Goal: Task Accomplishment & Management: Manage account settings

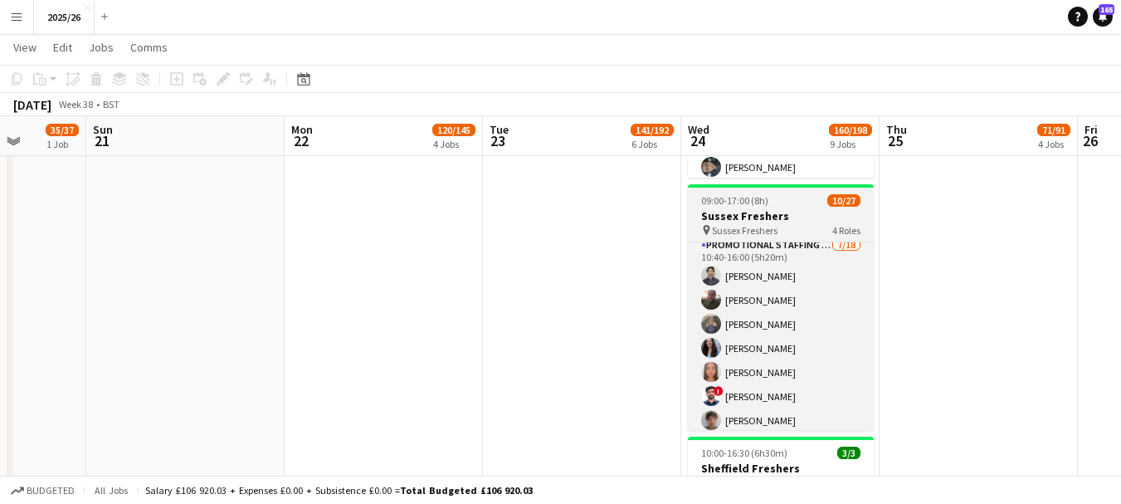
scroll to position [592, 0]
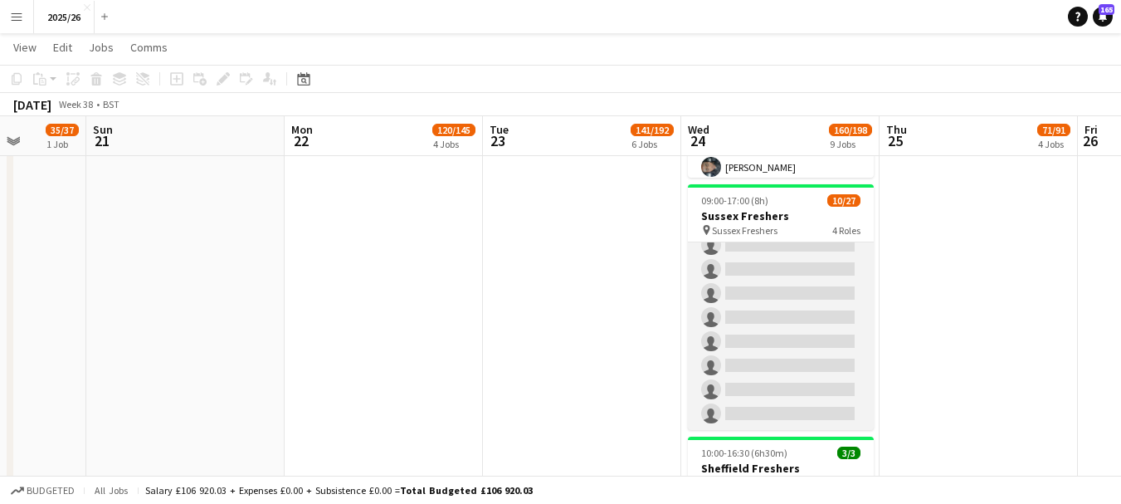
click at [767, 318] on app-card-role "Promotional Staffing (Brand Ambassadors) 7/18 10:40-16:00 (5h20m) Waqas Malik M…" at bounding box center [781, 197] width 186 height 466
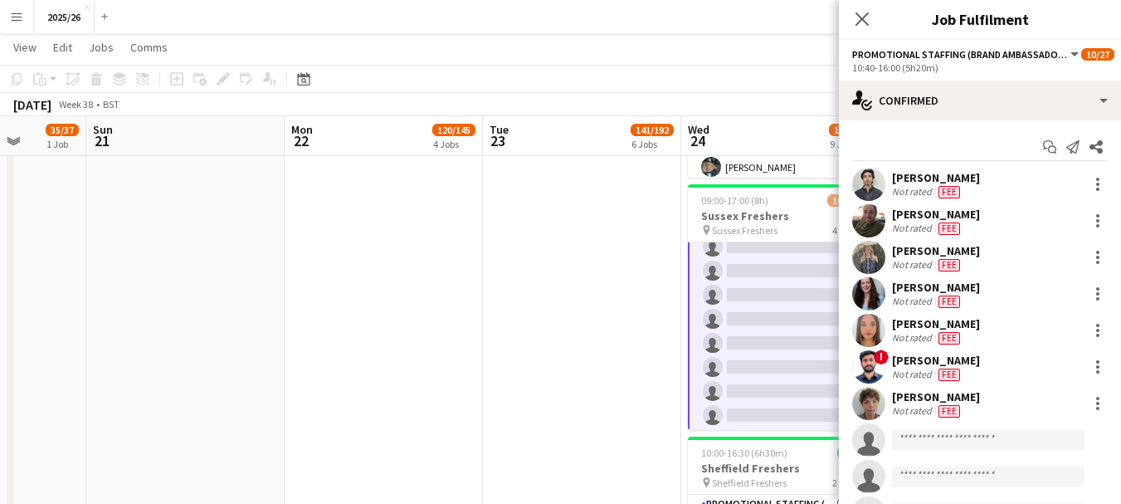
scroll to position [594, 0]
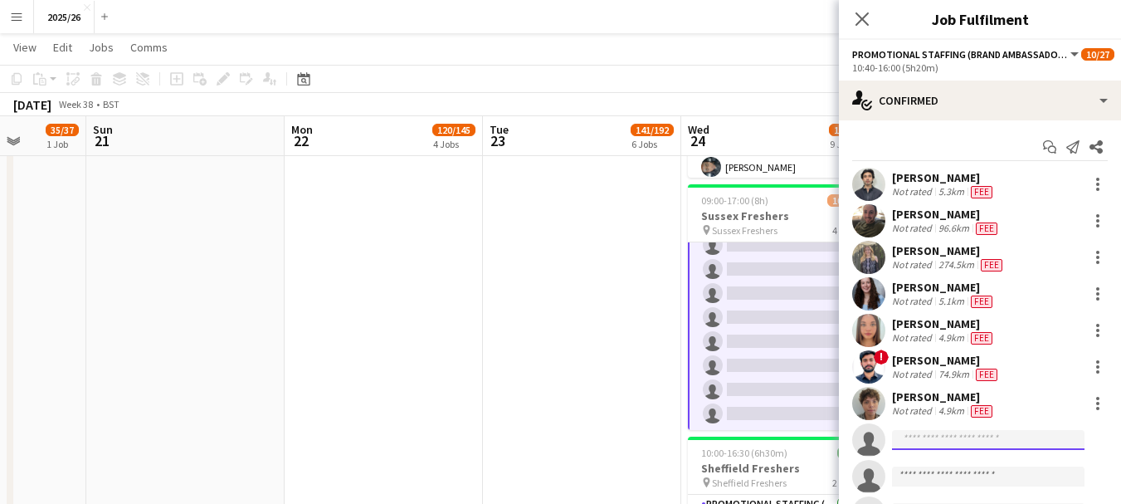
click at [972, 442] on input at bounding box center [988, 440] width 193 height 20
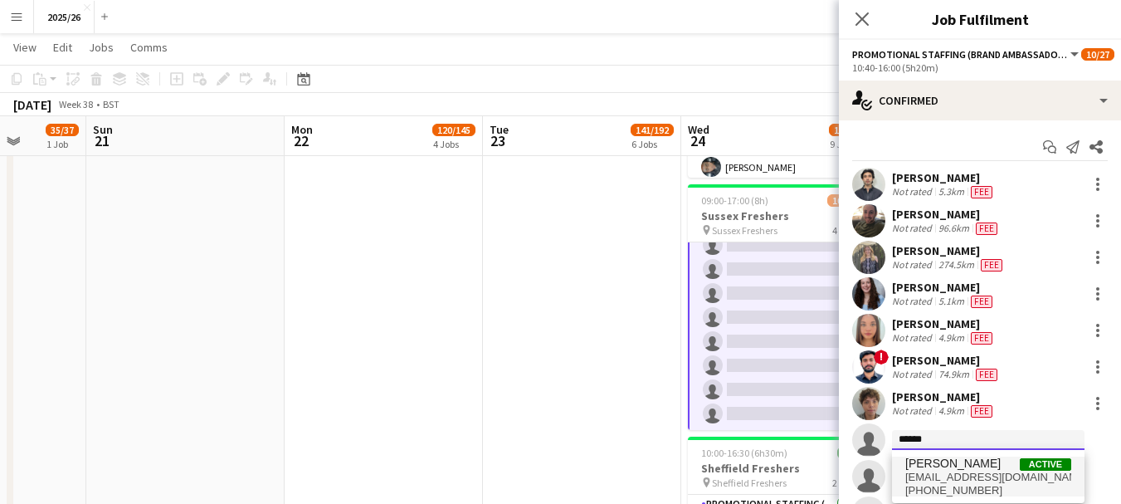
type input "******"
click at [965, 480] on span "yinkaoketokoun@gmail.com" at bounding box center [989, 477] width 166 height 13
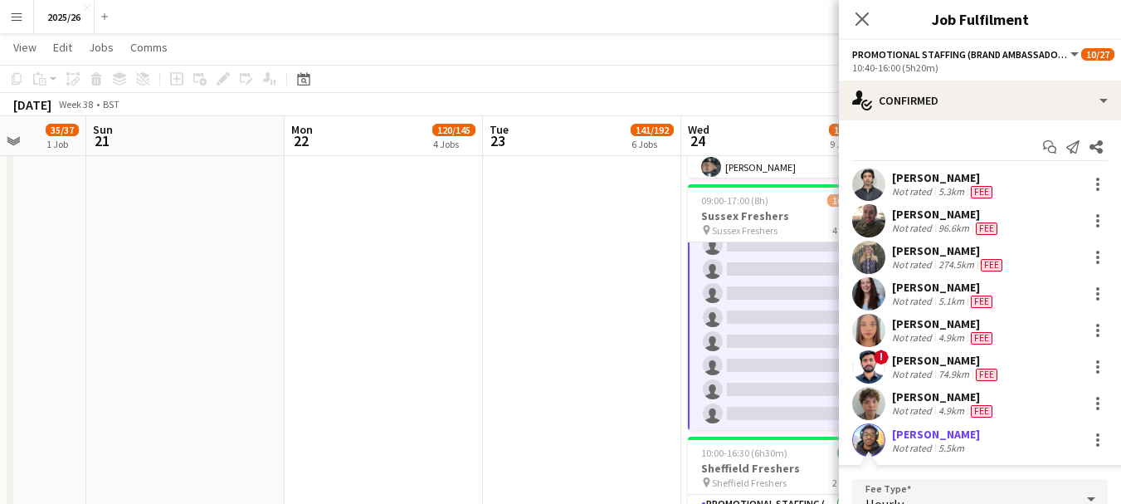
scroll to position [230, 0]
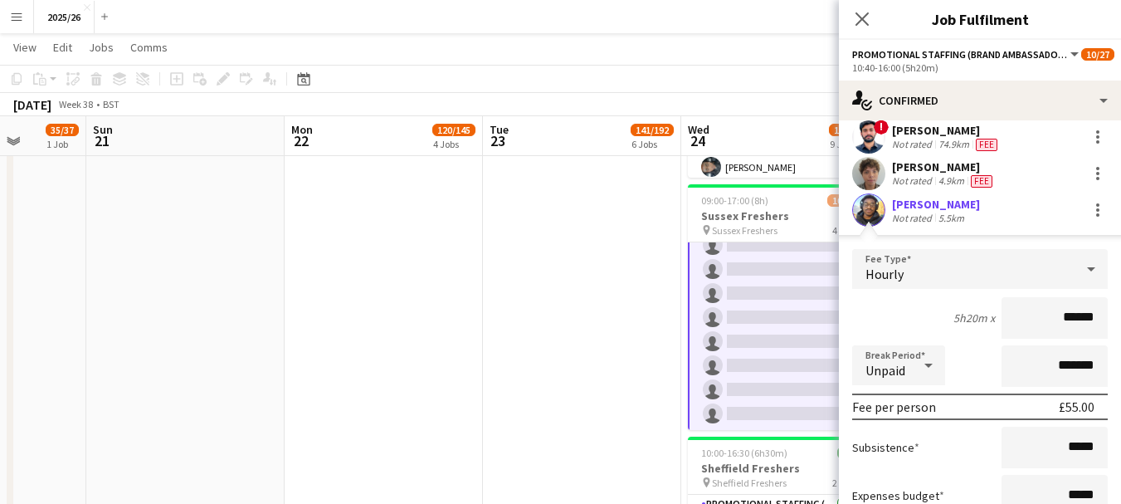
click at [873, 213] on app-user-avatar at bounding box center [868, 209] width 33 height 33
click at [1062, 318] on input "******" at bounding box center [1055, 318] width 106 height 42
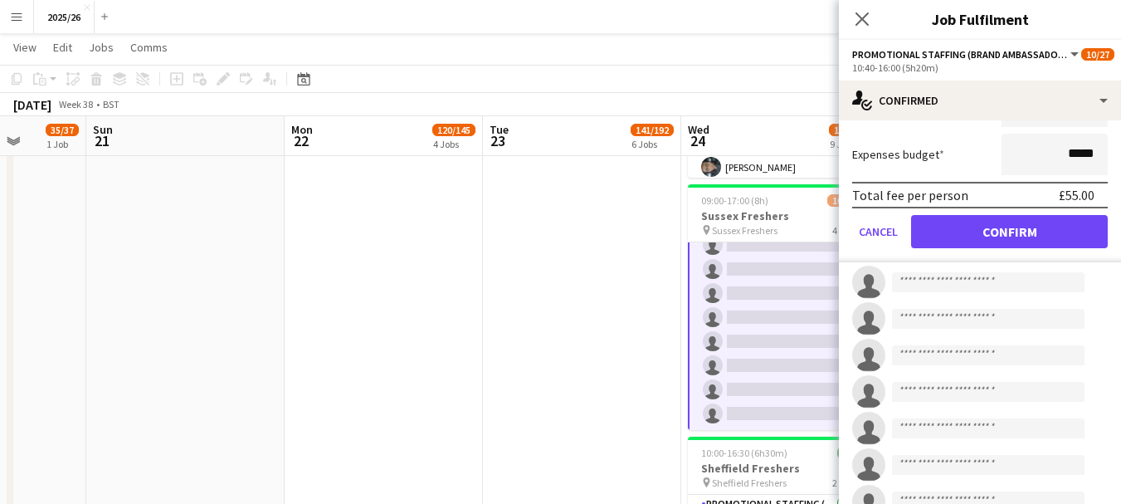
scroll to position [595, 0]
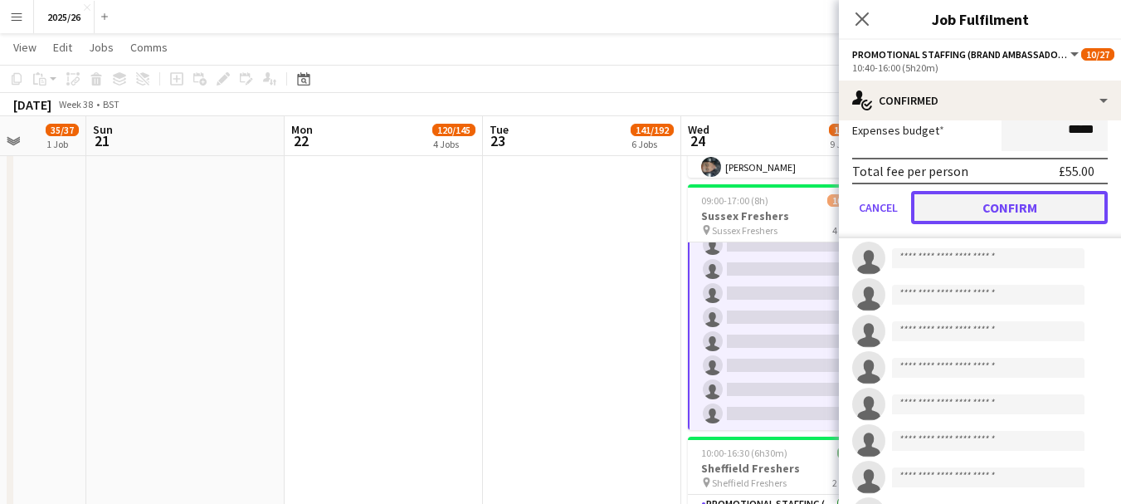
click at [982, 209] on button "Confirm" at bounding box center [1009, 207] width 197 height 33
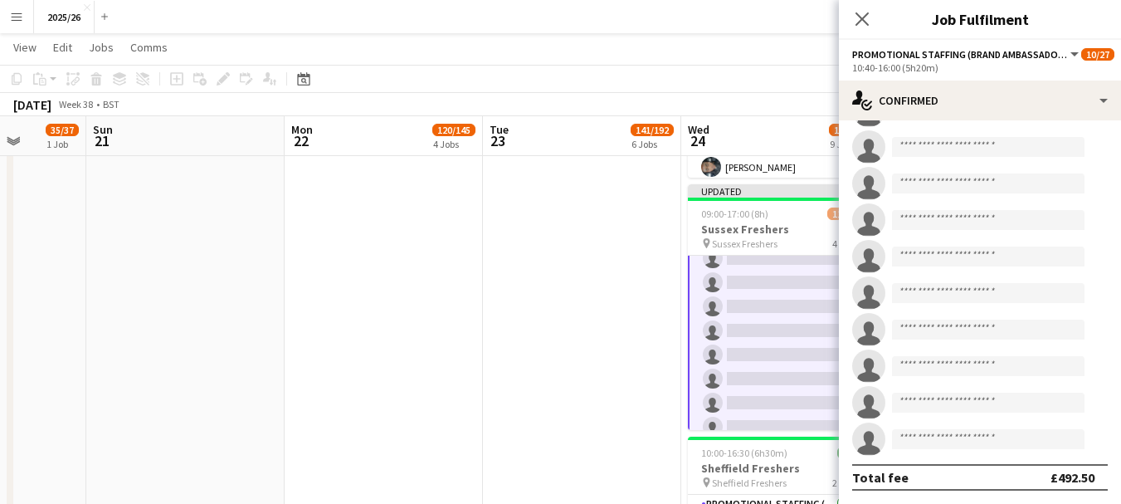
scroll to position [366, 0]
click at [861, 9] on app-icon "Close pop-in" at bounding box center [863, 19] width 24 height 24
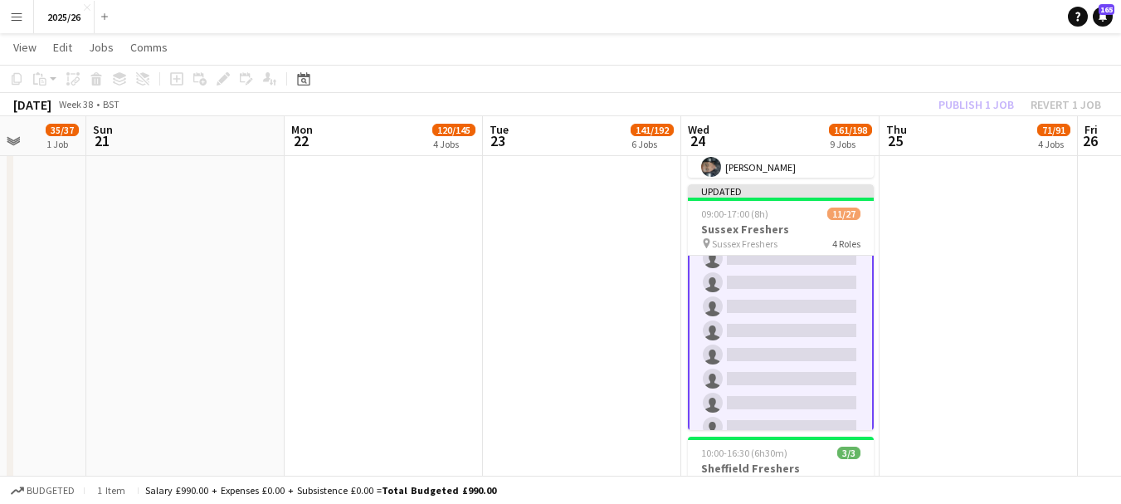
click at [971, 101] on div "Publish 1 job Revert 1 job" at bounding box center [1020, 105] width 203 height 22
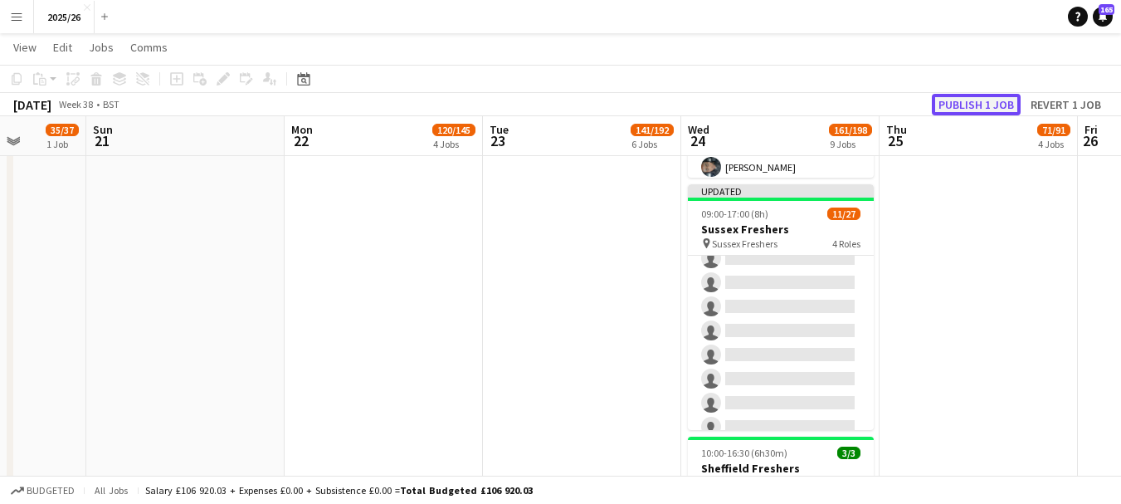
click at [976, 108] on button "Publish 1 job" at bounding box center [976, 105] width 89 height 22
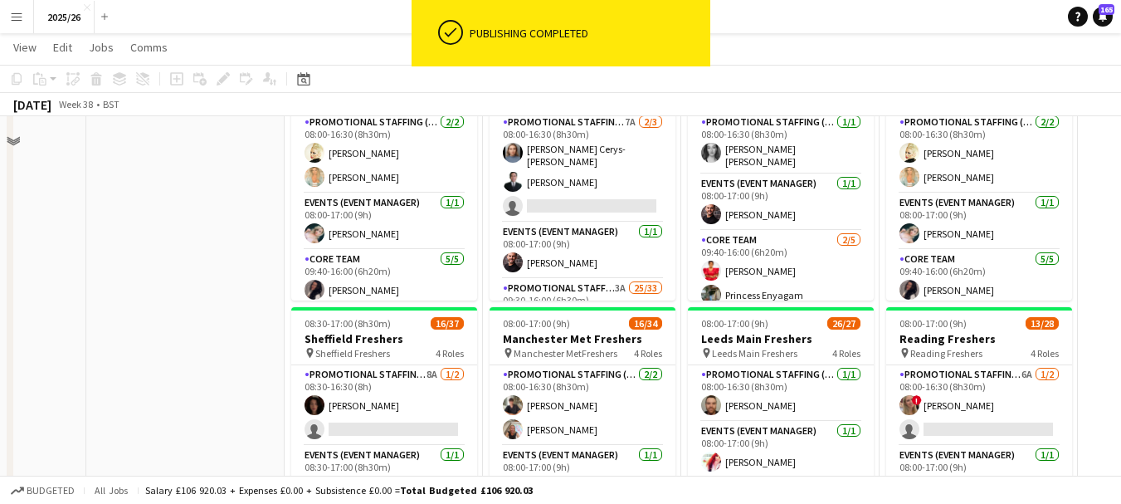
scroll to position [152, 0]
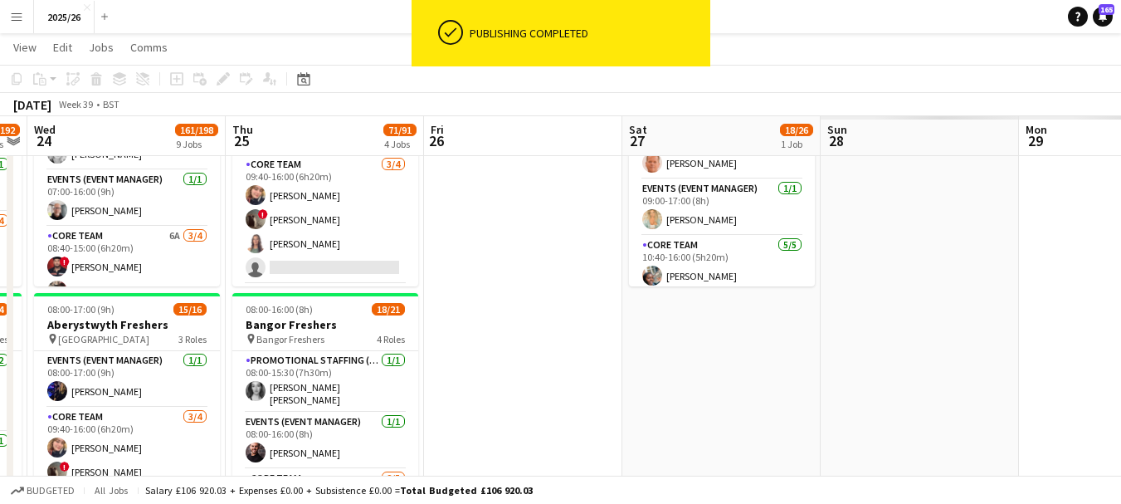
drag, startPoint x: 476, startPoint y: 173, endPoint x: 393, endPoint y: 190, distance: 85.6
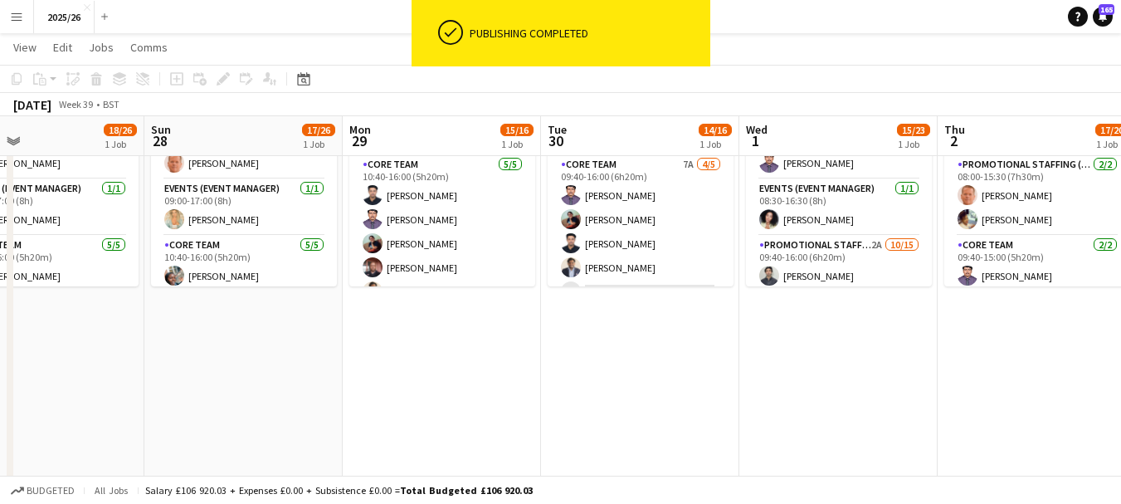
drag, startPoint x: 950, startPoint y: 339, endPoint x: 266, endPoint y: 400, distance: 687.6
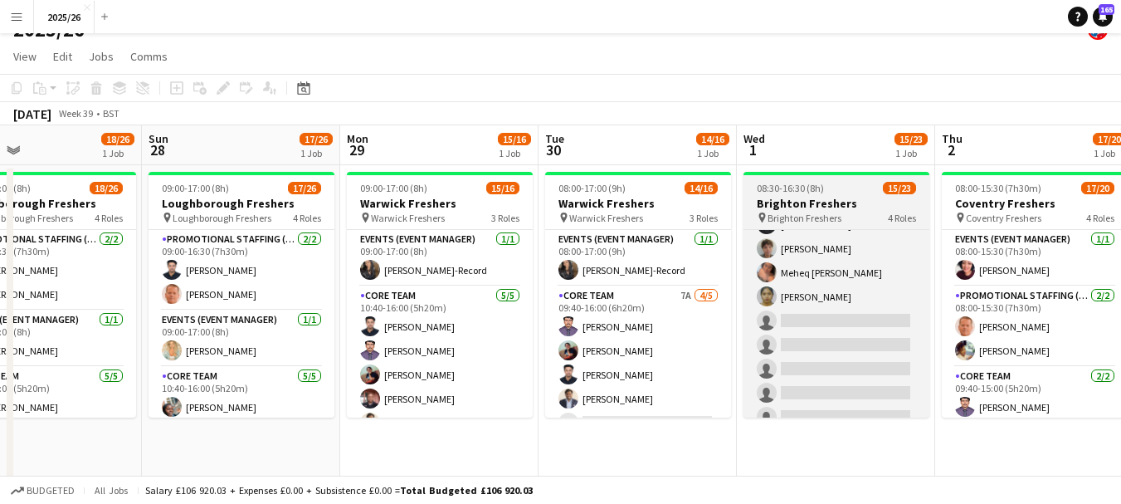
scroll to position [330, 0]
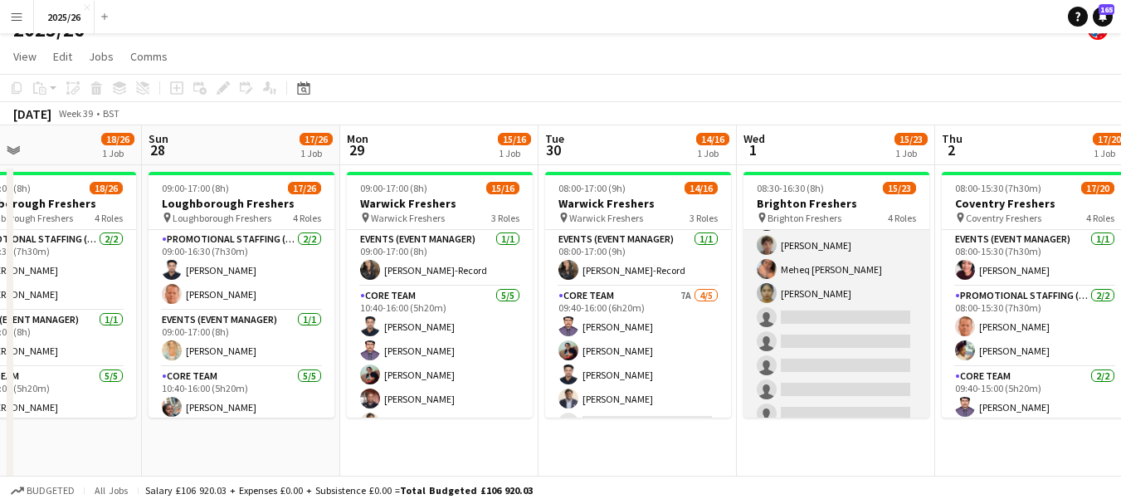
click at [835, 331] on app-card-role "Promotional Staffing (Brand Ambassadors) 2A 10/15 09:40-16:00 (6h20m) Waqas Mal…" at bounding box center [837, 233] width 186 height 393
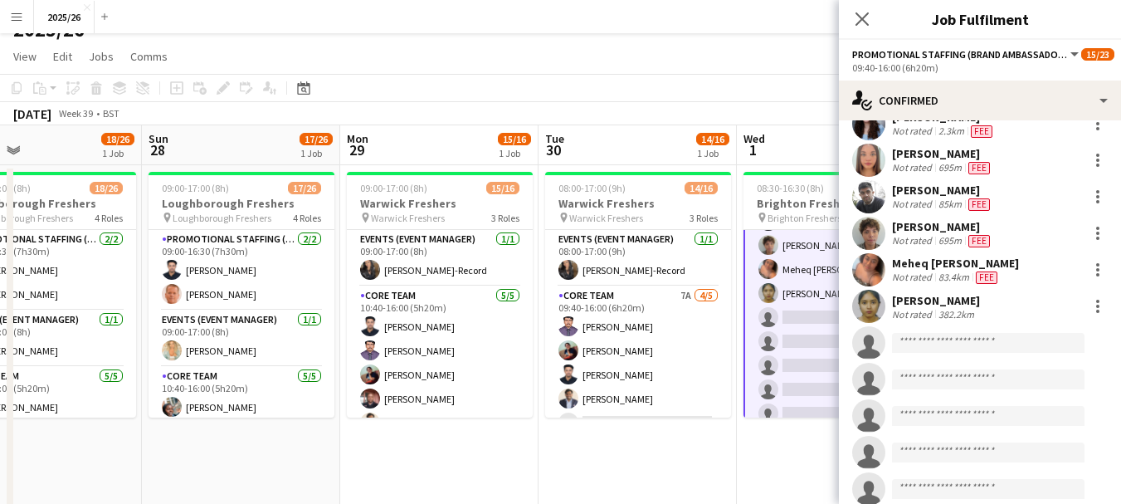
scroll to position [212, 0]
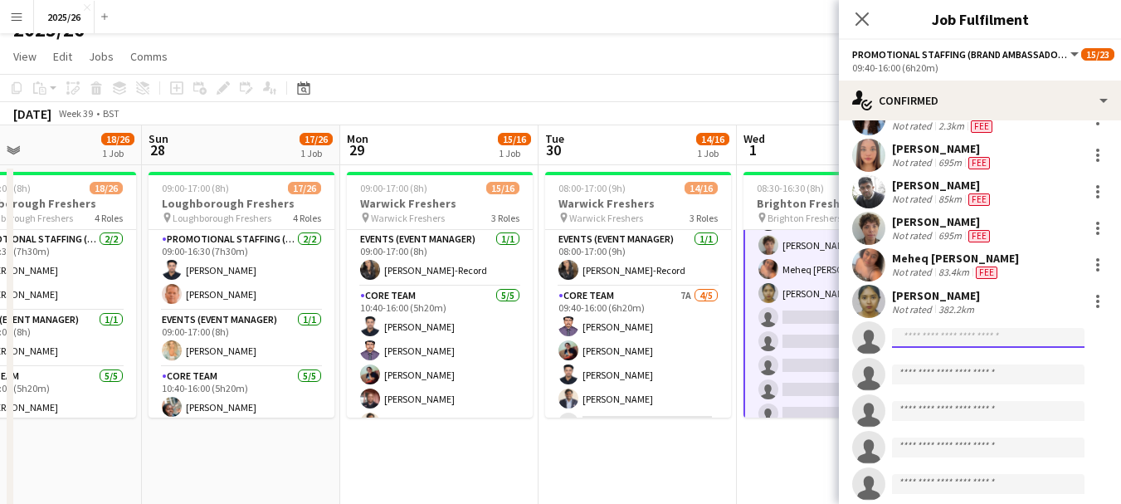
click at [938, 334] on input at bounding box center [988, 338] width 193 height 20
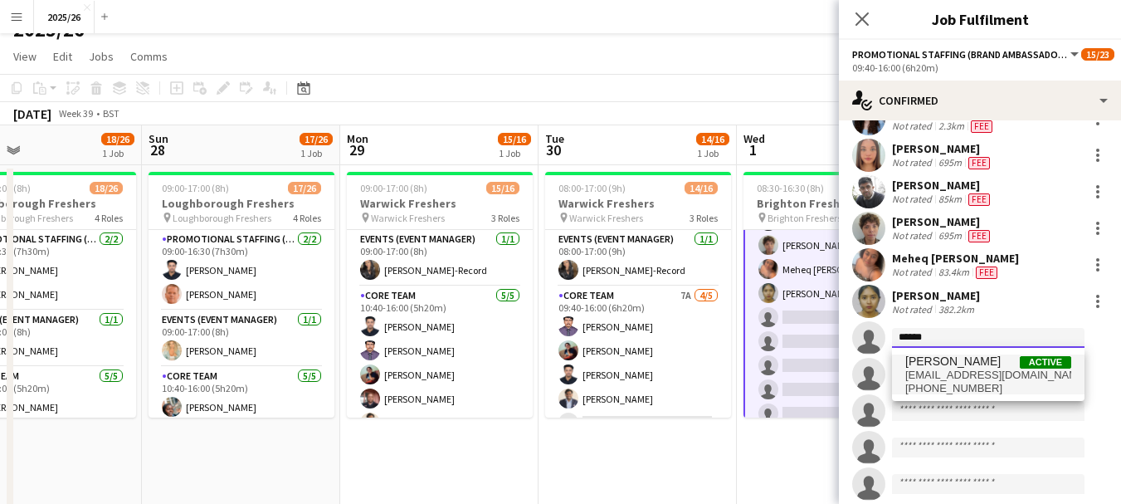
type input "******"
click at [937, 384] on span "+4407852829254" at bounding box center [989, 388] width 166 height 13
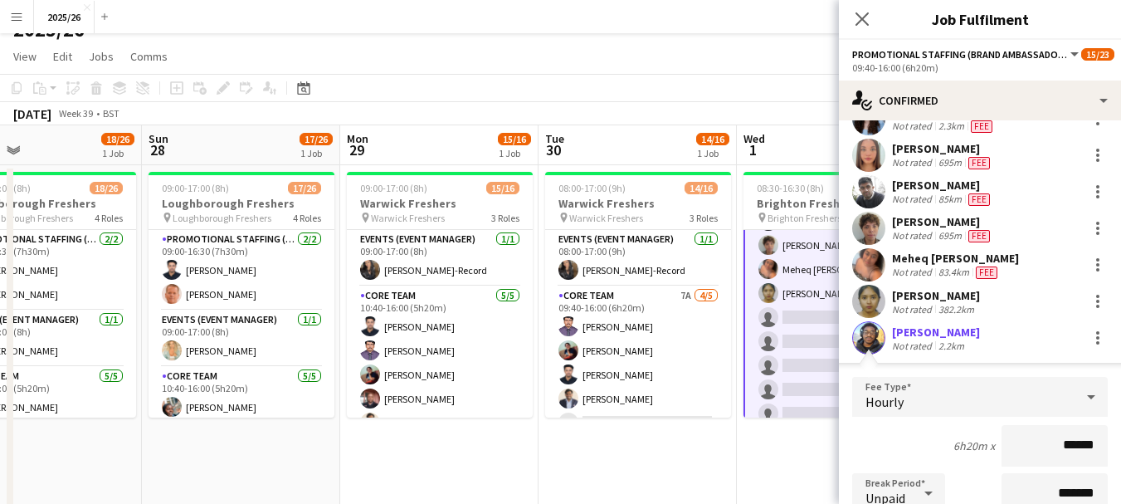
click at [1081, 447] on input "******" at bounding box center [1055, 446] width 106 height 42
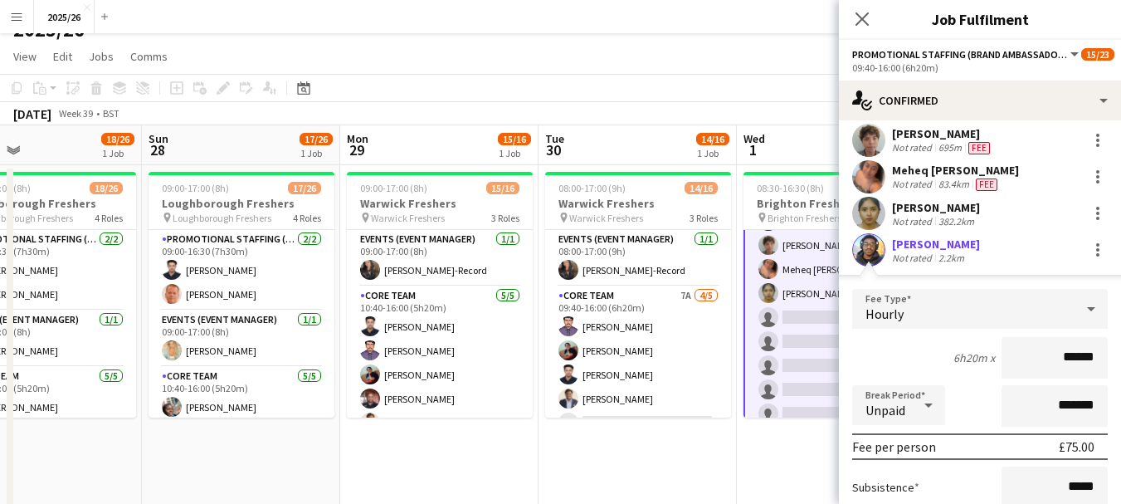
scroll to position [302, 0]
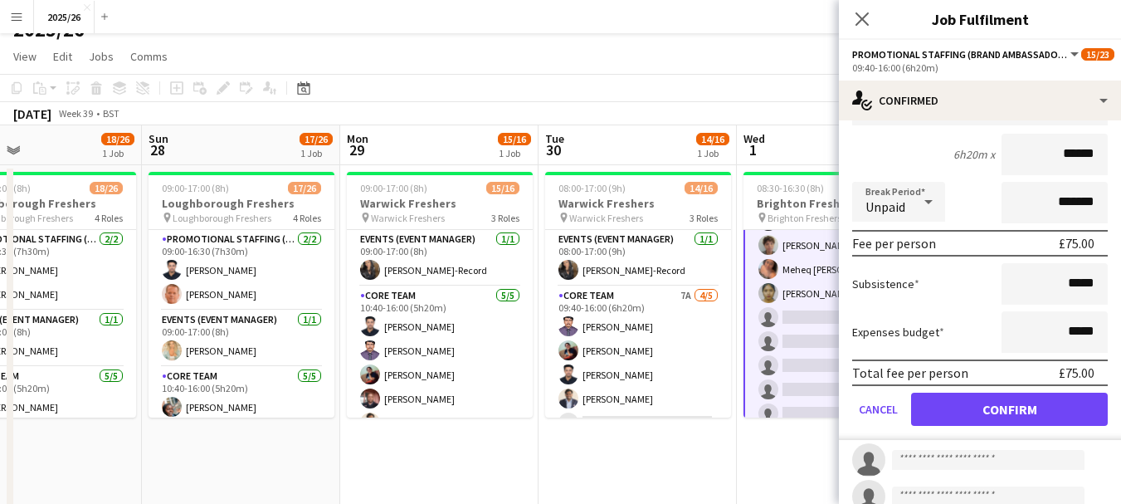
type input "******"
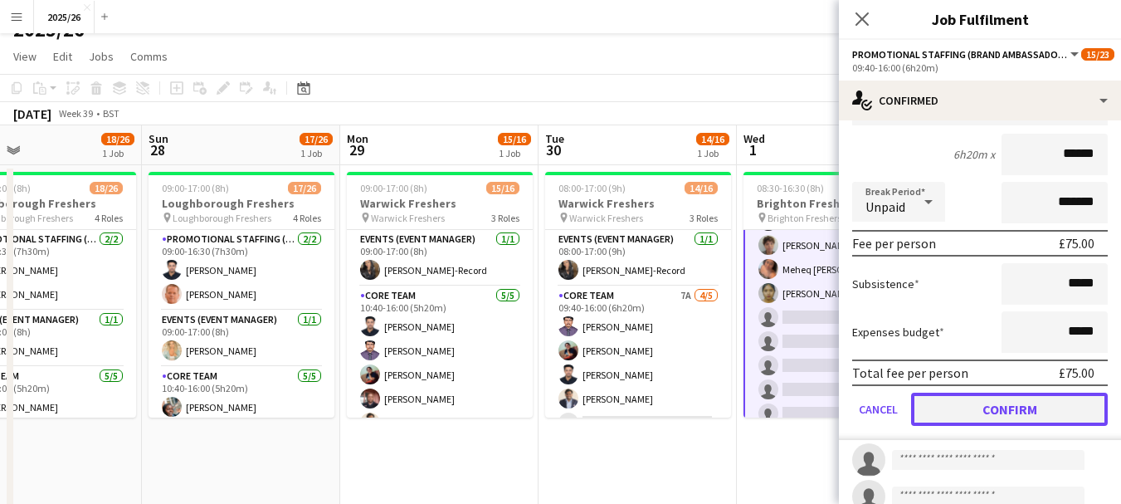
click at [1045, 411] on button "Confirm" at bounding box center [1009, 409] width 197 height 33
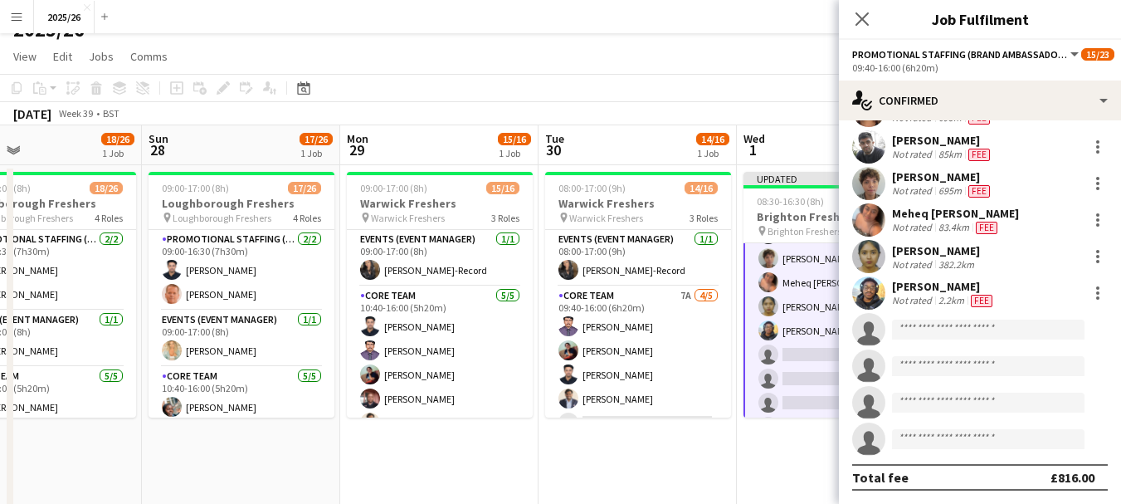
scroll to position [256, 0]
click at [877, 24] on div "Close pop-in" at bounding box center [862, 19] width 46 height 38
click at [852, 21] on app-icon "Close pop-in" at bounding box center [863, 19] width 24 height 24
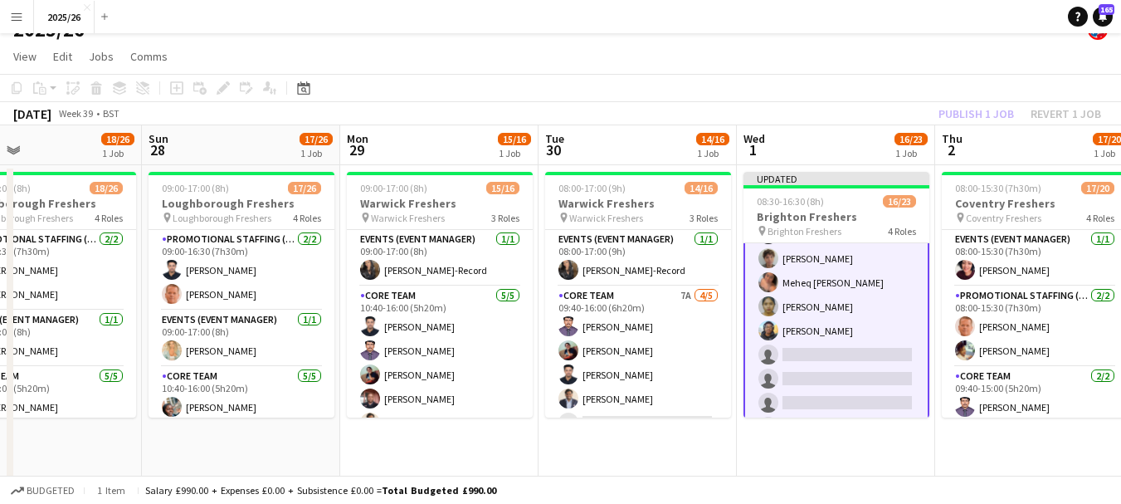
click at [966, 112] on div "Publish 1 job Revert 1 job" at bounding box center [1020, 114] width 203 height 22
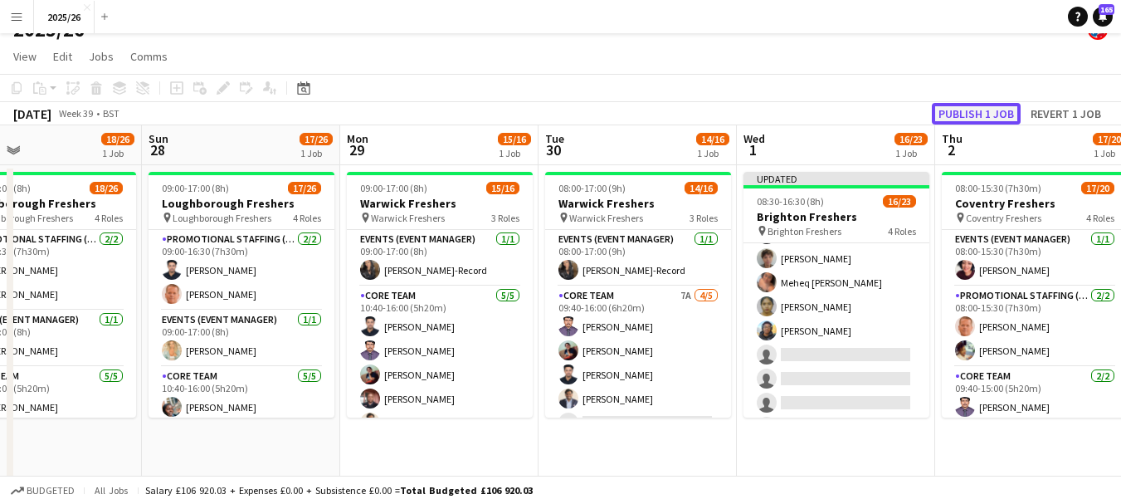
click at [966, 112] on button "Publish 1 job" at bounding box center [976, 114] width 89 height 22
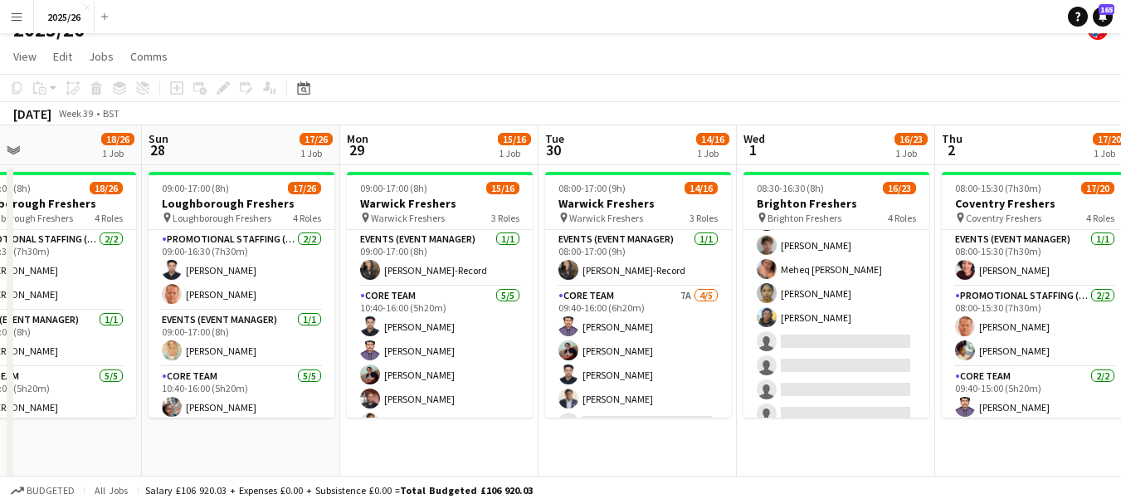
drag, startPoint x: 511, startPoint y: 160, endPoint x: 1040, endPoint y: 286, distance: 543.6
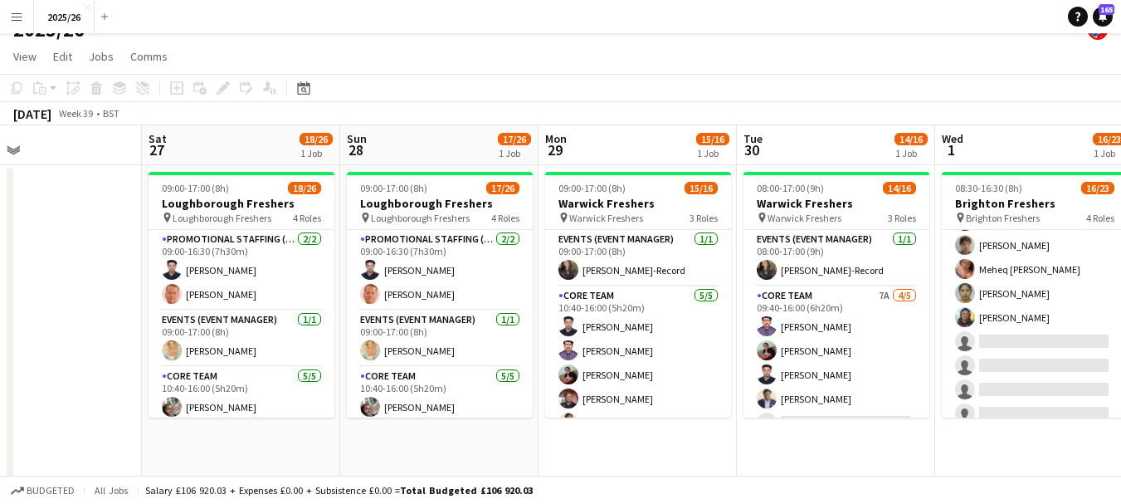
scroll to position [0, 404]
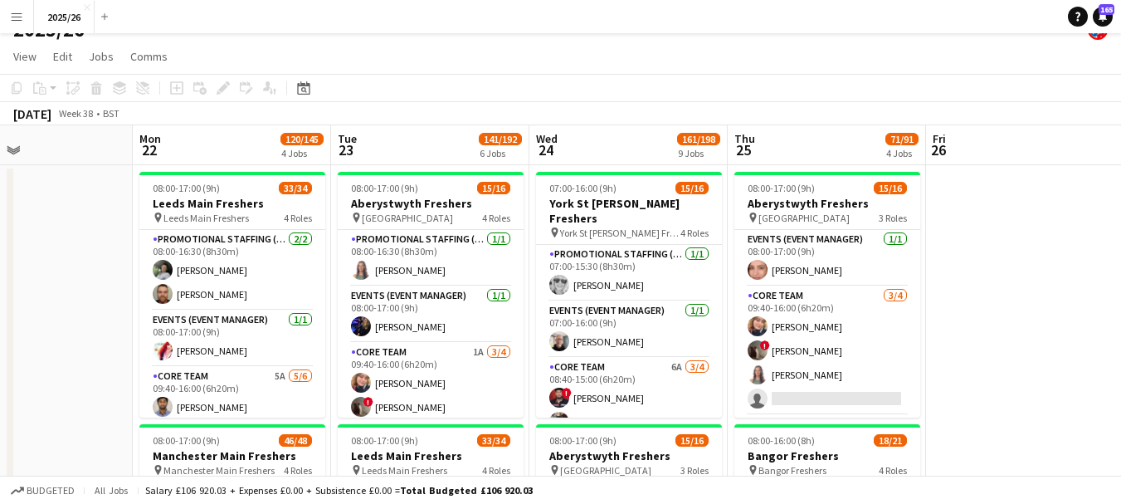
drag, startPoint x: 116, startPoint y: 352, endPoint x: 837, endPoint y: 402, distance: 722.2
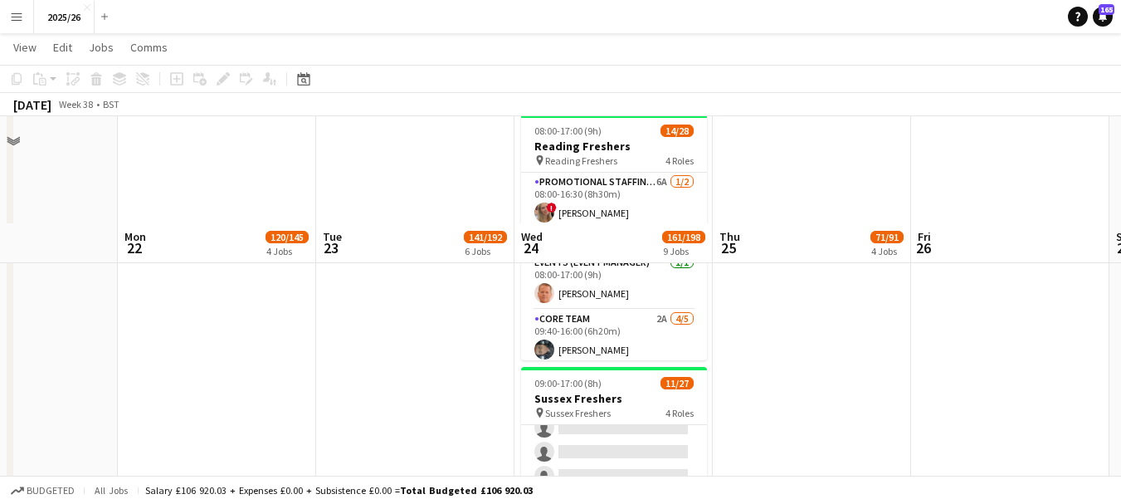
scroll to position [1748, 0]
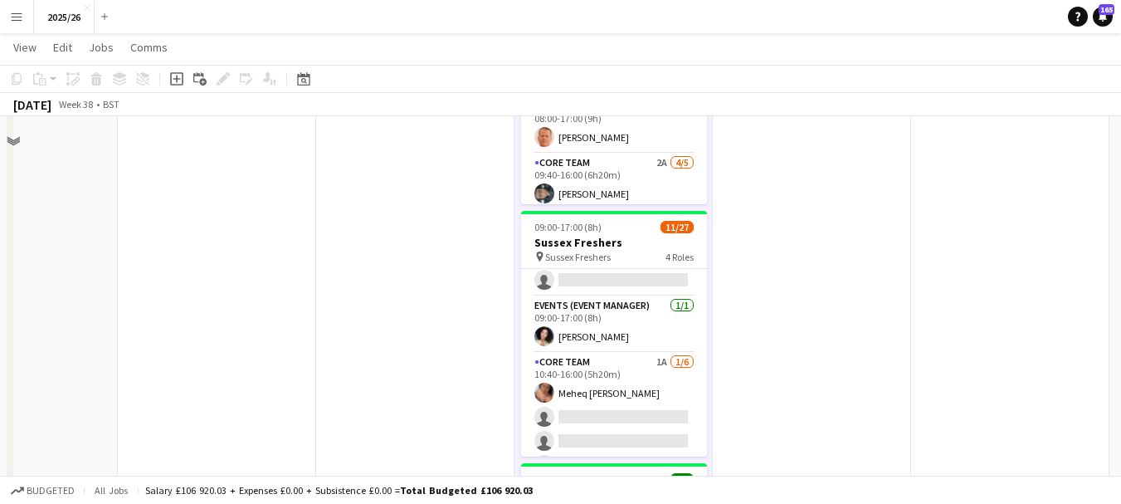
scroll to position [0, 0]
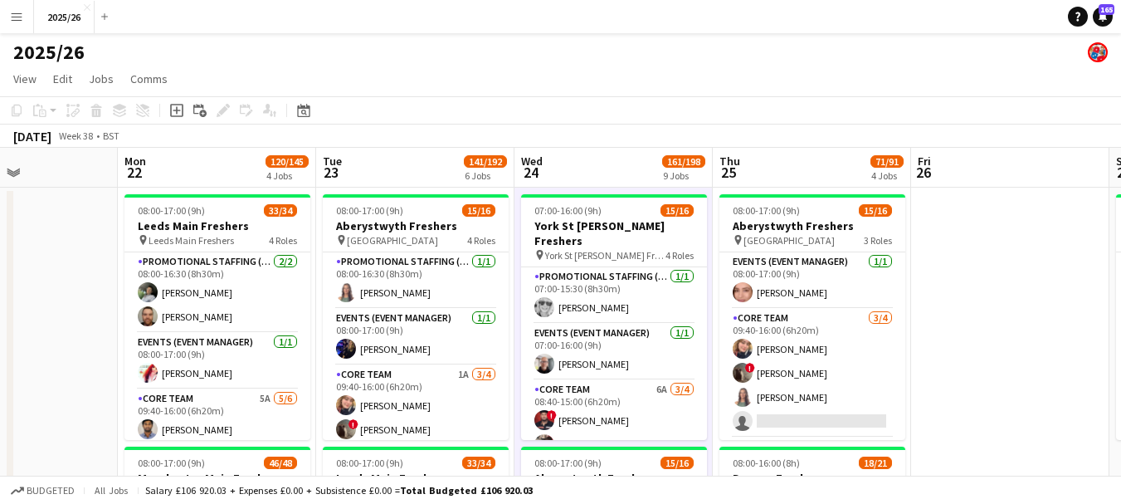
drag, startPoint x: 266, startPoint y: 277, endPoint x: 439, endPoint y: 256, distance: 173.9
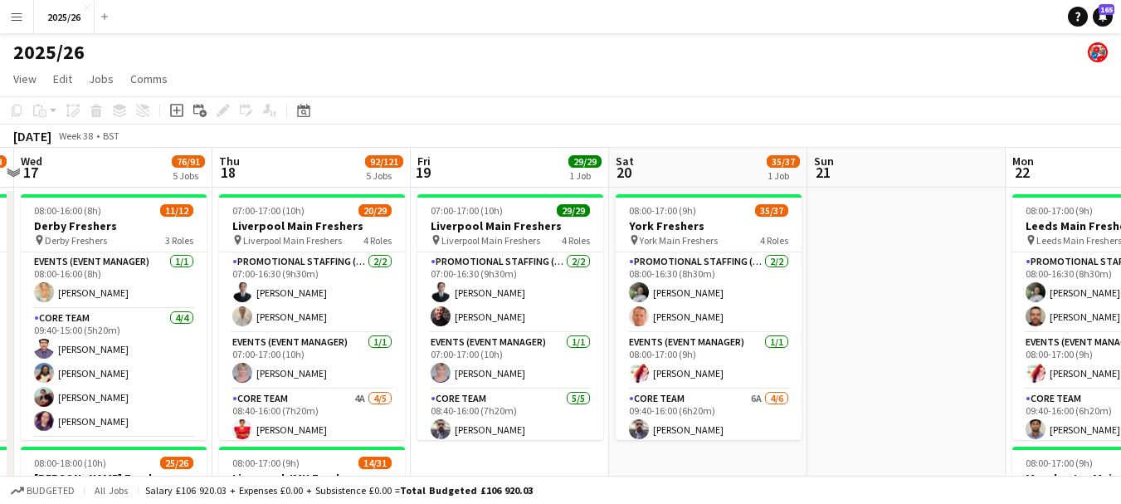
scroll to position [0, 337]
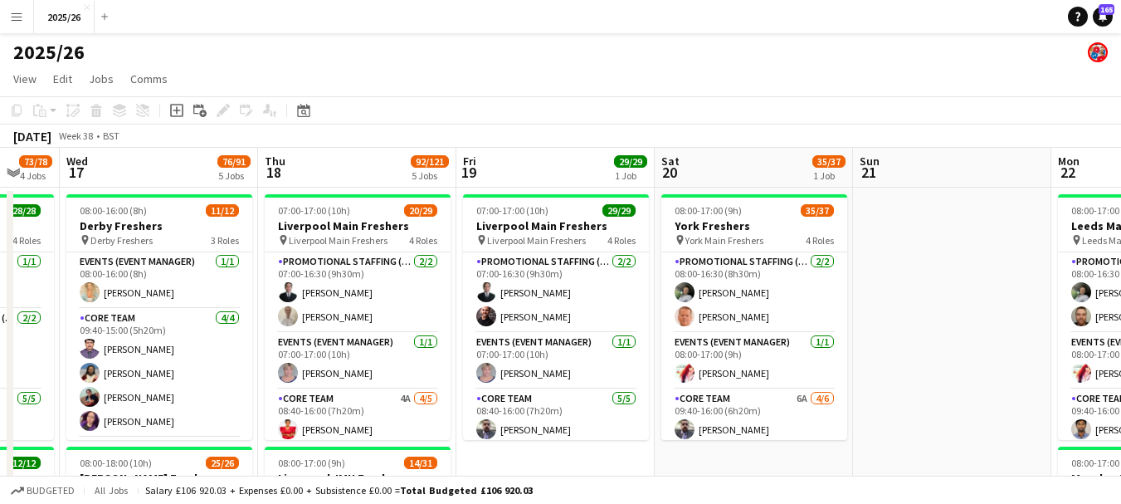
drag, startPoint x: 439, startPoint y: 256, endPoint x: 896, endPoint y: 198, distance: 460.2
drag, startPoint x: 403, startPoint y: 234, endPoint x: 716, endPoint y: 254, distance: 314.4
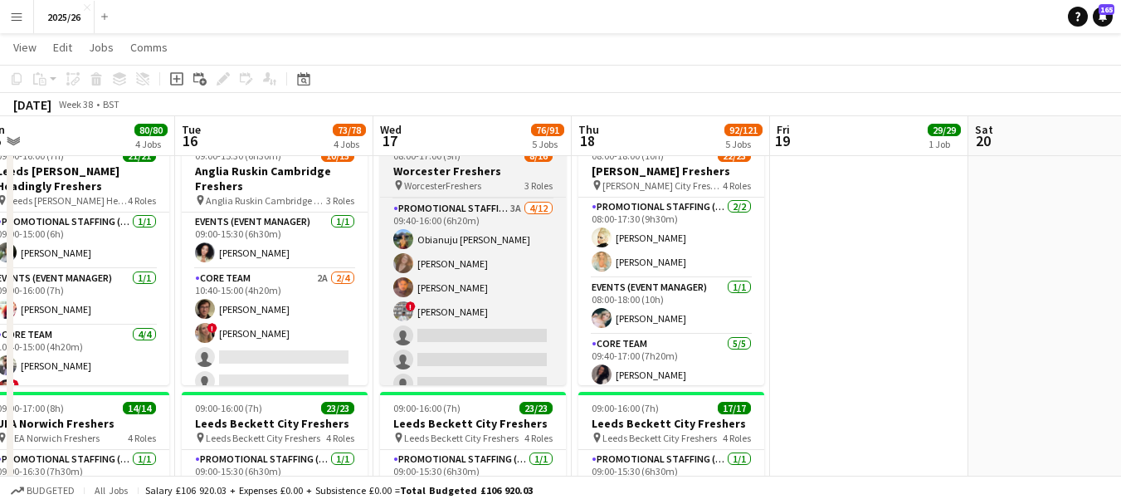
scroll to position [145, 0]
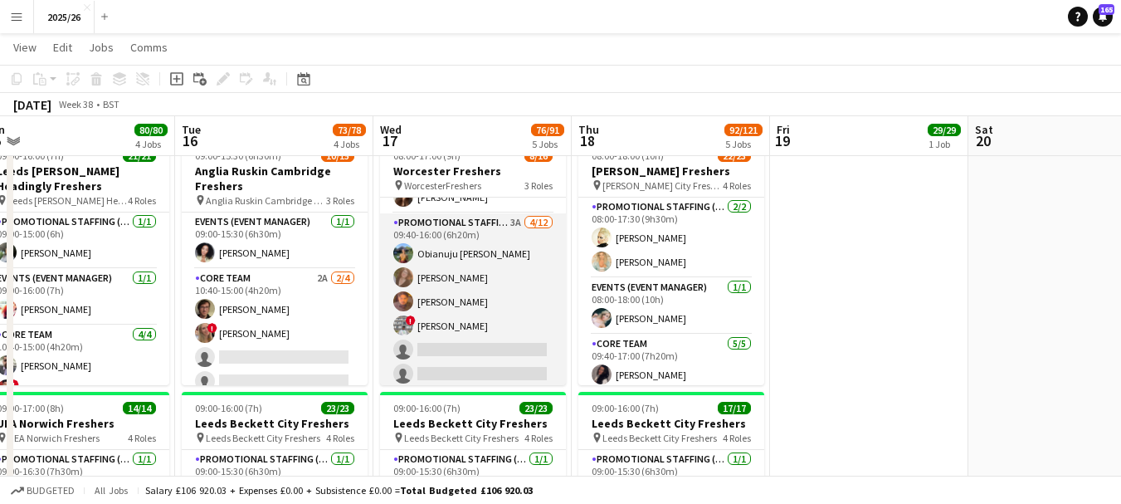
click at [477, 332] on app-card-role "Promotional Staffing (Brand Ambassadors) 3A 4/12 09:40-16:00 (6h20m) Obianuju R…" at bounding box center [473, 373] width 186 height 321
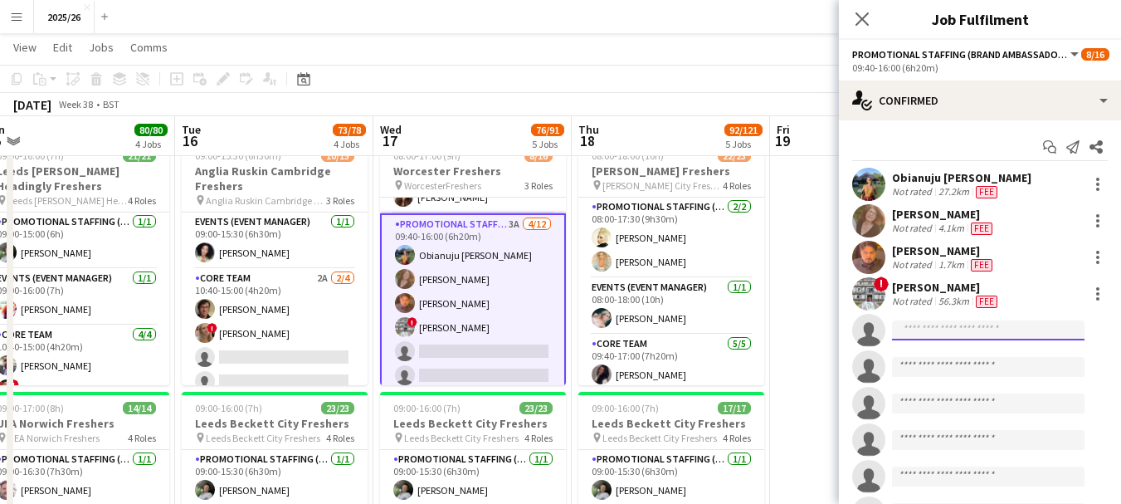
click at [984, 326] on input at bounding box center [988, 330] width 193 height 20
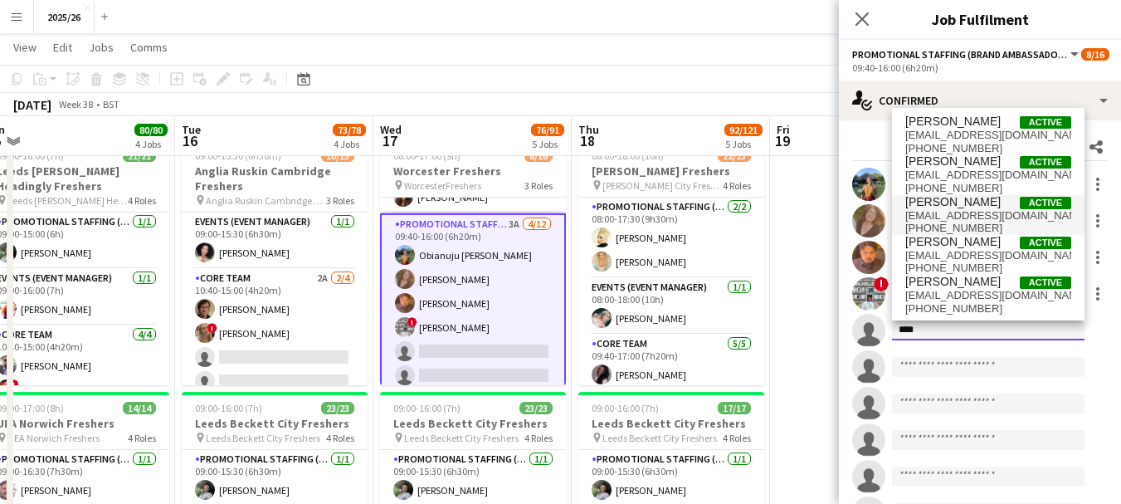
type input "****"
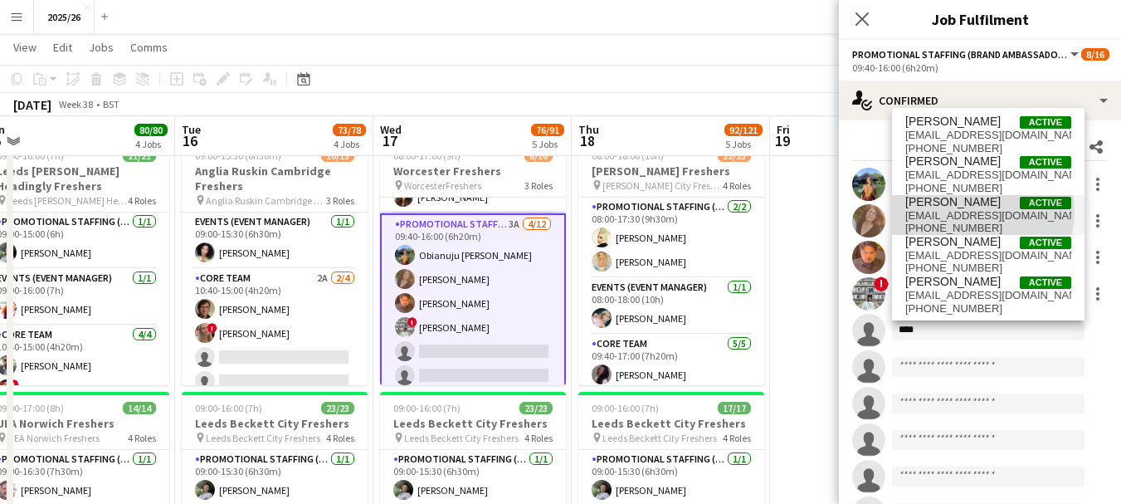
click at [964, 211] on span "lilychiles51@yahoo.com" at bounding box center [989, 215] width 166 height 13
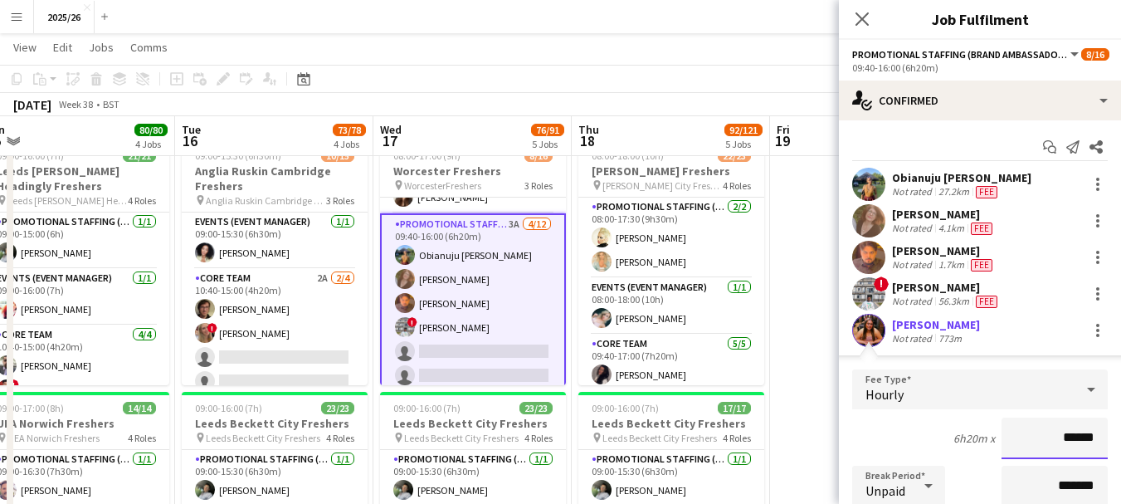
click at [1082, 442] on input "******" at bounding box center [1055, 439] width 106 height 42
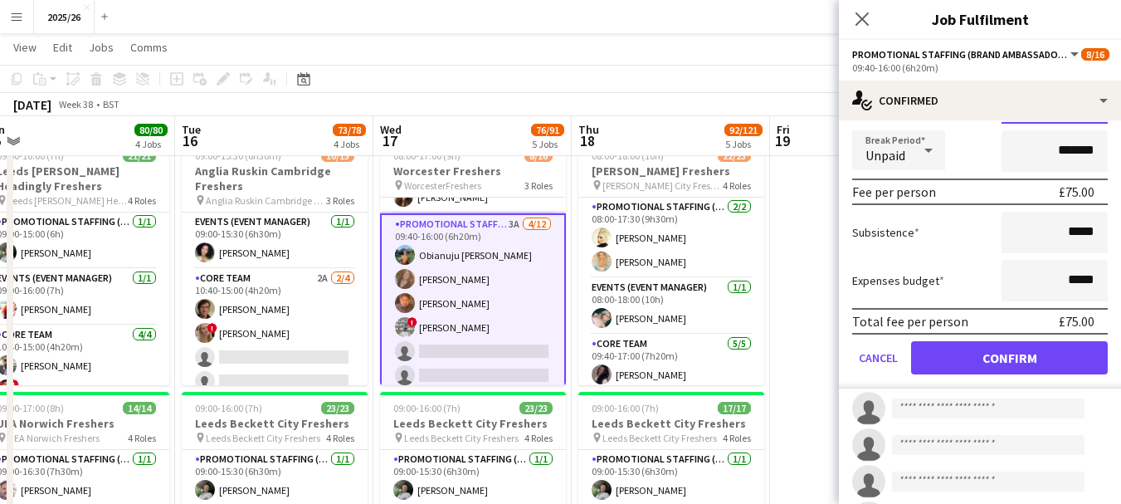
type input "******"
click at [1048, 344] on button "Confirm" at bounding box center [1009, 357] width 197 height 33
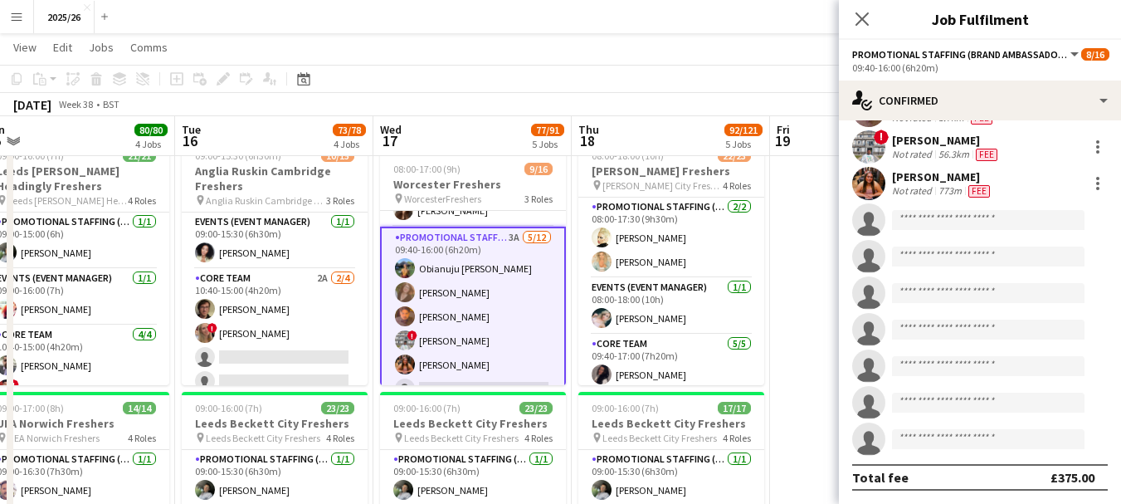
scroll to position [147, 0]
click at [870, 35] on div "Close pop-in" at bounding box center [862, 19] width 46 height 38
click at [863, 17] on icon at bounding box center [862, 19] width 16 height 16
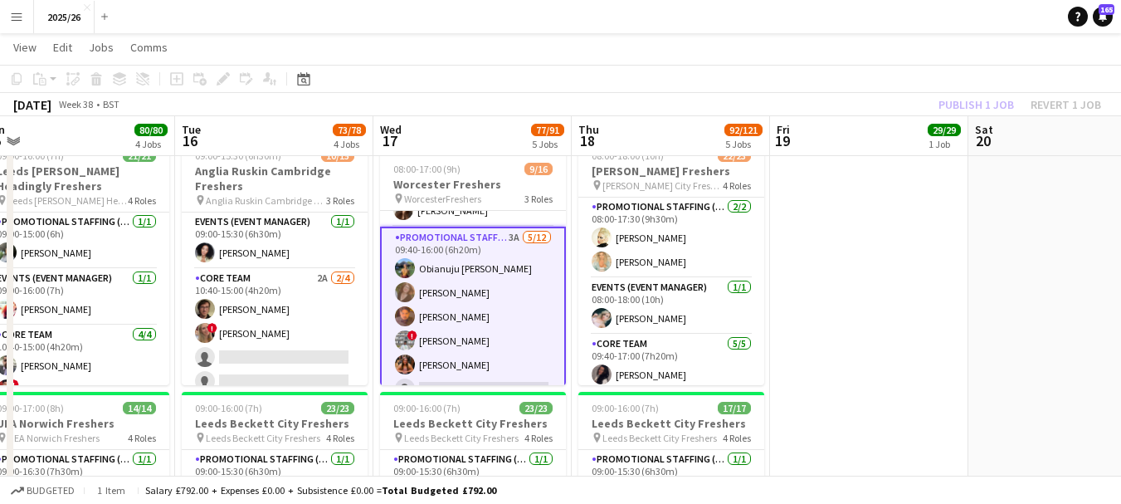
click at [951, 92] on app-toolbar "Copy Paste Paste Ctrl+V Paste with crew Ctrl+Shift+V Paste linked Job Delete Gr…" at bounding box center [560, 79] width 1121 height 28
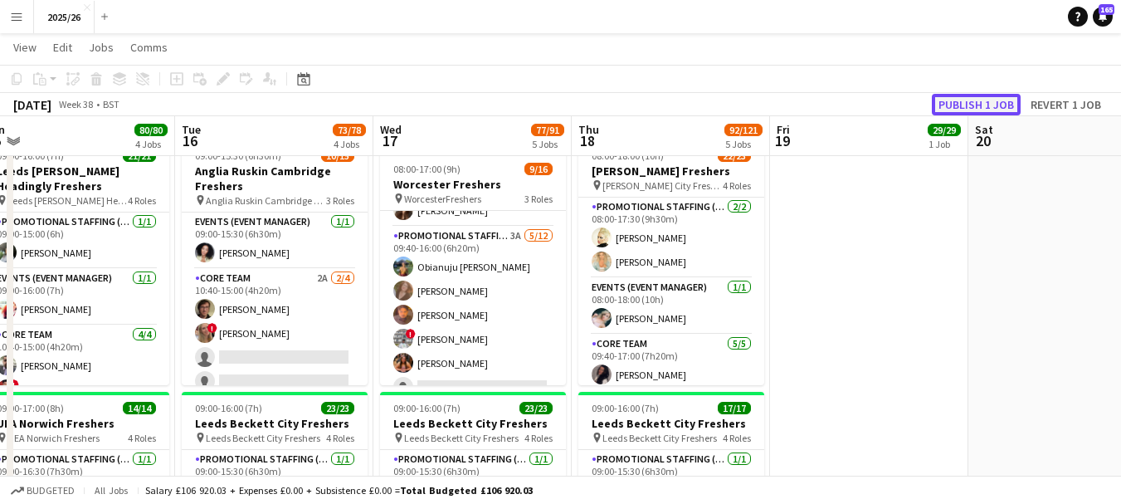
click at [952, 95] on button "Publish 1 job" at bounding box center [976, 105] width 89 height 22
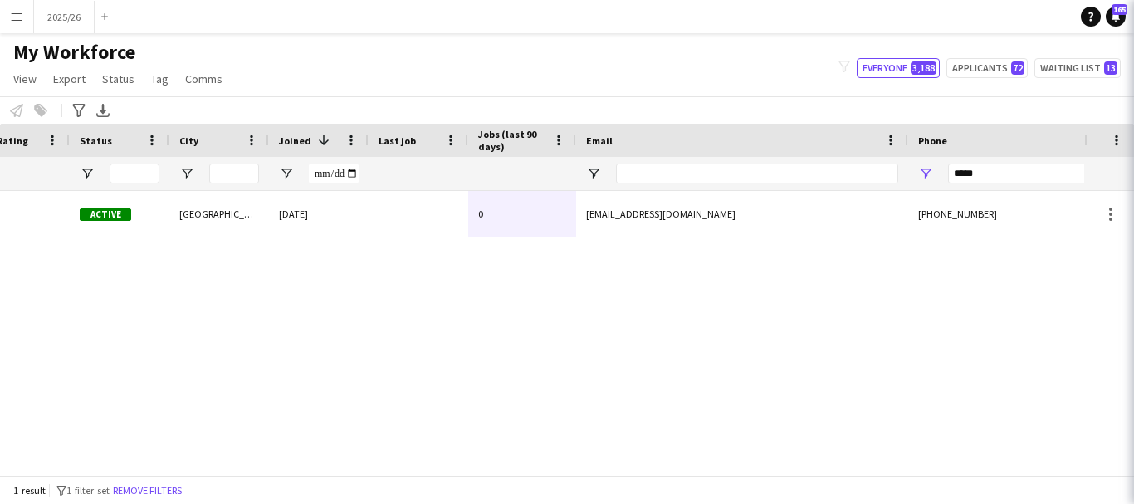
scroll to position [0, 403]
drag, startPoint x: 1001, startPoint y: 174, endPoint x: 825, endPoint y: 149, distance: 177.8
click at [824, 149] on div "Workforce Details Last Name Workforce ID Rating 1" at bounding box center [497, 157] width 1800 height 67
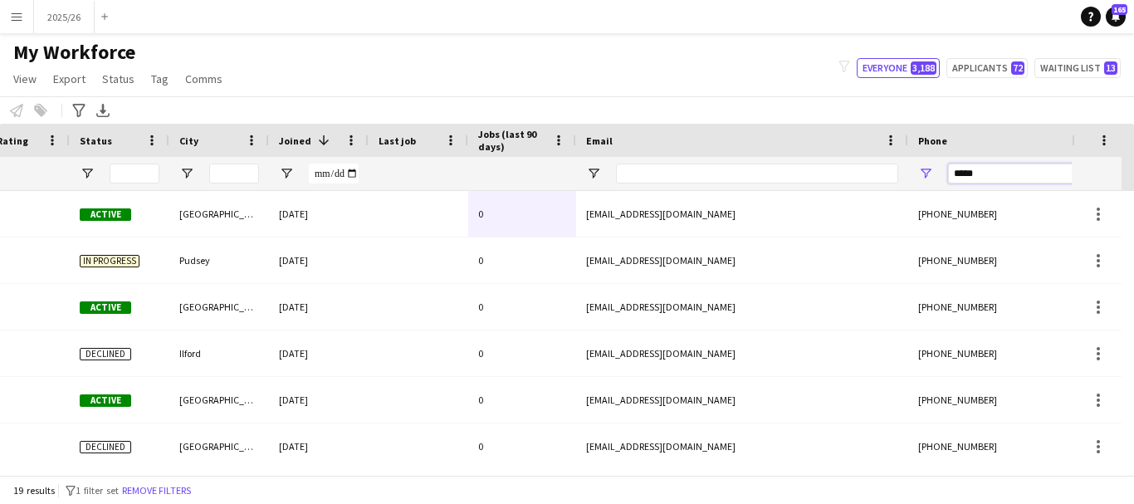
type input "******"
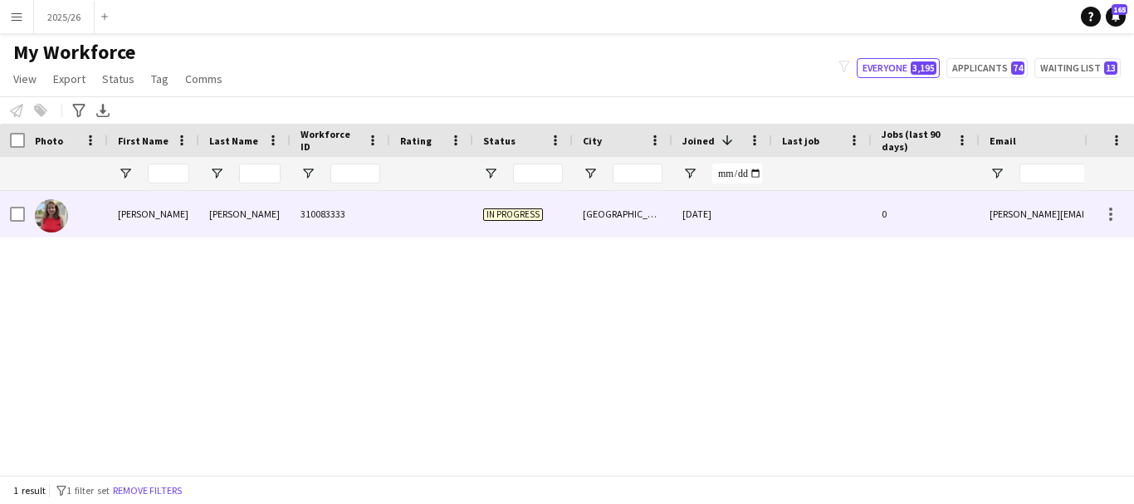
click at [530, 232] on div "In progress" at bounding box center [523, 214] width 100 height 46
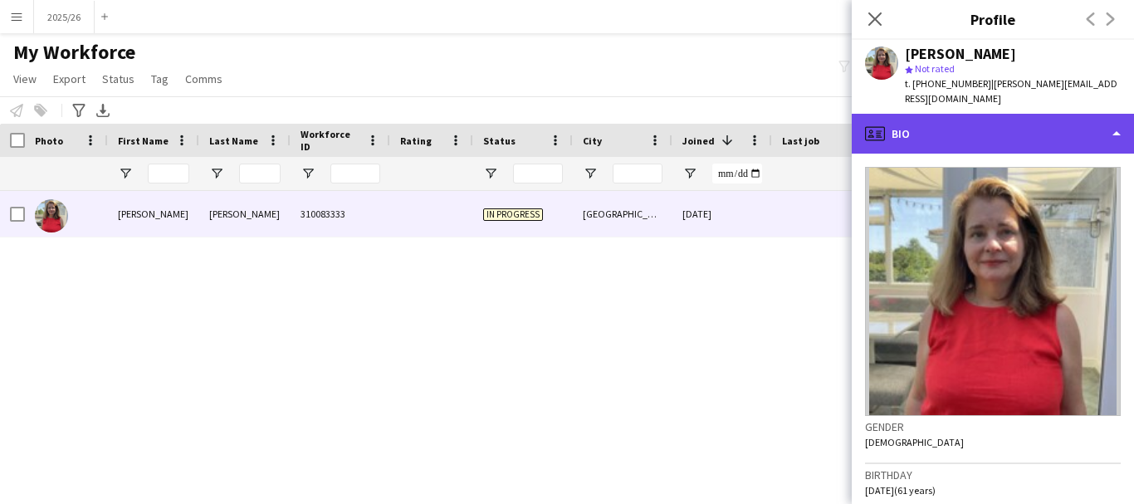
click at [928, 119] on div "profile Bio" at bounding box center [993, 134] width 282 height 40
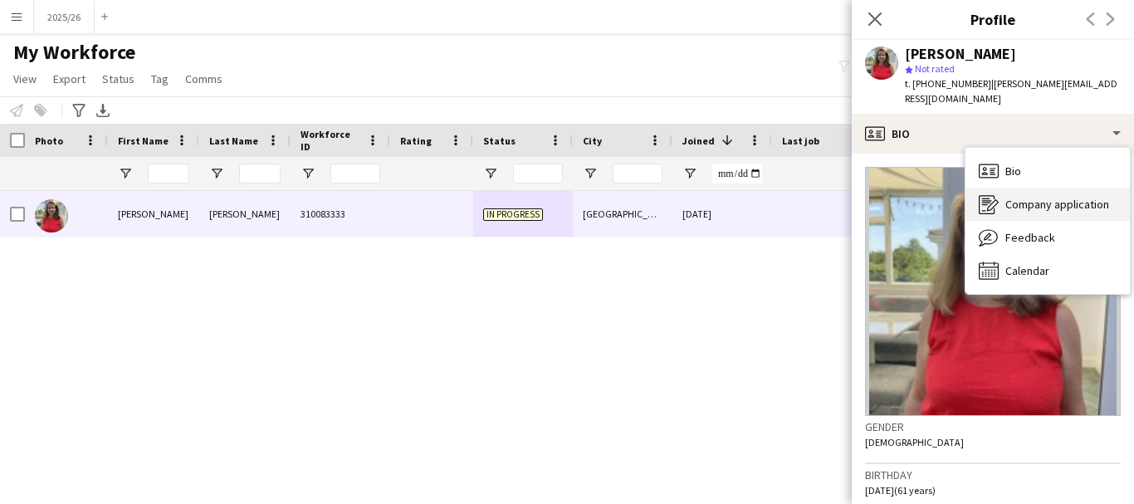
click at [1029, 188] on div "Company application Company application" at bounding box center [1047, 204] width 164 height 33
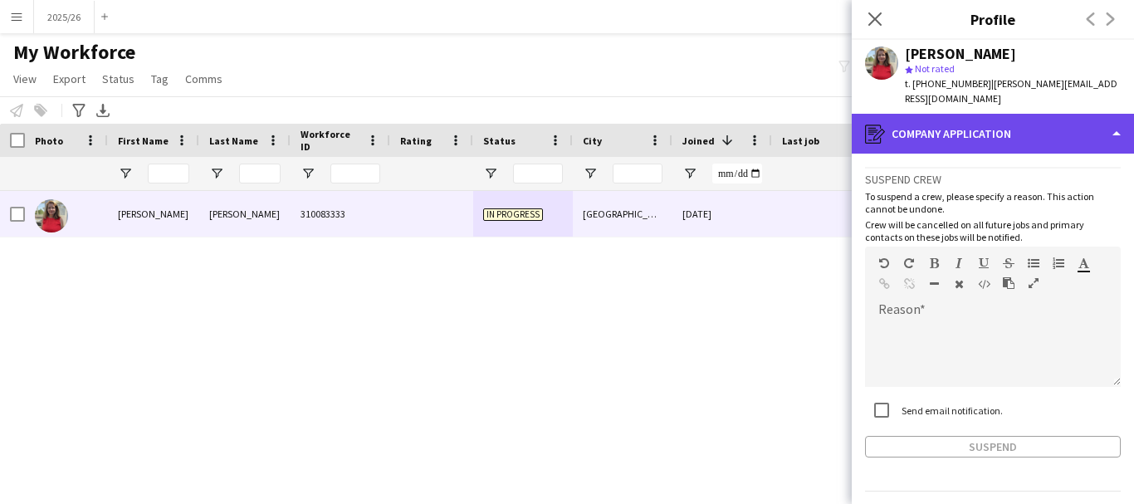
click at [982, 121] on div "register Company application" at bounding box center [993, 134] width 282 height 40
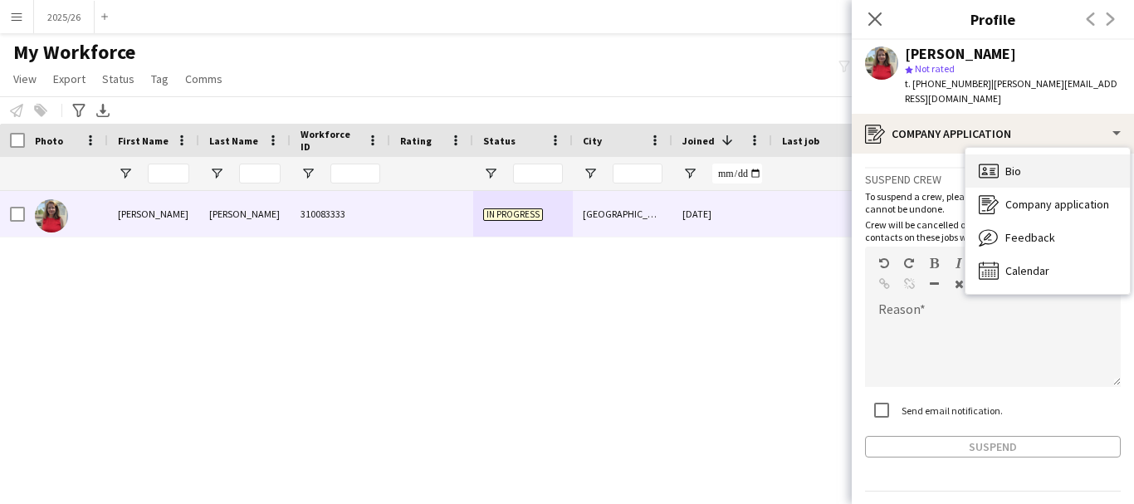
click at [1012, 164] on span "Bio" at bounding box center [1013, 171] width 16 height 15
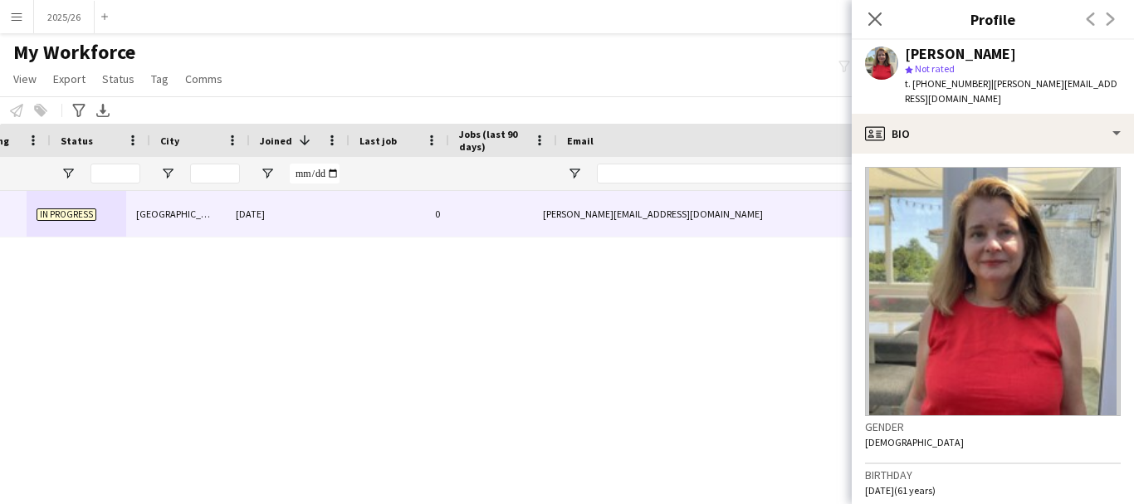
scroll to position [0, 413]
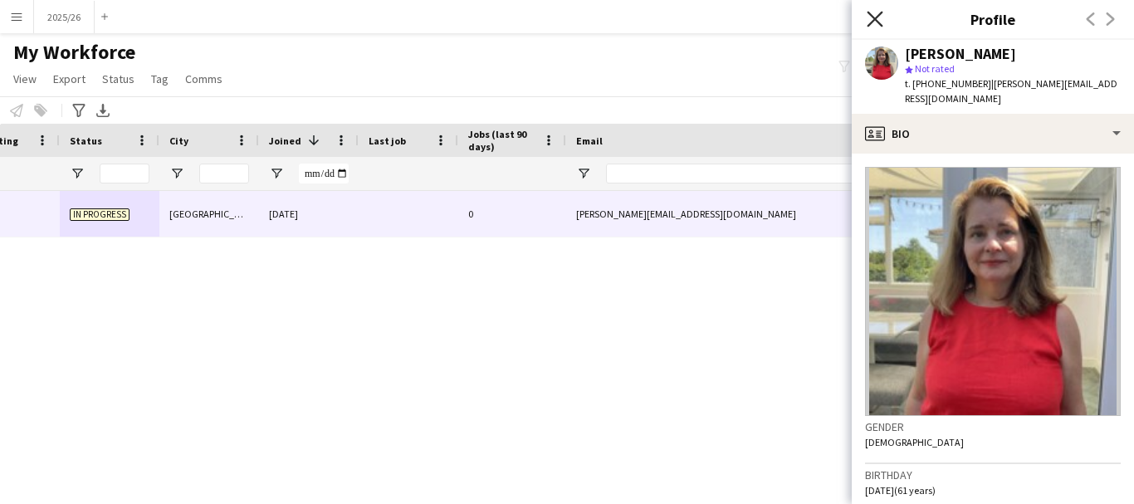
click at [870, 22] on icon "Close pop-in" at bounding box center [875, 19] width 16 height 16
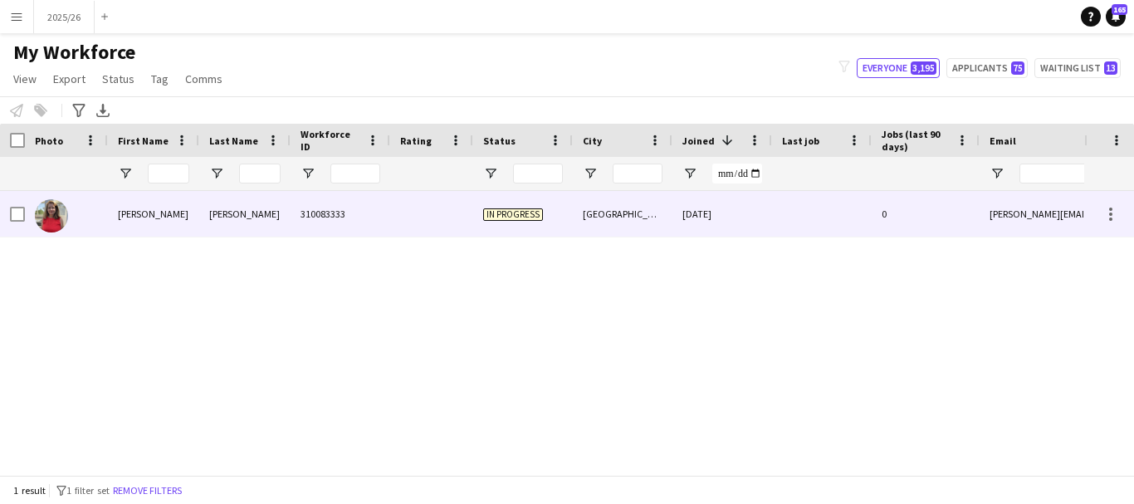
click at [305, 211] on div "310083333" at bounding box center [341, 214] width 100 height 46
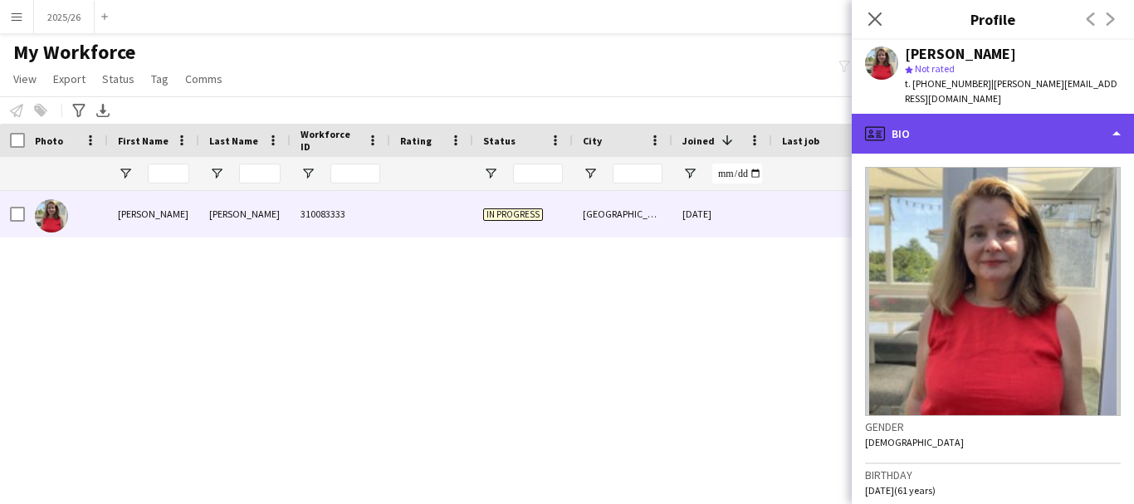
click at [988, 114] on div "profile Bio" at bounding box center [993, 134] width 282 height 40
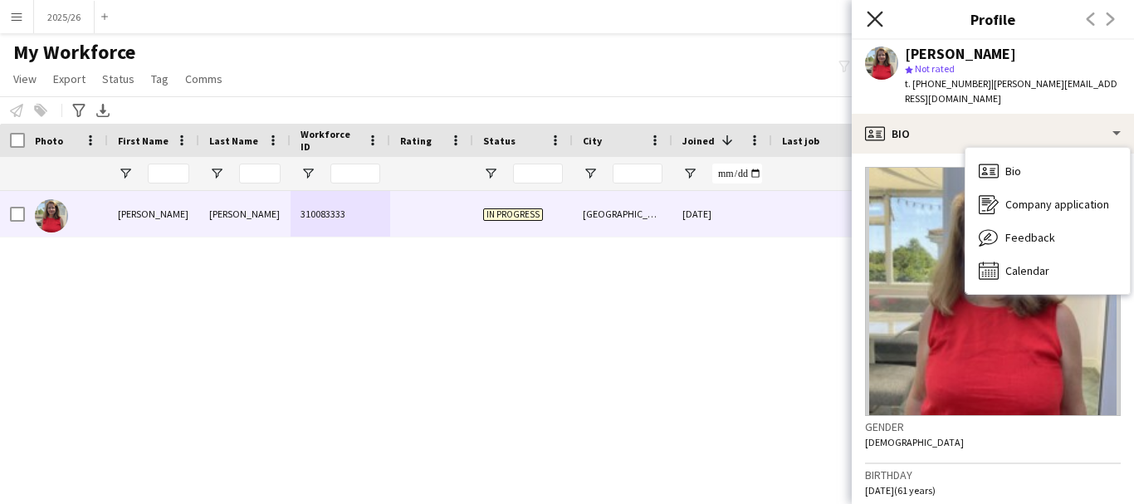
click at [877, 22] on icon at bounding box center [875, 19] width 16 height 16
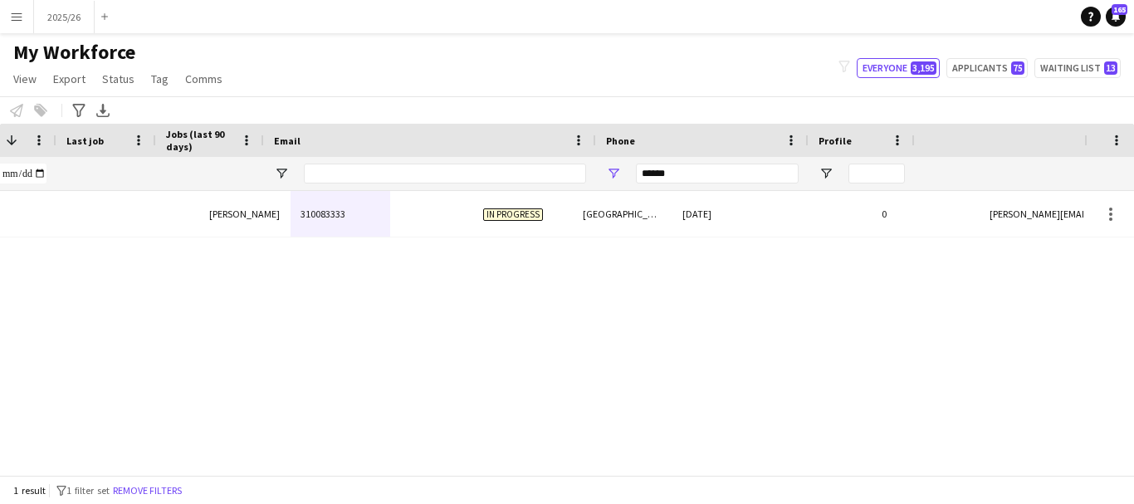
scroll to position [0, 716]
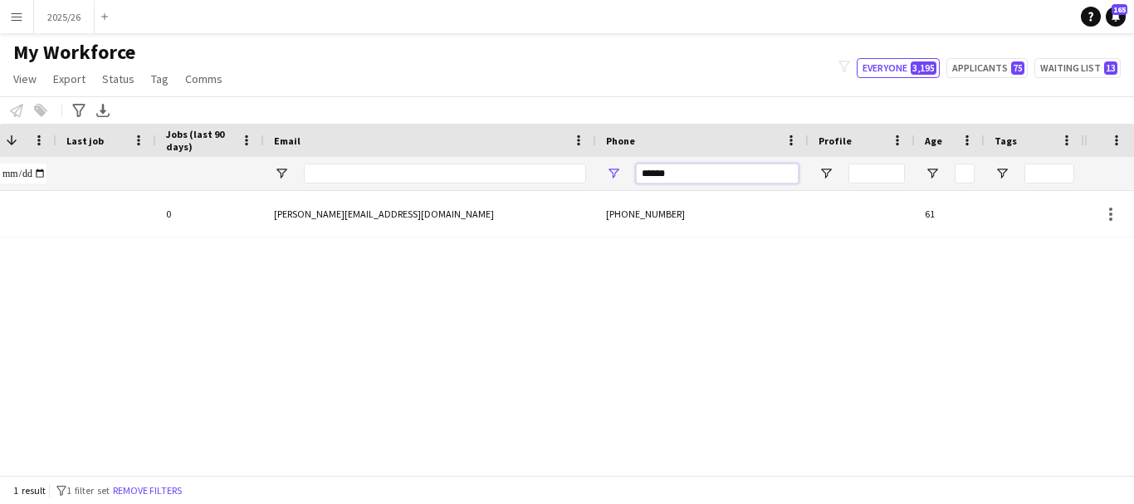
drag, startPoint x: 701, startPoint y: 178, endPoint x: 421, endPoint y: 162, distance: 281.0
click at [421, 166] on div at bounding box center [184, 173] width 1800 height 33
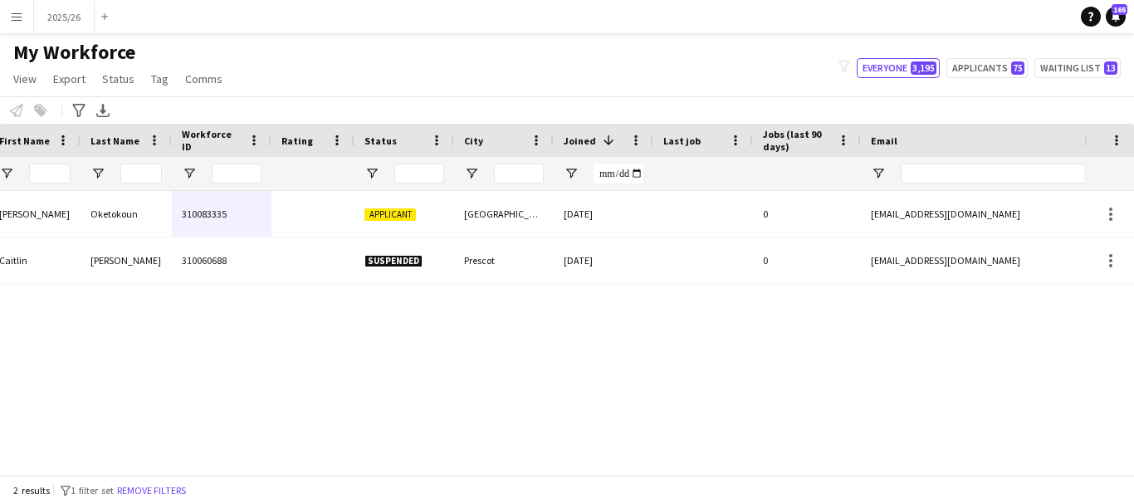
scroll to position [0, 0]
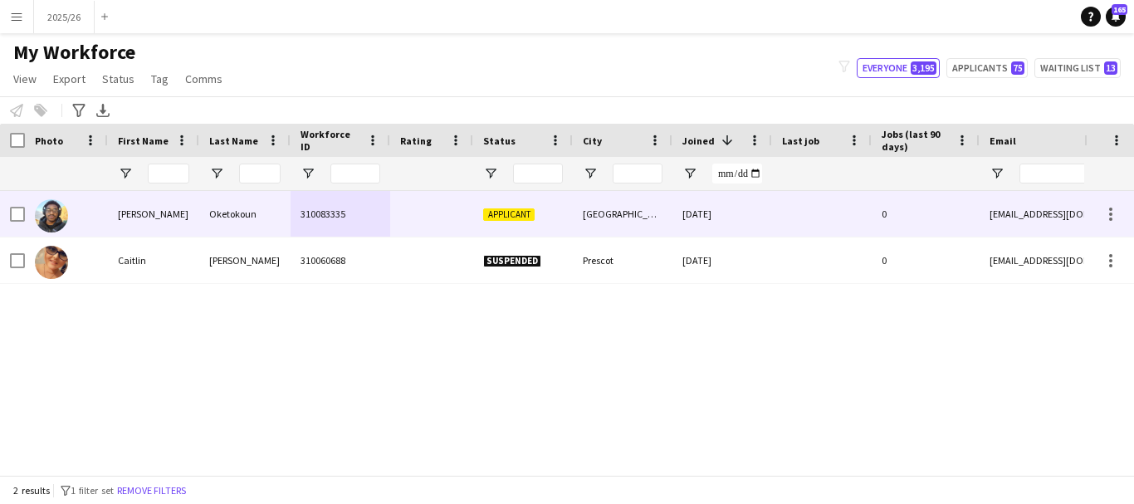
type input "******"
click at [338, 225] on div "310083335" at bounding box center [341, 214] width 100 height 46
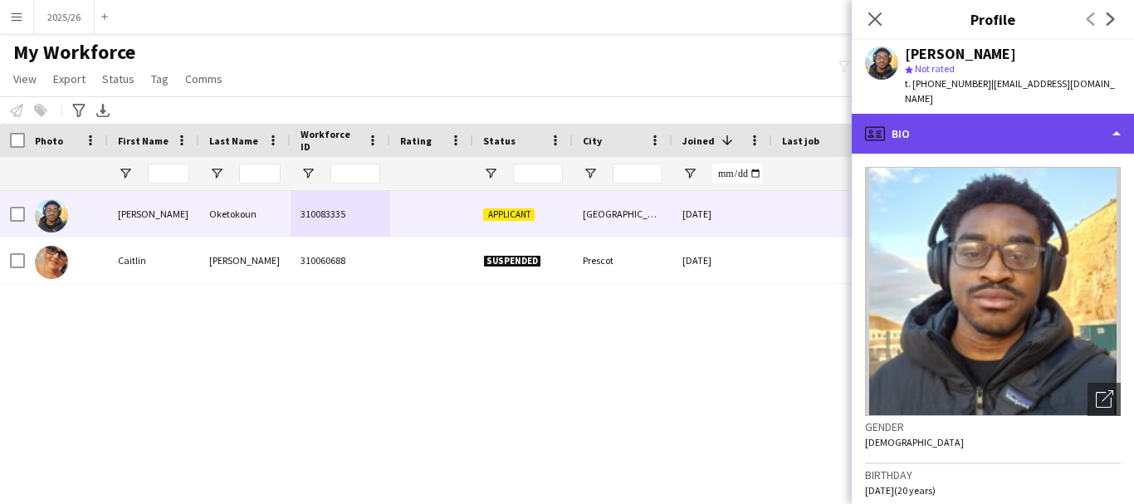
click at [994, 117] on div "profile Bio" at bounding box center [993, 134] width 282 height 40
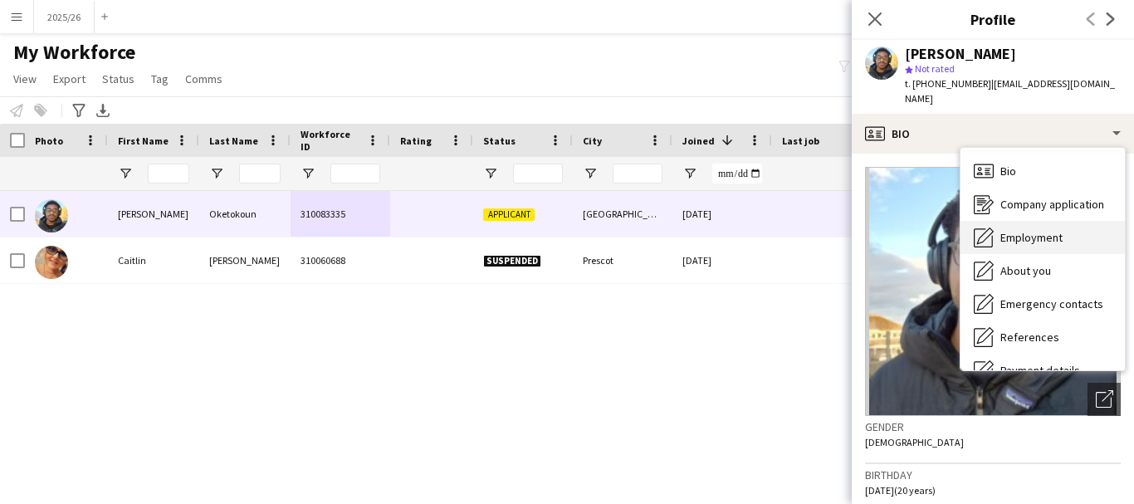
click at [1032, 230] on span "Employment" at bounding box center [1031, 237] width 62 height 15
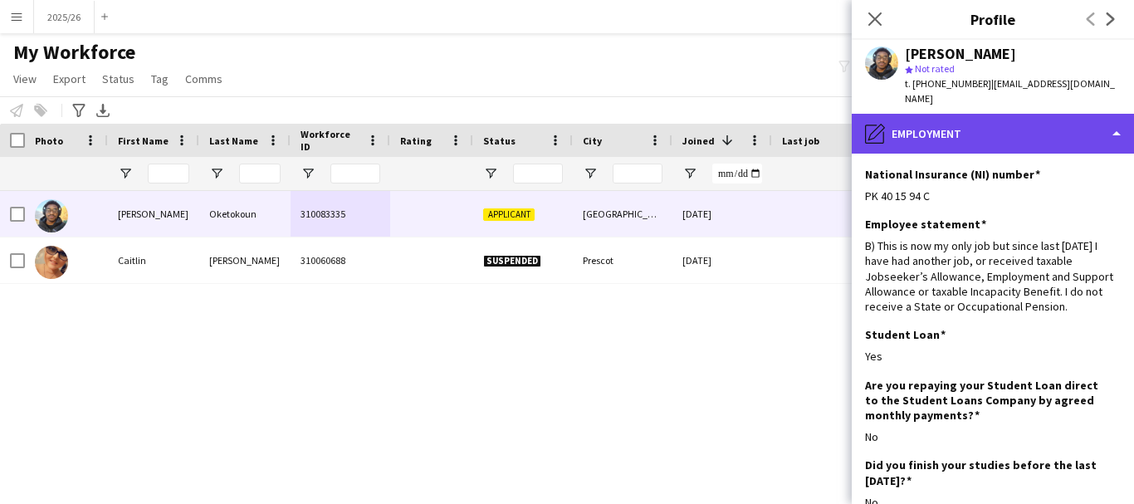
click at [1004, 124] on div "pencil4 Employment" at bounding box center [993, 134] width 282 height 40
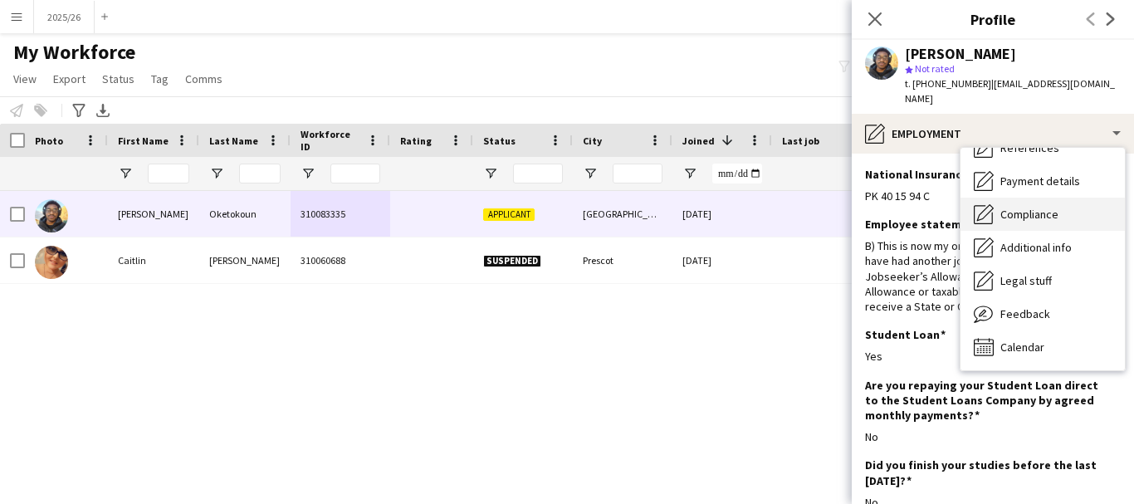
click at [1028, 198] on div "Compliance Compliance" at bounding box center [1042, 214] width 164 height 33
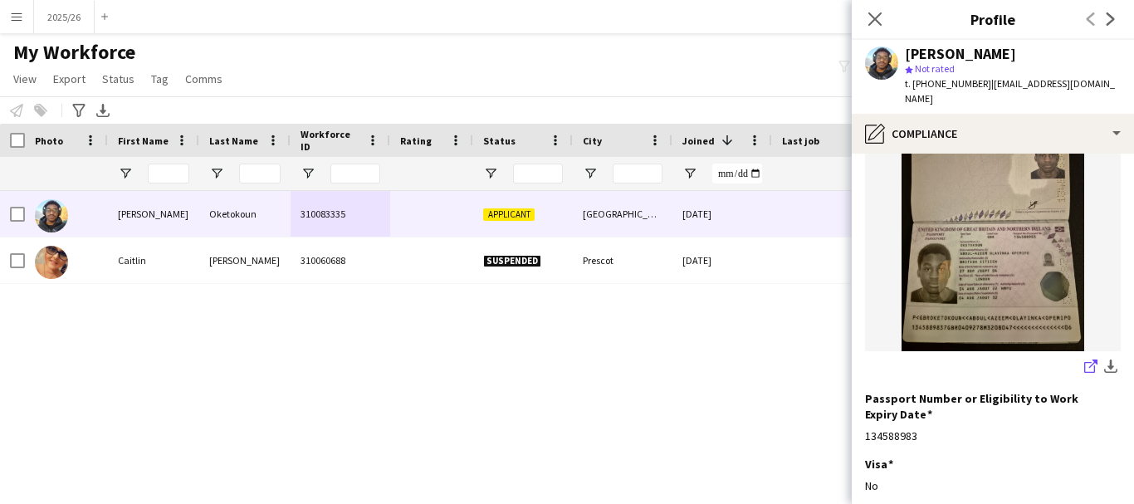
click at [1084, 359] on icon "share-external-link-1" at bounding box center [1090, 365] width 13 height 13
click at [1038, 138] on img at bounding box center [993, 229] width 256 height 243
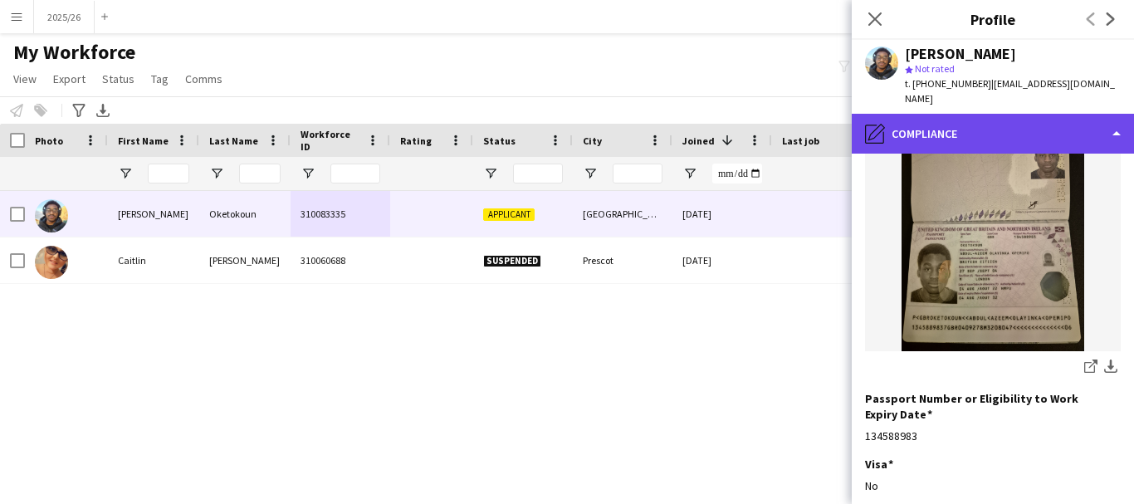
click at [999, 119] on div "pencil4 Compliance" at bounding box center [993, 134] width 282 height 40
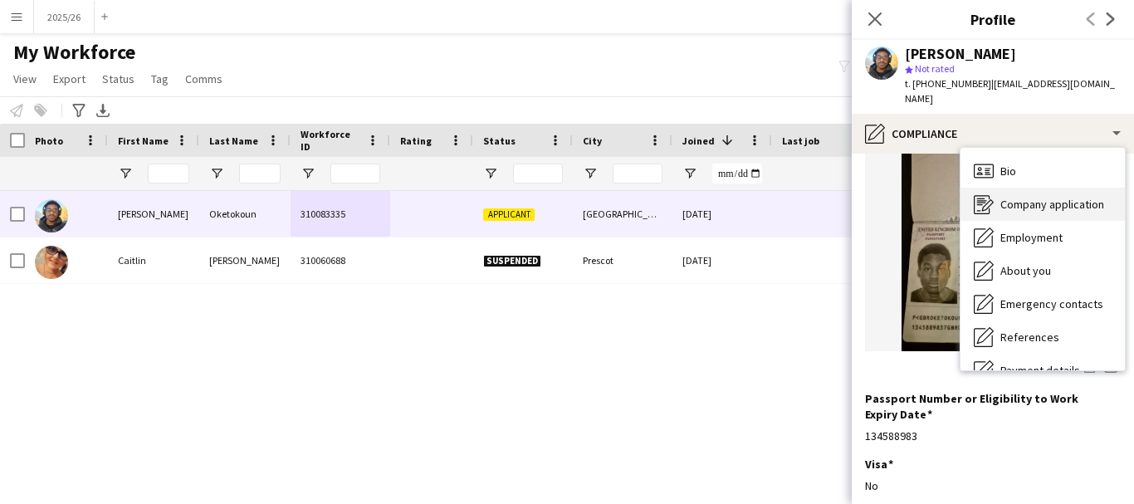
click at [1062, 197] on span "Company application" at bounding box center [1052, 204] width 104 height 15
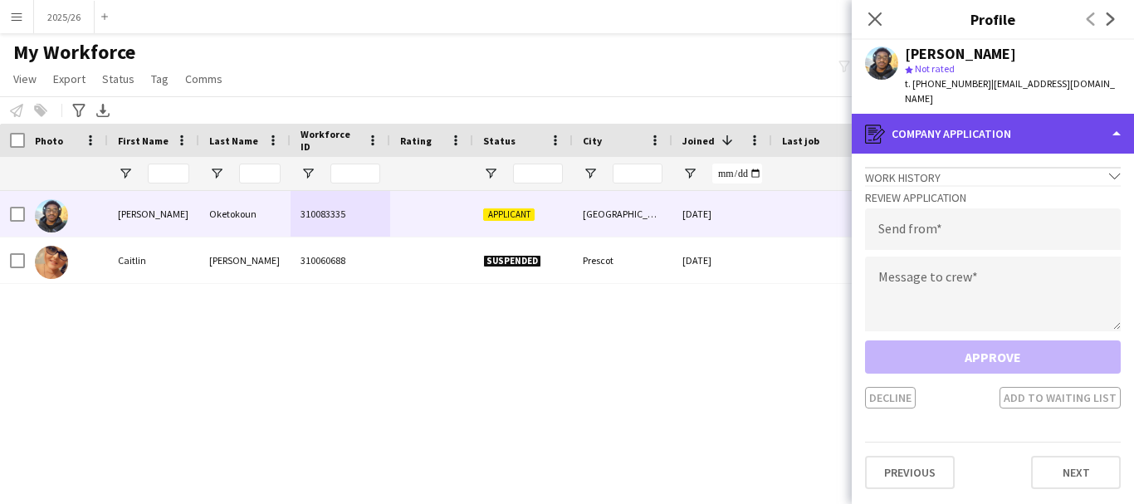
click at [984, 119] on div "register Company application" at bounding box center [993, 134] width 282 height 40
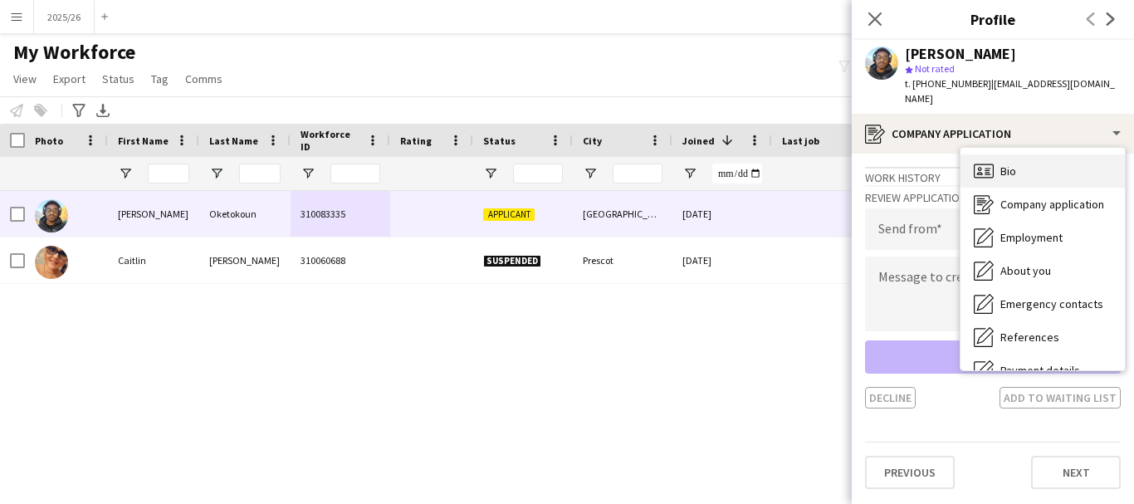
click at [1050, 164] on div "Bio Bio" at bounding box center [1042, 170] width 164 height 33
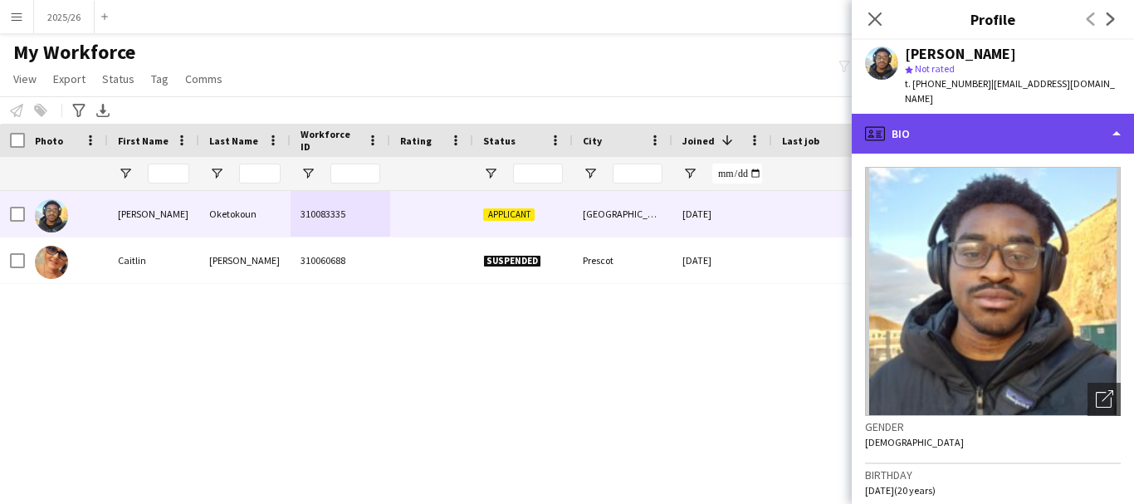
click at [976, 114] on div "profile Bio" at bounding box center [993, 134] width 282 height 40
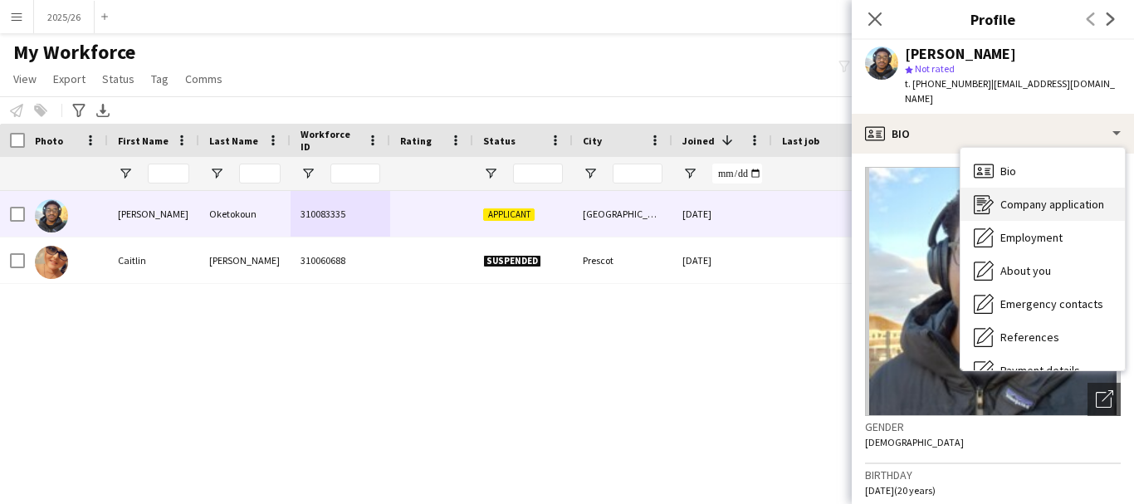
click at [1016, 197] on span "Company application" at bounding box center [1052, 204] width 104 height 15
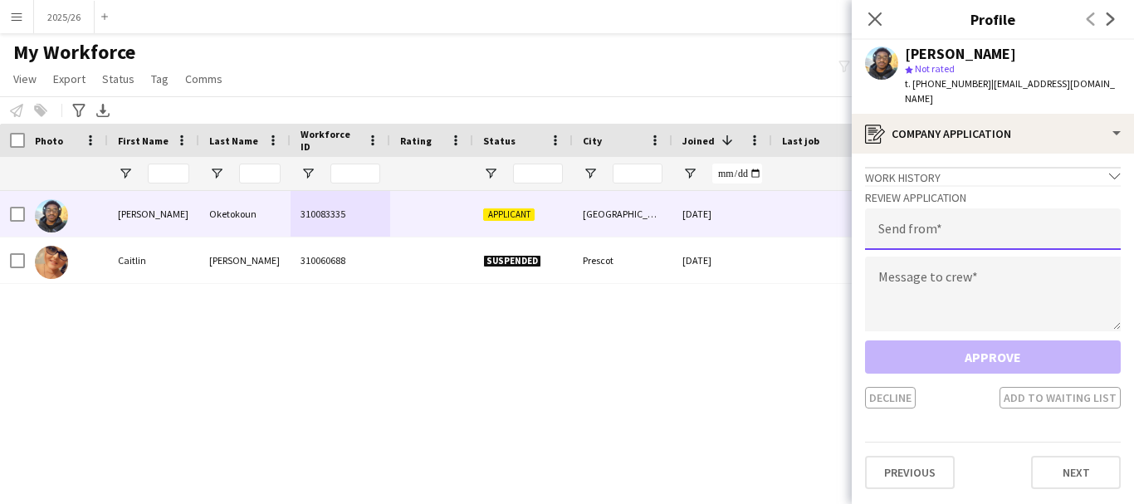
click at [940, 223] on input "email" at bounding box center [993, 229] width 256 height 42
paste input "**********"
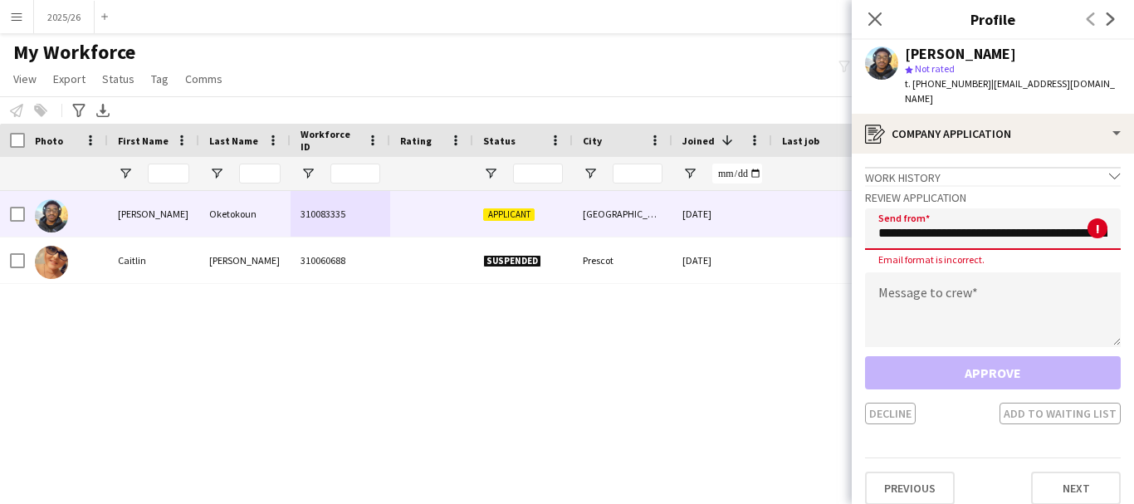
scroll to position [0, 3214]
type input "**********"
click at [957, 298] on textarea at bounding box center [993, 309] width 256 height 75
click at [945, 208] on input "**********" at bounding box center [993, 229] width 256 height 42
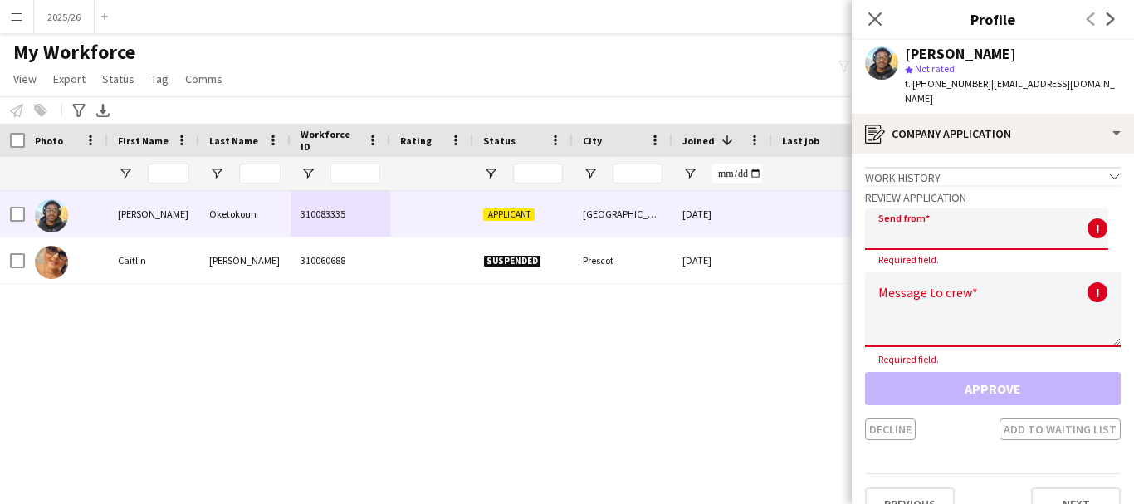
click at [931, 287] on textarea at bounding box center [993, 309] width 256 height 75
paste textarea "**********"
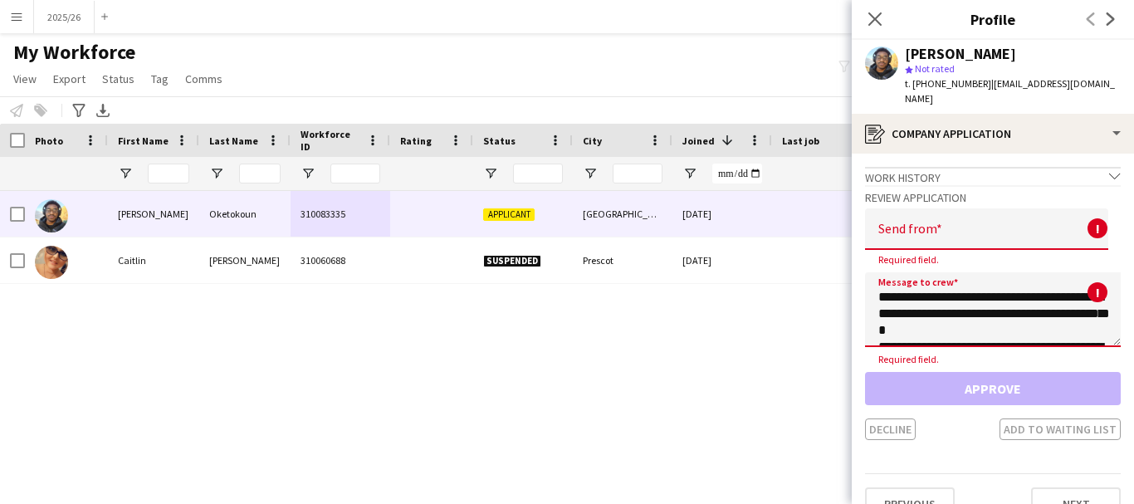
scroll to position [309, 0]
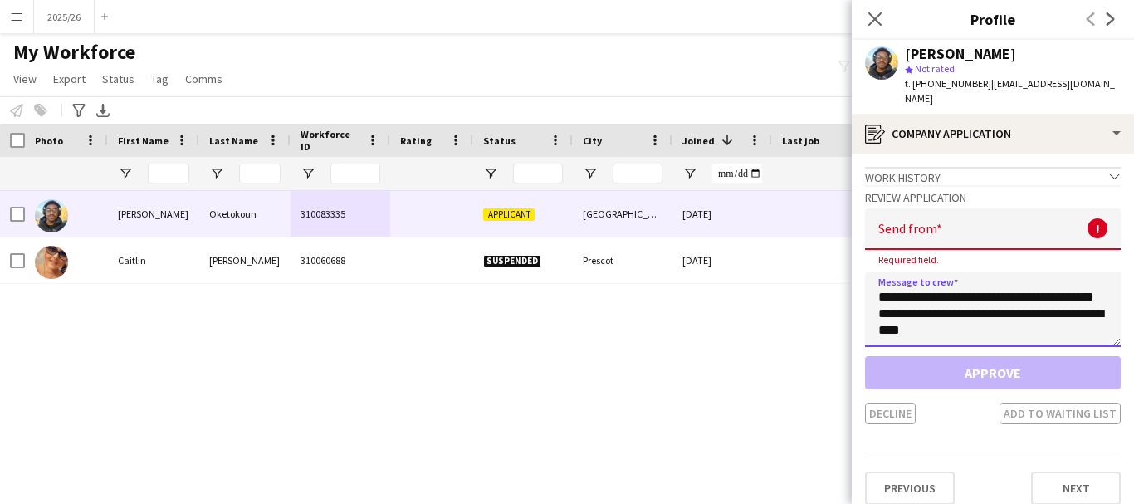
type textarea "**********"
click at [924, 229] on input "email" at bounding box center [993, 229] width 256 height 42
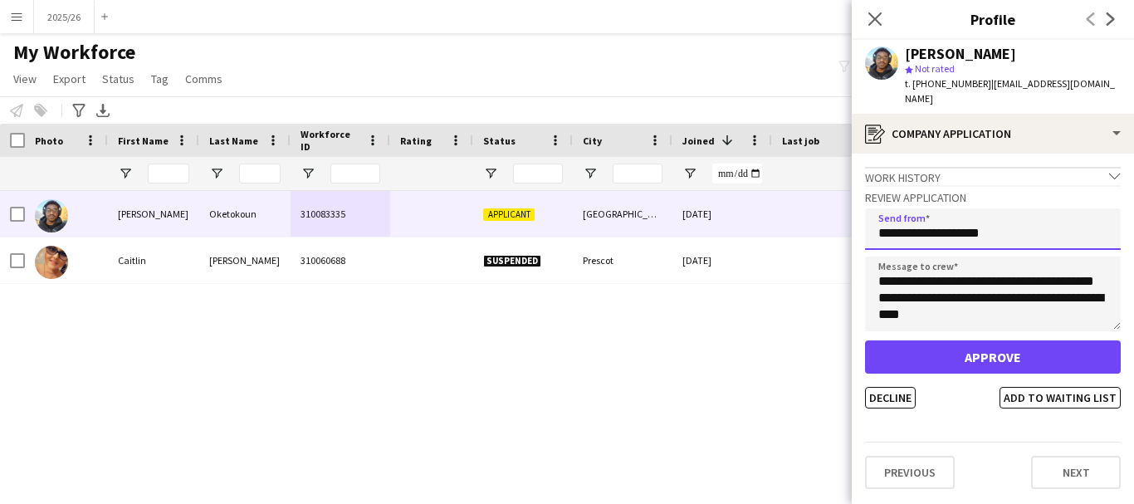
type input "**********"
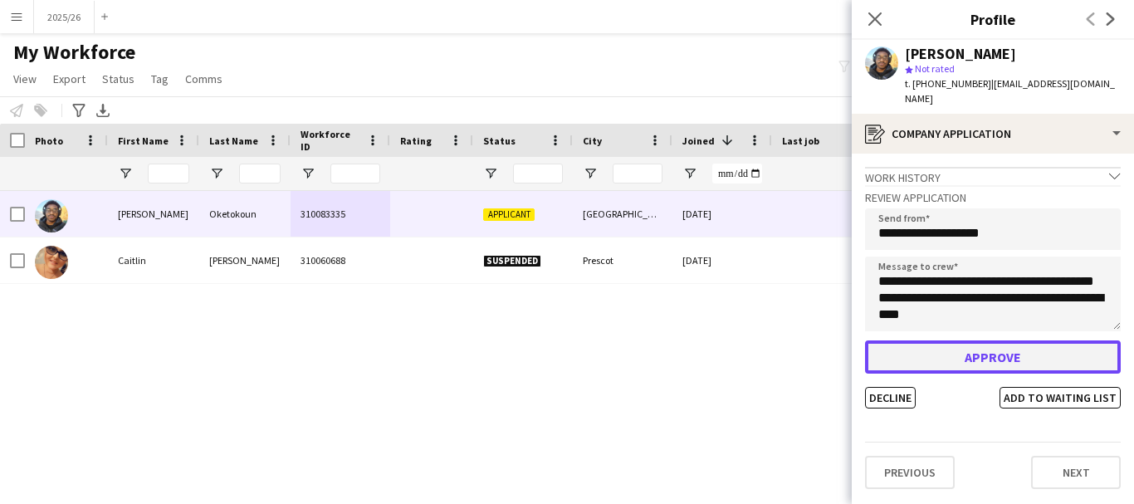
click at [946, 340] on button "Approve" at bounding box center [993, 356] width 256 height 33
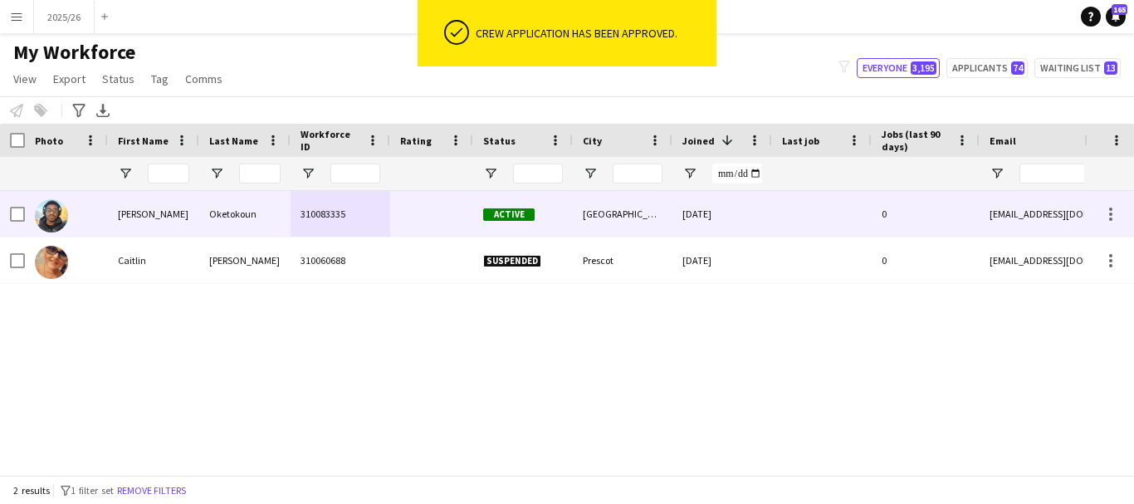
click at [680, 218] on div "[DATE]" at bounding box center [722, 214] width 100 height 46
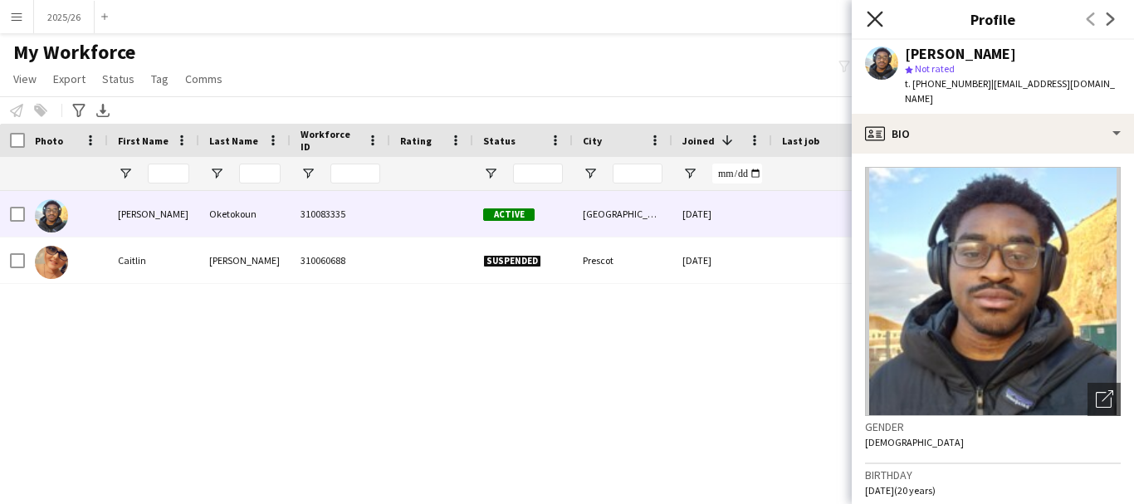
click at [877, 22] on icon "Close pop-in" at bounding box center [875, 19] width 16 height 16
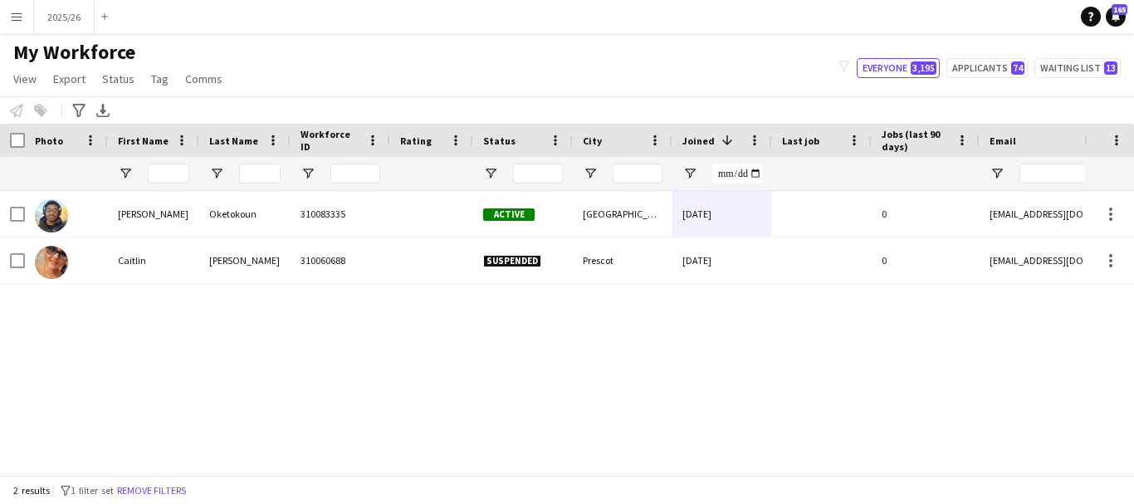
scroll to position [0, 716]
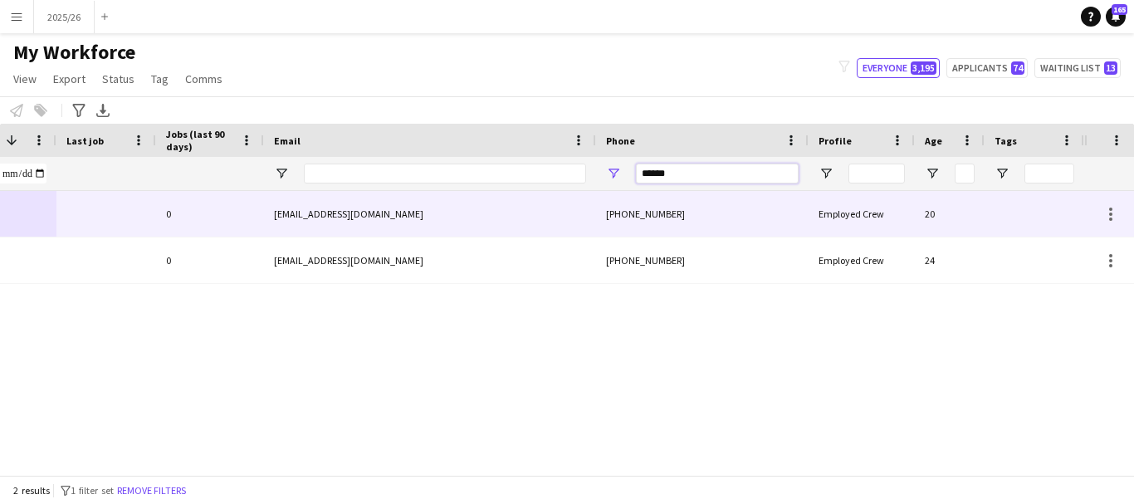
drag, startPoint x: 760, startPoint y: 182, endPoint x: 460, endPoint y: 243, distance: 306.7
click at [457, 236] on div "Workforce Details Status City Joined 1" at bounding box center [567, 299] width 1134 height 351
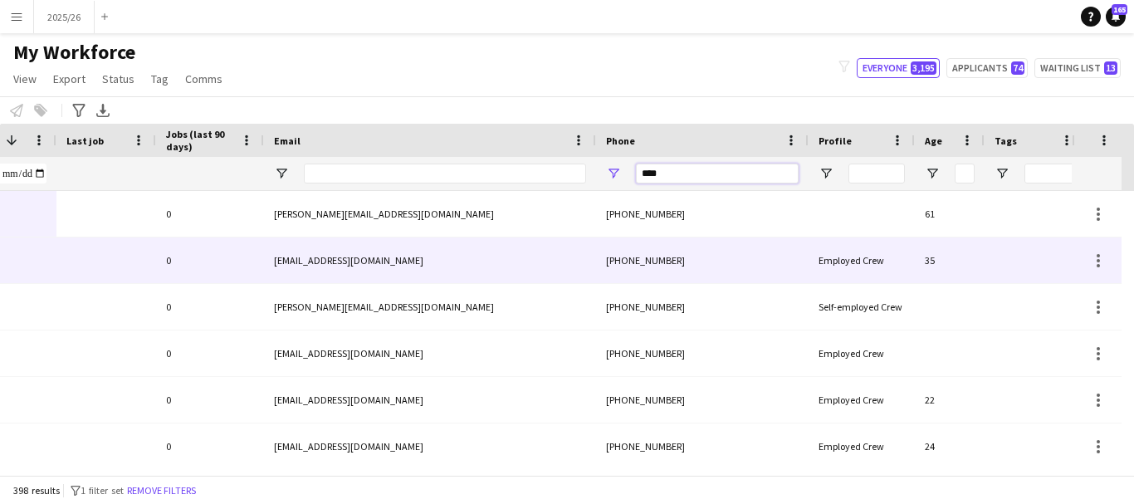
type input "*****"
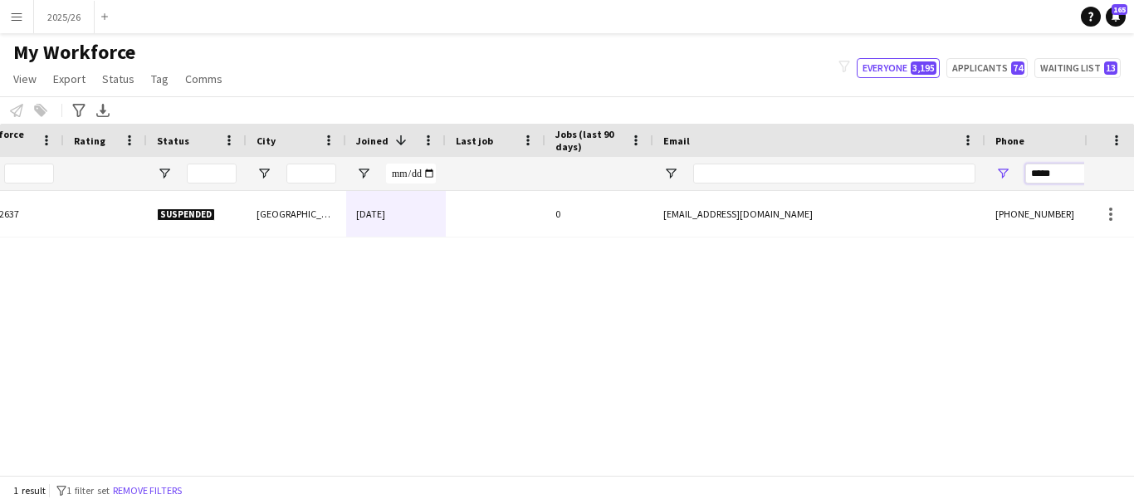
scroll to position [0, 315]
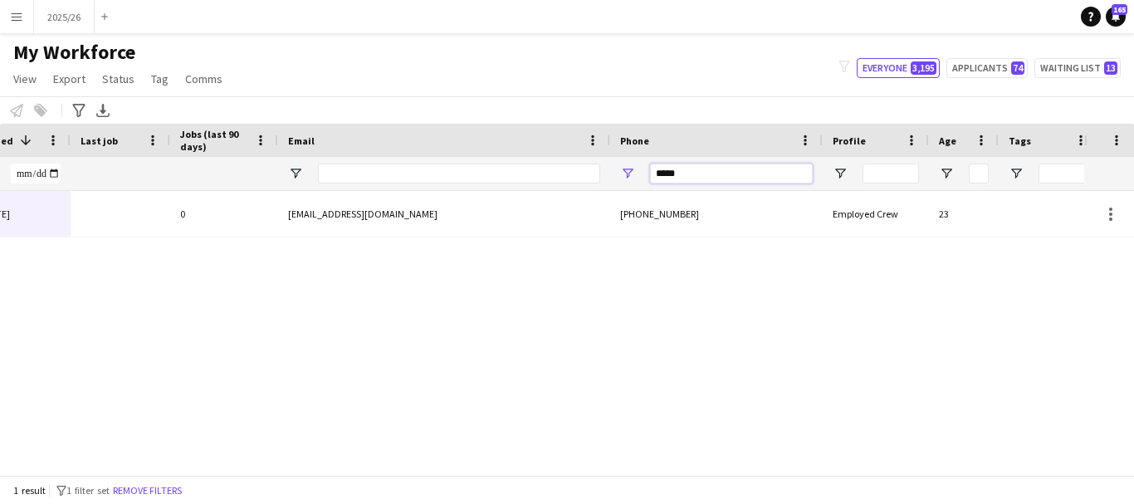
drag, startPoint x: 699, startPoint y: 179, endPoint x: 387, endPoint y: 209, distance: 313.5
click at [387, 209] on div "Workforce Details Status City Joined 1" at bounding box center [567, 299] width 1134 height 351
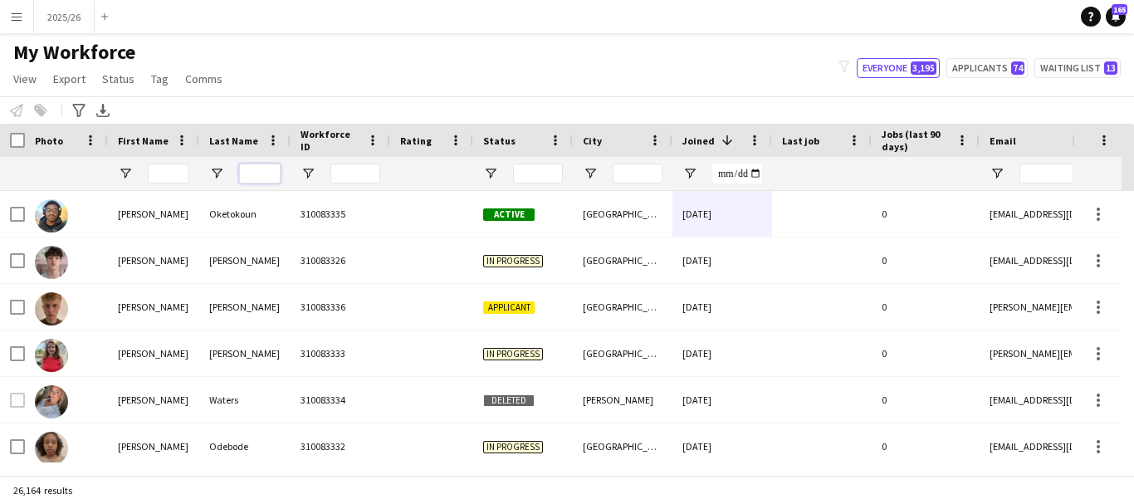
click at [262, 165] on input "Last Name Filter Input" at bounding box center [260, 174] width 42 height 20
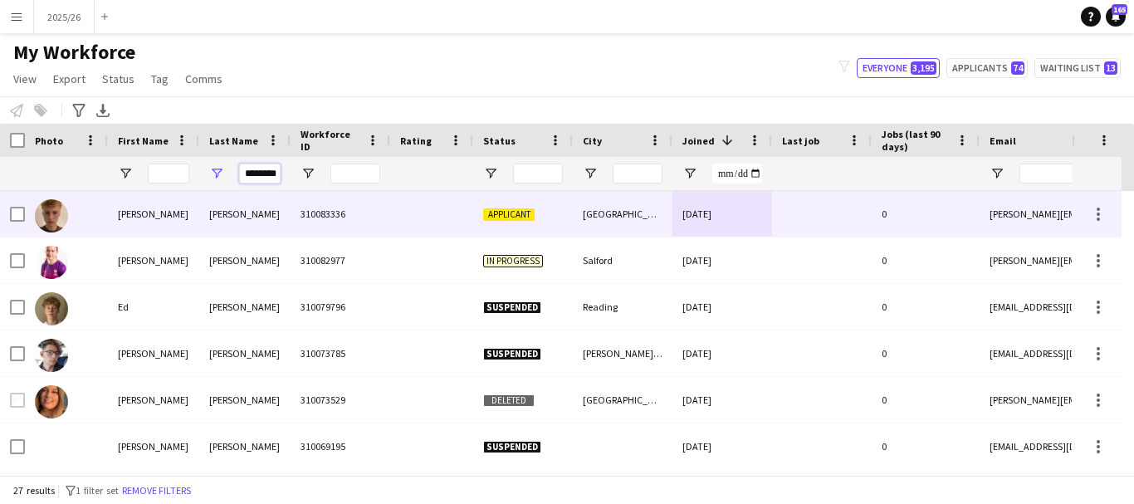
type input "********"
click at [220, 229] on div "[PERSON_NAME]" at bounding box center [244, 214] width 91 height 46
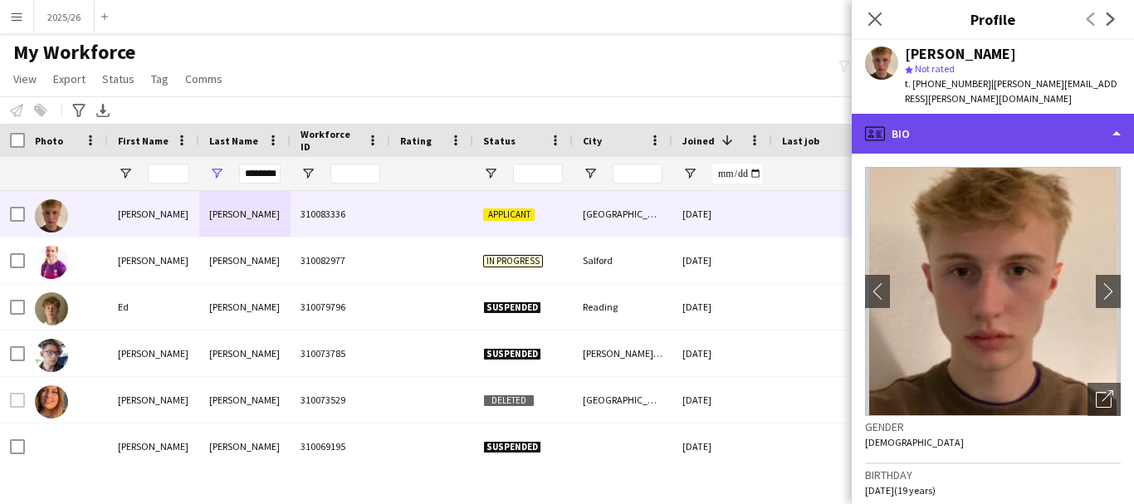
click at [999, 149] on div "profile Bio" at bounding box center [993, 134] width 282 height 40
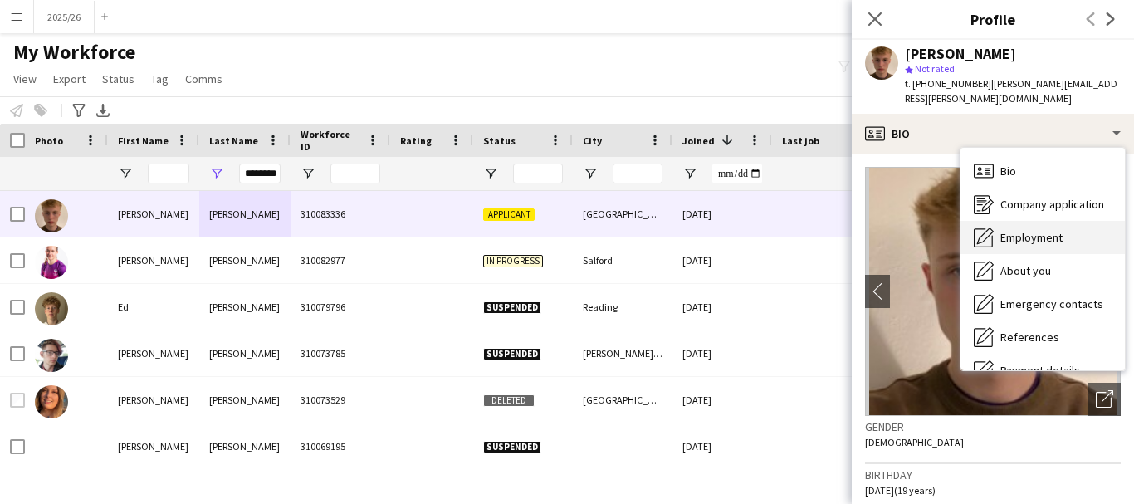
click at [1030, 244] on span "Employment" at bounding box center [1031, 237] width 62 height 15
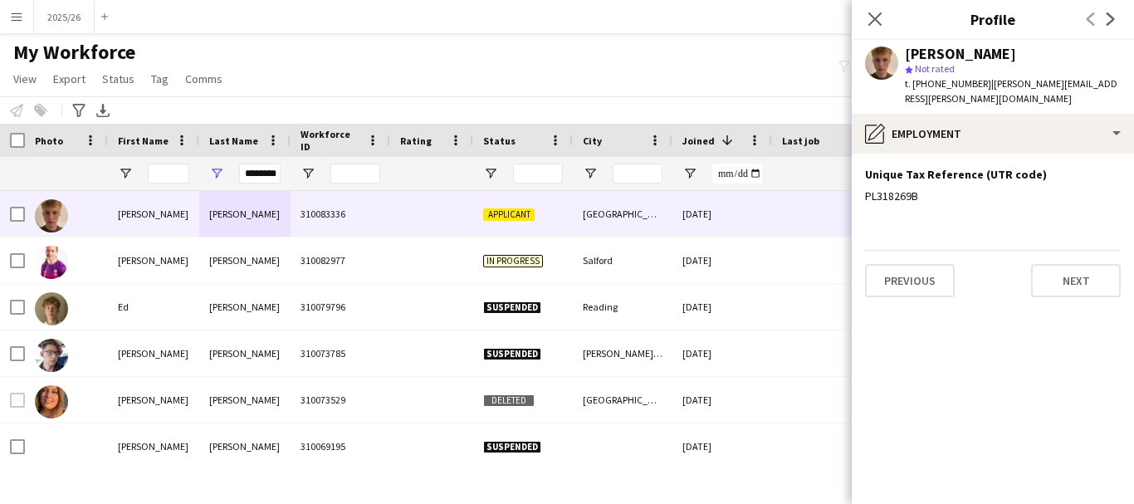
click at [1009, 154] on app-section-data-types "Unique Tax Reference (UTR code) Edit this field PL318269B Previous Next" at bounding box center [993, 329] width 282 height 350
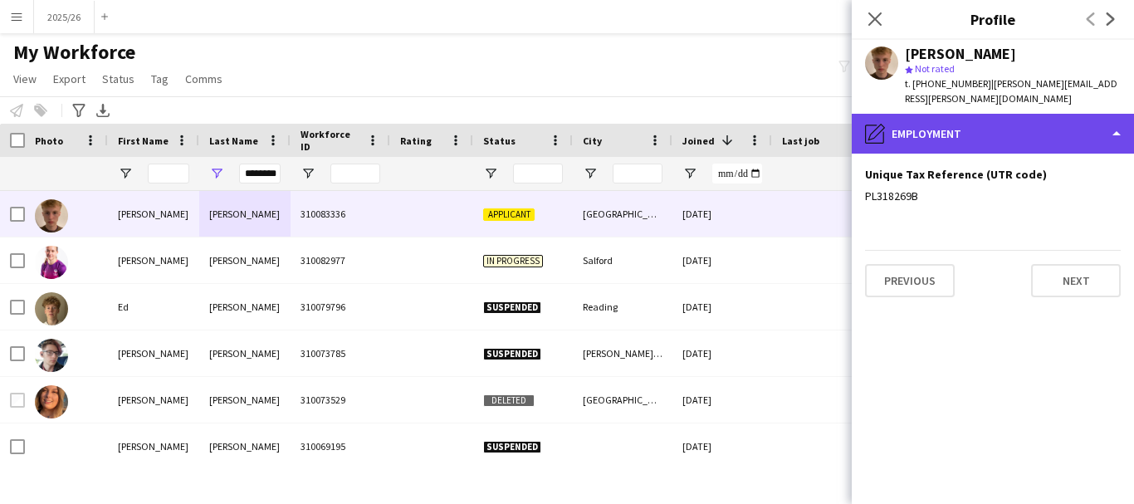
click at [999, 134] on div "pencil4 Employment" at bounding box center [993, 134] width 282 height 40
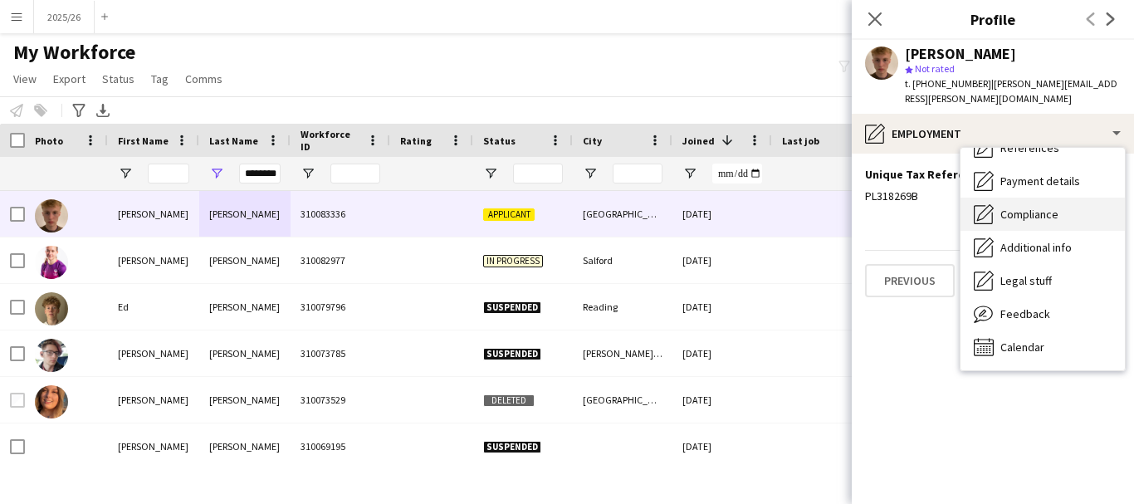
click at [1053, 208] on span "Compliance" at bounding box center [1029, 214] width 58 height 15
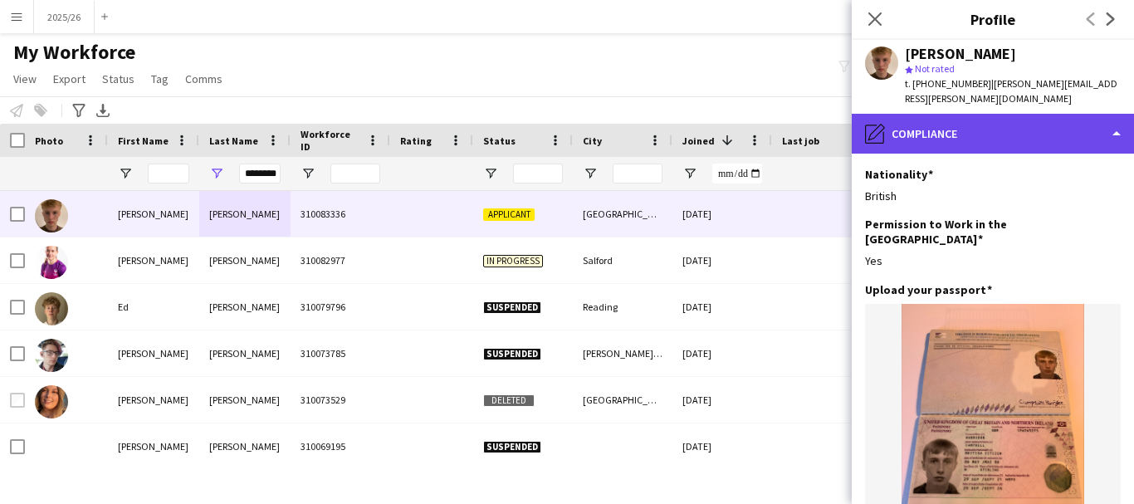
click at [1073, 123] on div "pencil4 Compliance" at bounding box center [993, 134] width 282 height 40
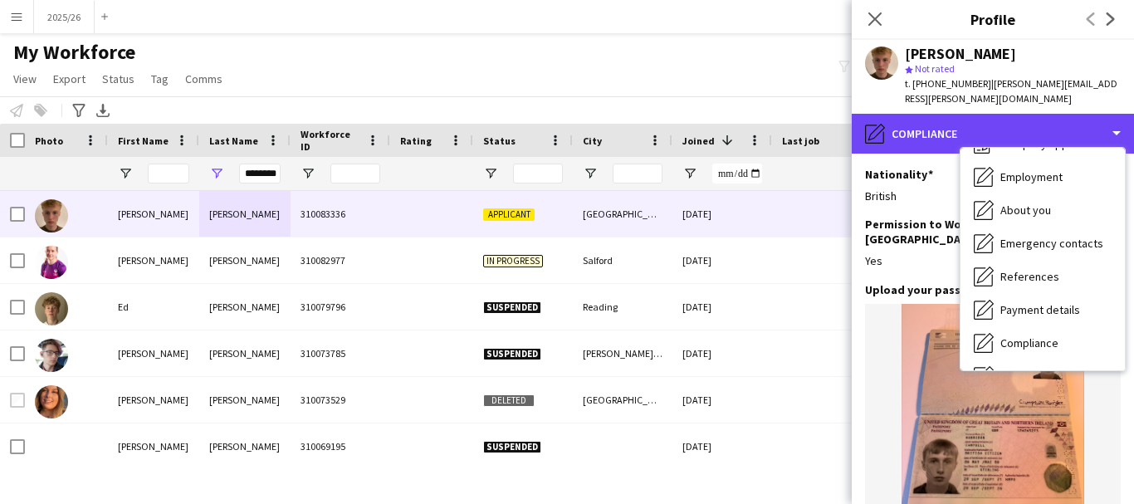
scroll to position [0, 0]
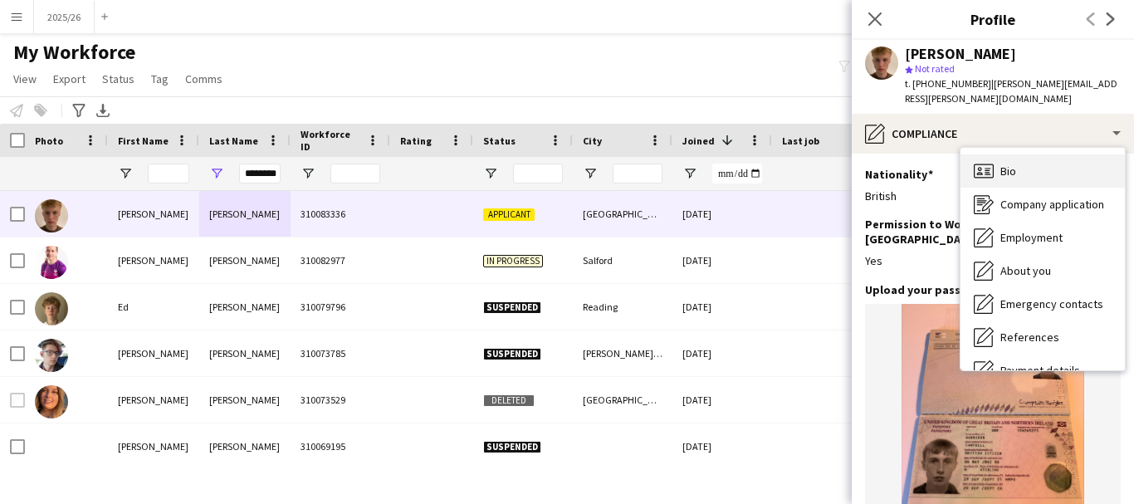
click at [1090, 168] on div "Bio Bio" at bounding box center [1042, 170] width 164 height 33
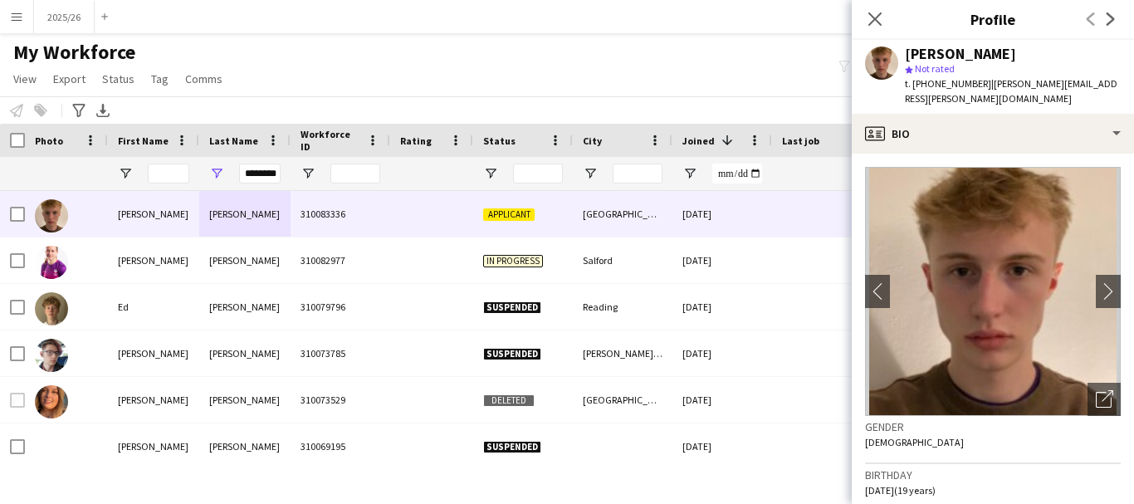
click at [1090, 168] on img at bounding box center [993, 291] width 256 height 249
click at [870, 28] on app-icon "Close pop-in" at bounding box center [875, 19] width 24 height 24
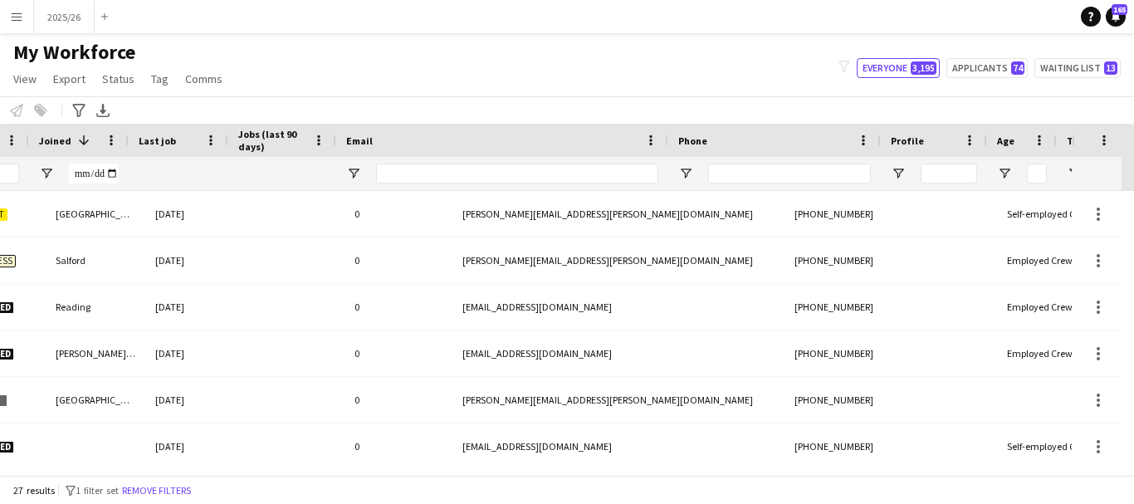
scroll to position [0, 643]
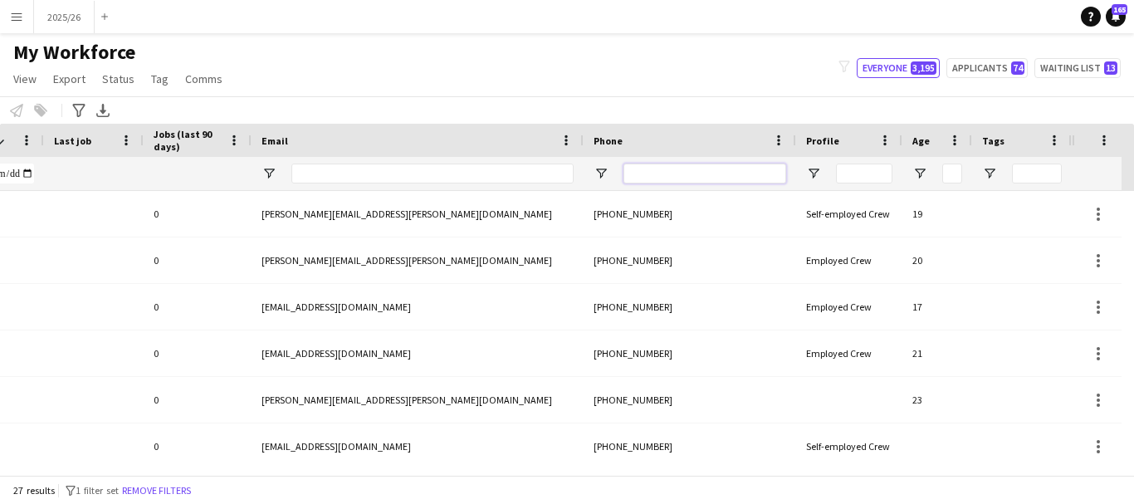
click at [681, 168] on input "Phone Filter Input" at bounding box center [704, 174] width 163 height 20
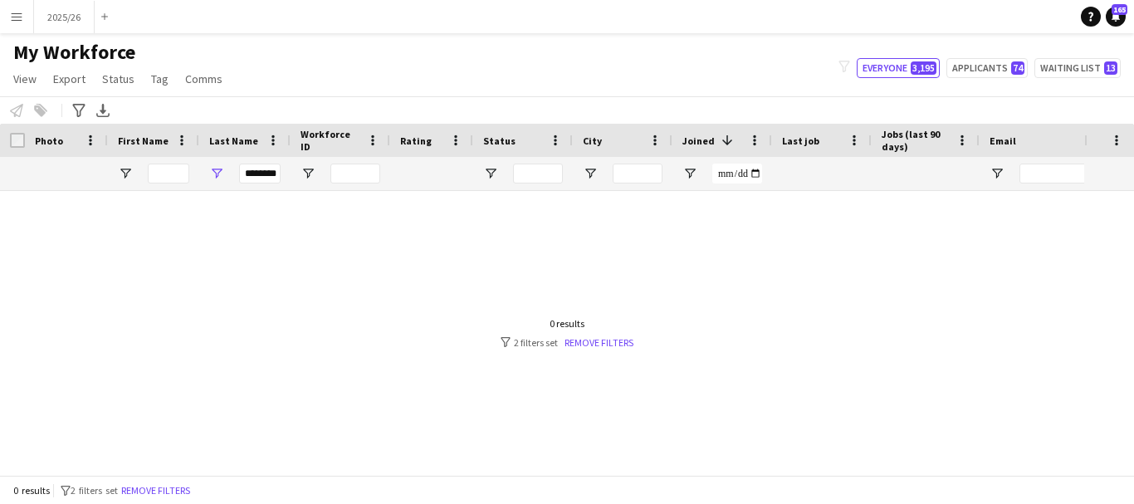
type input "******"
click at [251, 175] on input "********" at bounding box center [260, 174] width 42 height 20
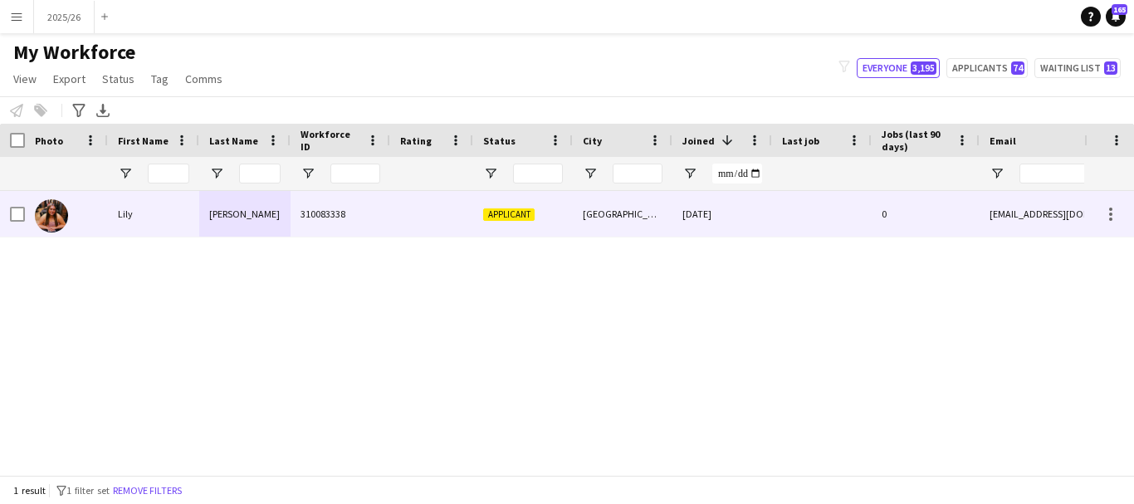
click at [266, 215] on div "Chiles" at bounding box center [244, 214] width 91 height 46
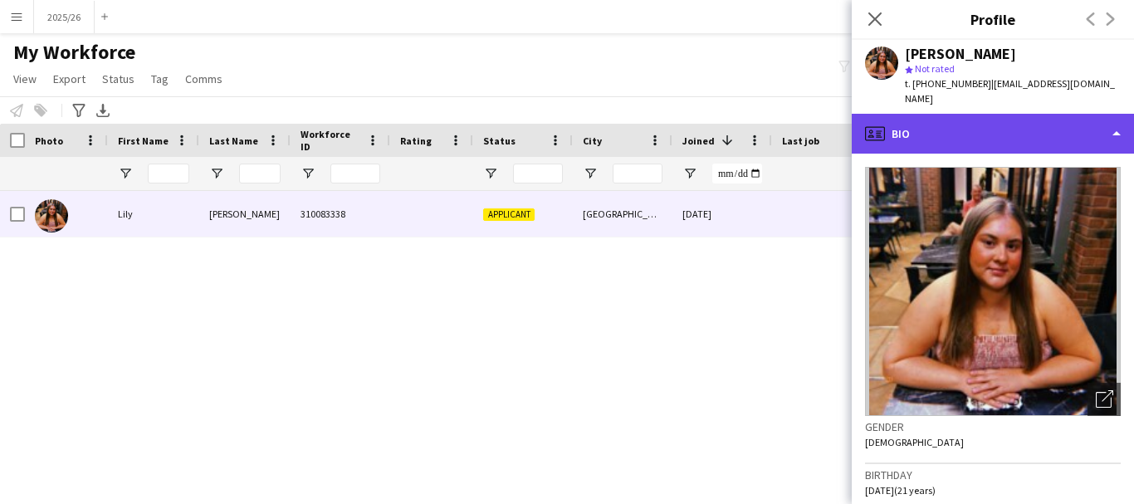
click at [1005, 115] on div "profile Bio" at bounding box center [993, 134] width 282 height 40
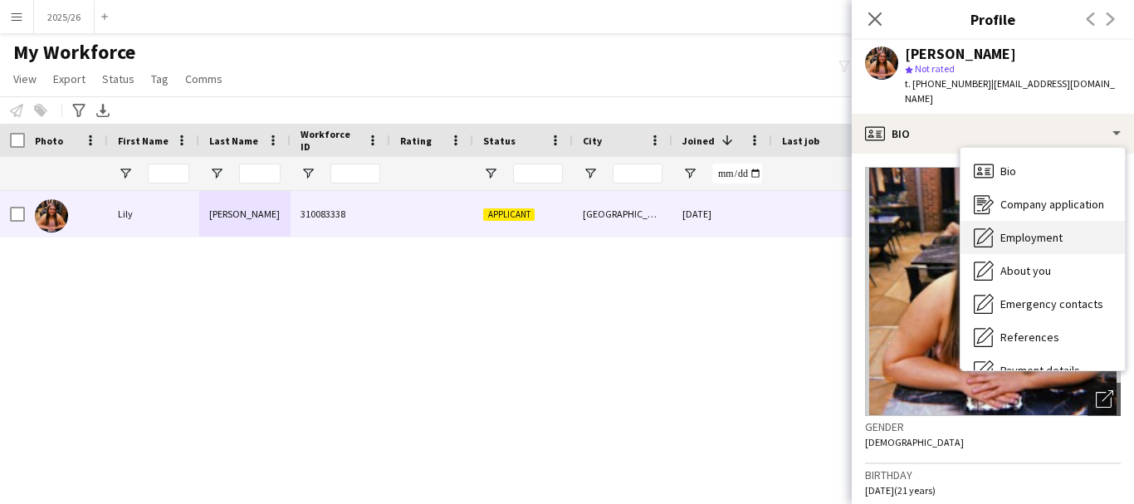
click at [1048, 221] on div "Employment Employment" at bounding box center [1042, 237] width 164 height 33
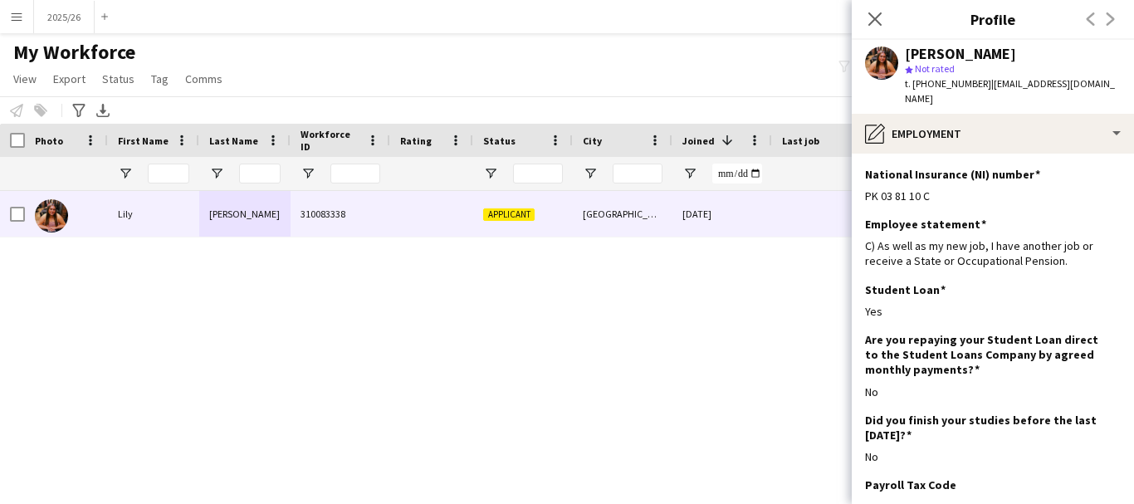
click at [1035, 154] on app-section-data-types "National Insurance (NI) number Edit this field PK 03 81 10 C Employee statement…" at bounding box center [993, 329] width 282 height 350
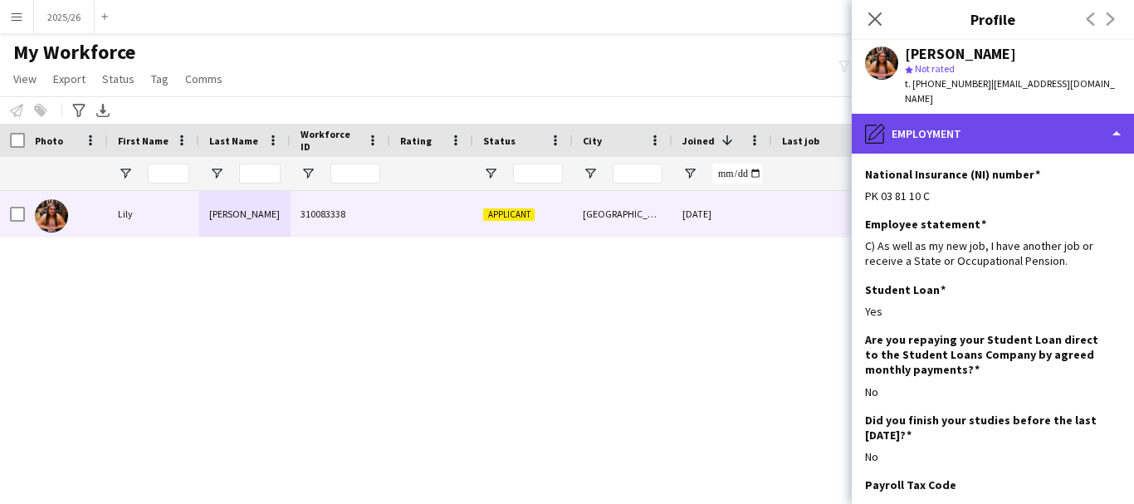
click at [1023, 121] on div "pencil4 Employment" at bounding box center [993, 134] width 282 height 40
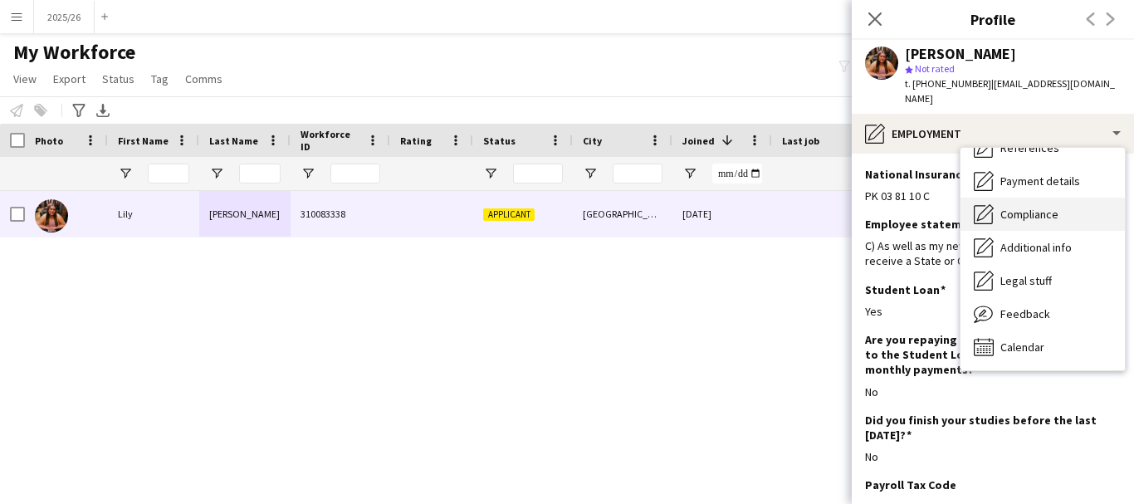
click at [1043, 207] on span "Compliance" at bounding box center [1029, 214] width 58 height 15
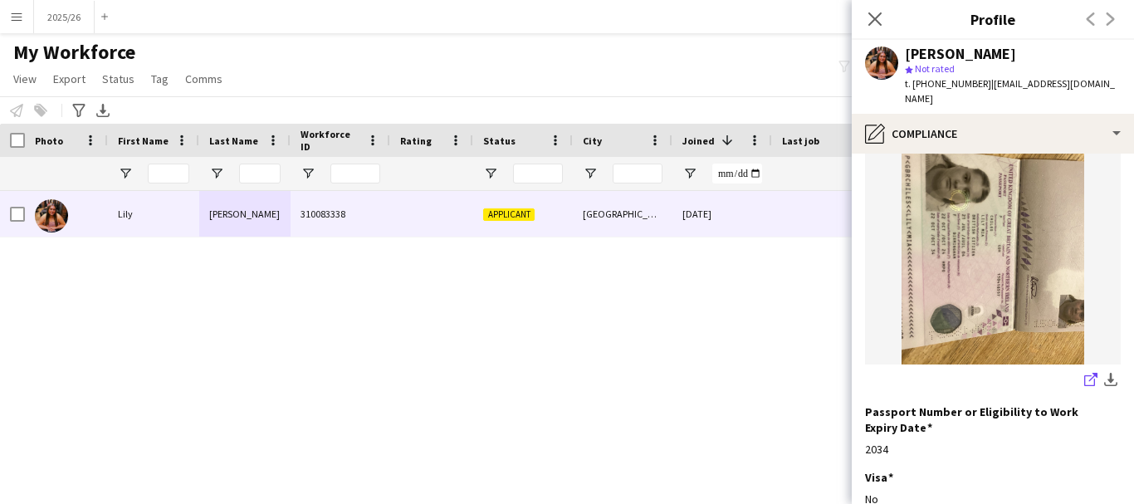
click at [1084, 375] on icon at bounding box center [1089, 380] width 11 height 11
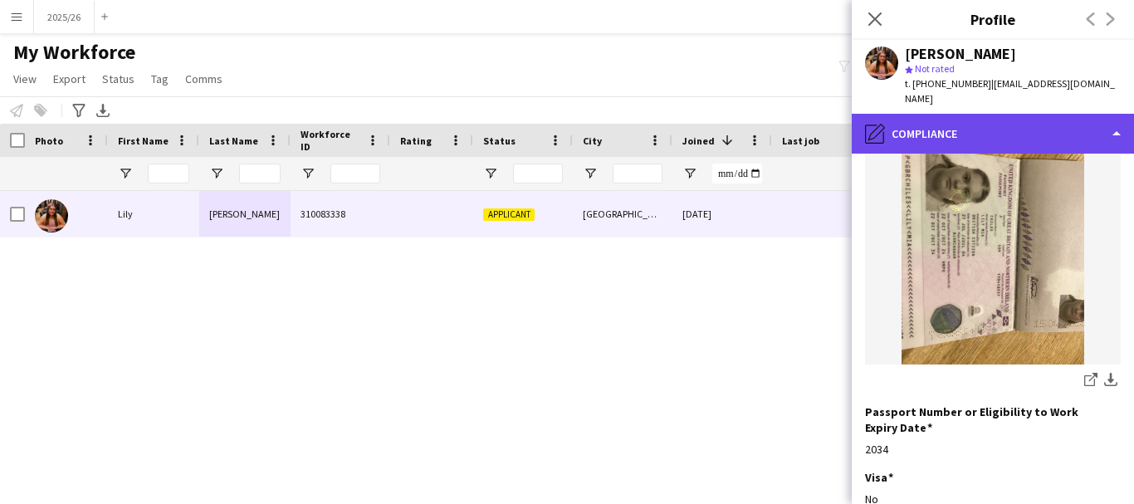
click at [1023, 115] on div "pencil4 Compliance" at bounding box center [993, 134] width 282 height 40
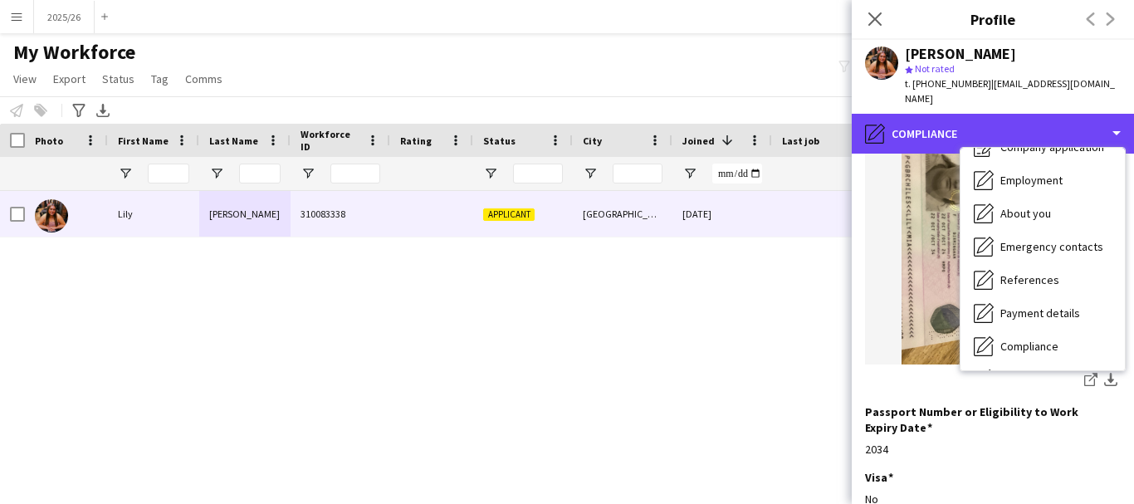
scroll to position [0, 0]
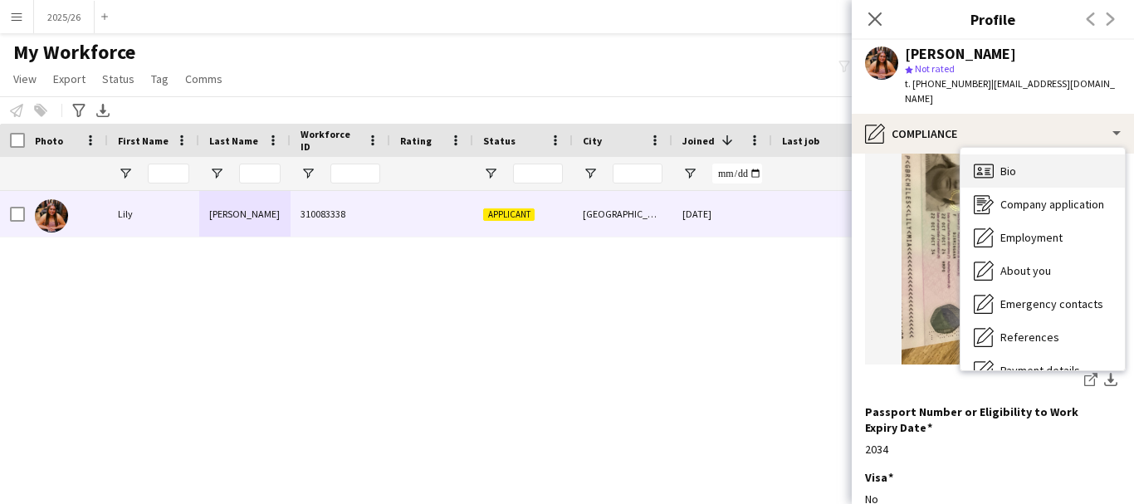
click at [1070, 159] on div "Bio Bio" at bounding box center [1042, 170] width 164 height 33
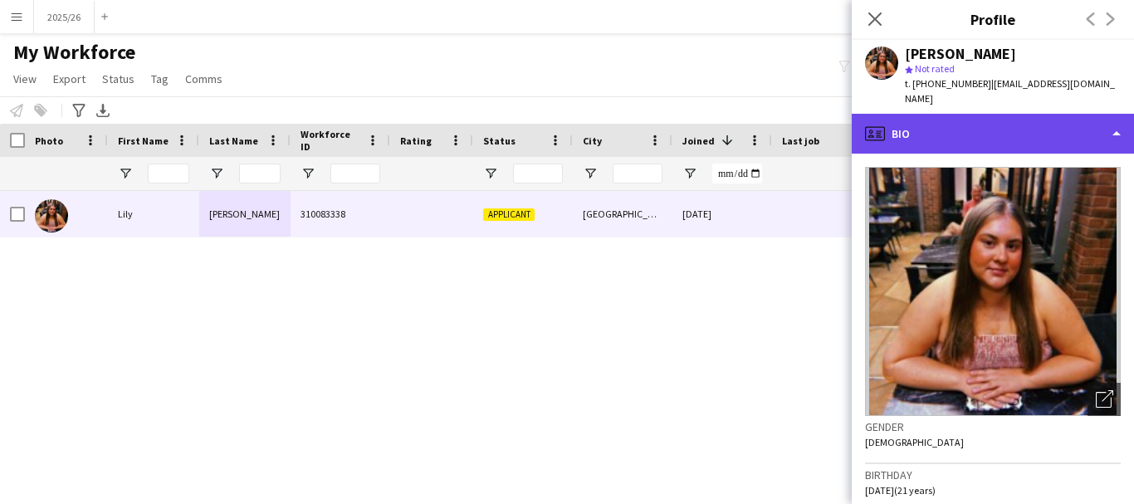
click at [1016, 121] on div "profile Bio" at bounding box center [993, 134] width 282 height 40
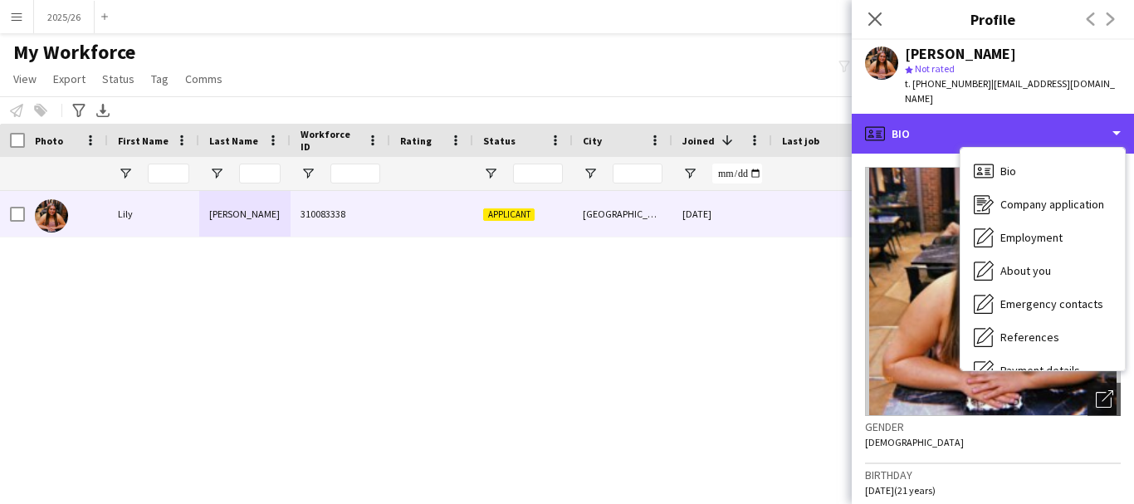
scroll to position [89, 0]
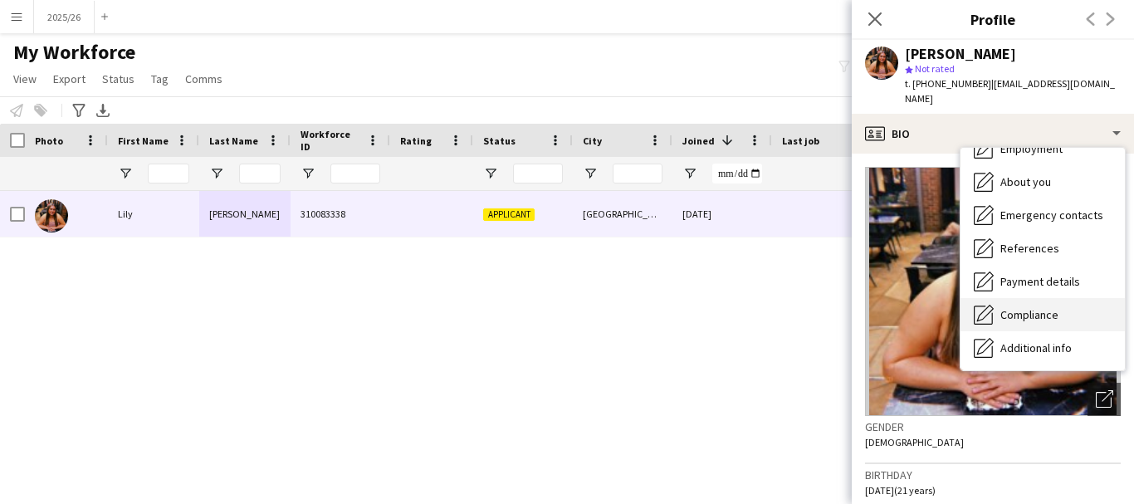
click at [1076, 305] on div "Compliance Compliance" at bounding box center [1042, 314] width 164 height 33
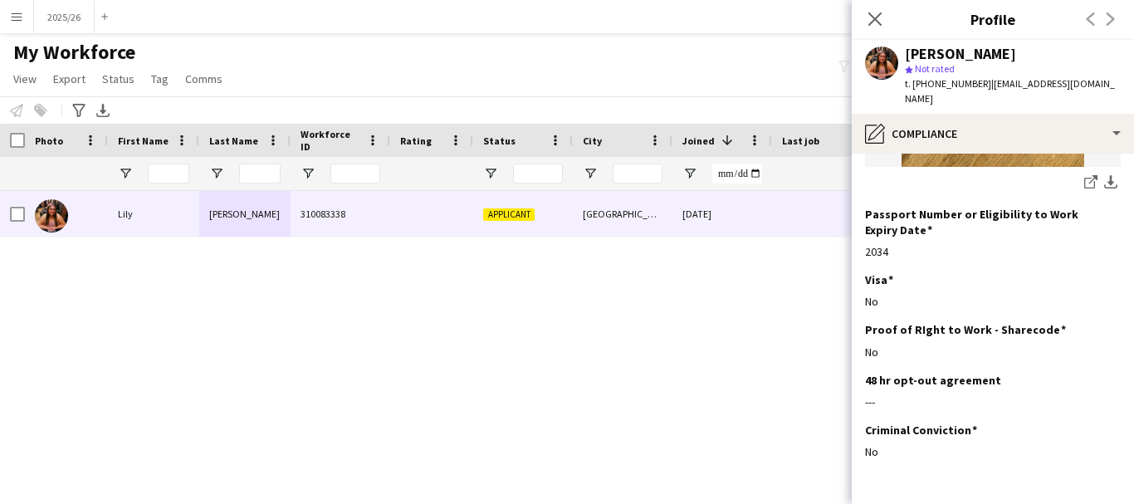
scroll to position [413, 0]
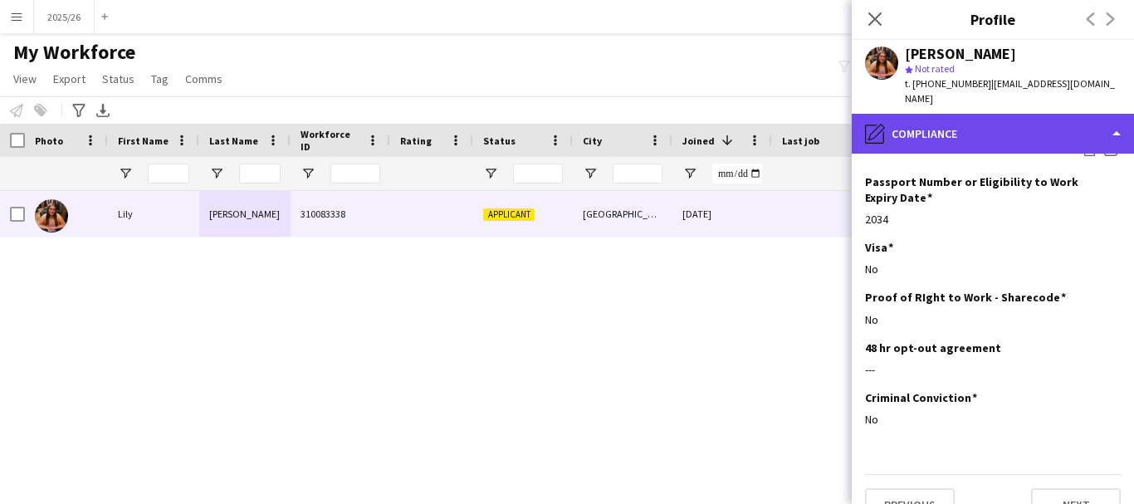
click at [917, 128] on div "pencil4 Compliance" at bounding box center [993, 134] width 282 height 40
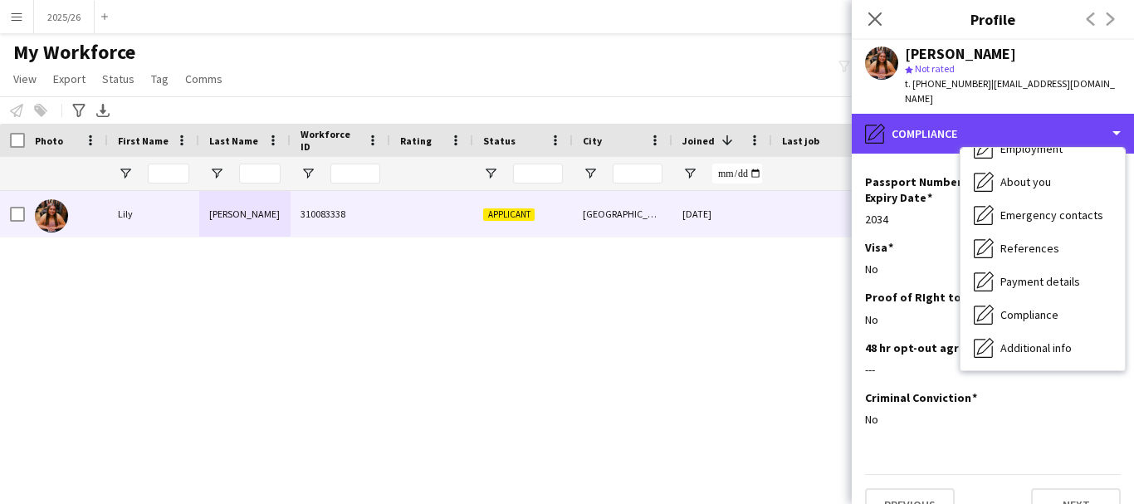
scroll to position [0, 0]
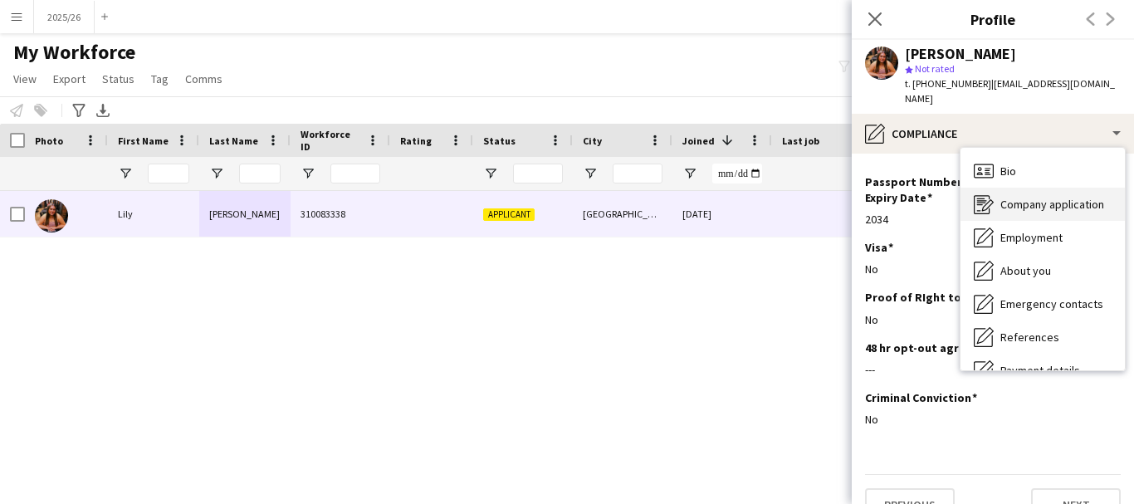
click at [1037, 203] on div "Company application Company application" at bounding box center [1042, 204] width 164 height 33
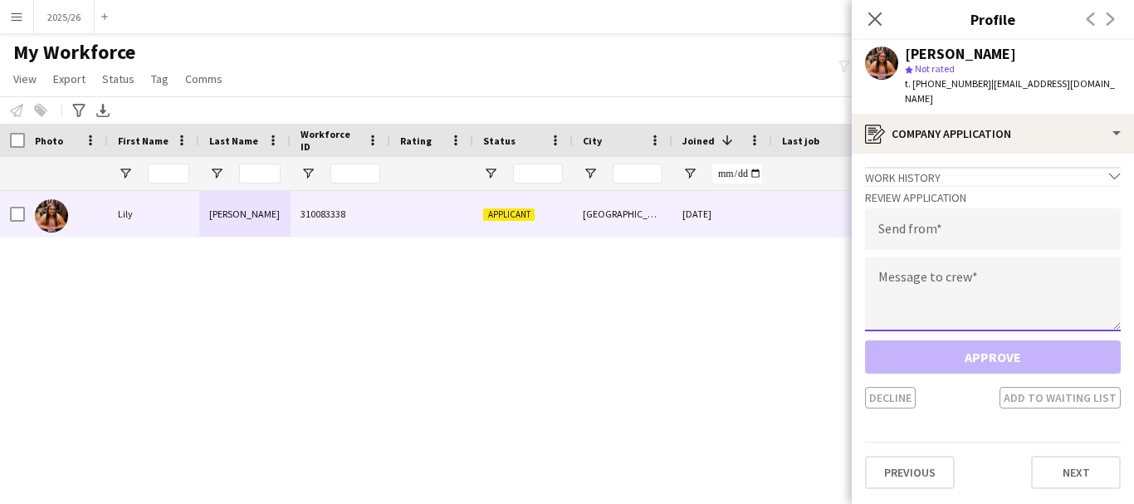
click at [954, 256] on textarea at bounding box center [993, 293] width 256 height 75
paste textarea "**********"
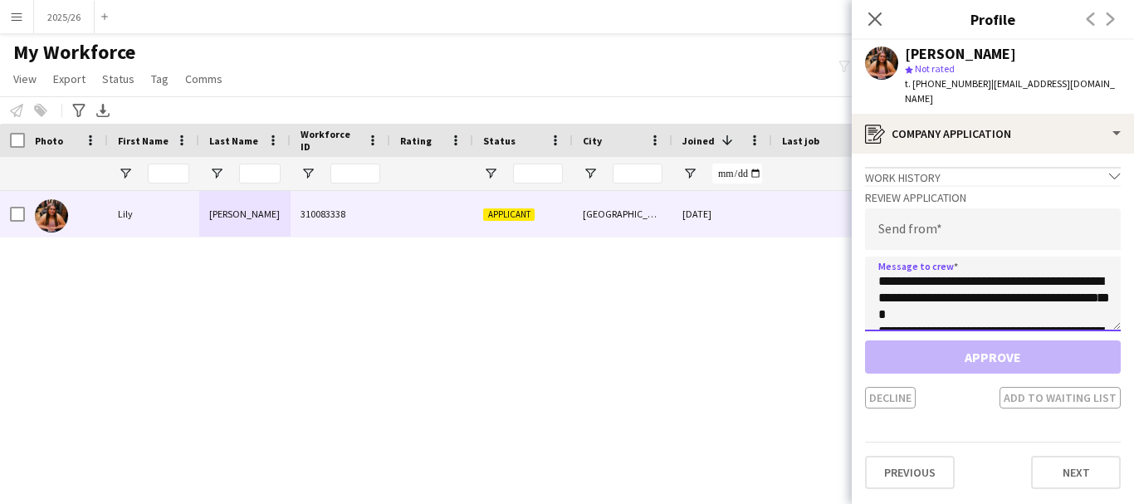
scroll to position [309, 0]
type textarea "**********"
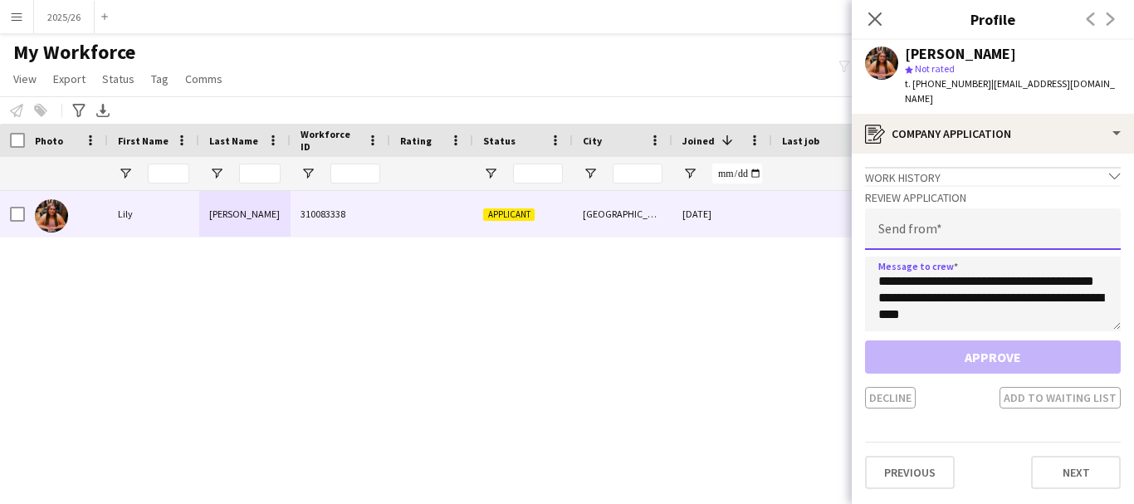
click at [940, 226] on input "email" at bounding box center [993, 229] width 256 height 42
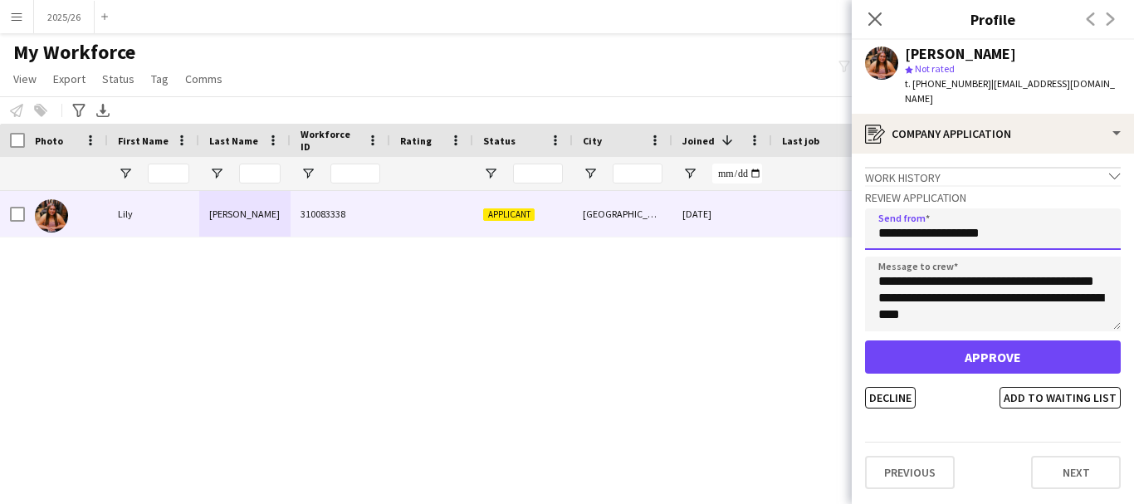
type input "**********"
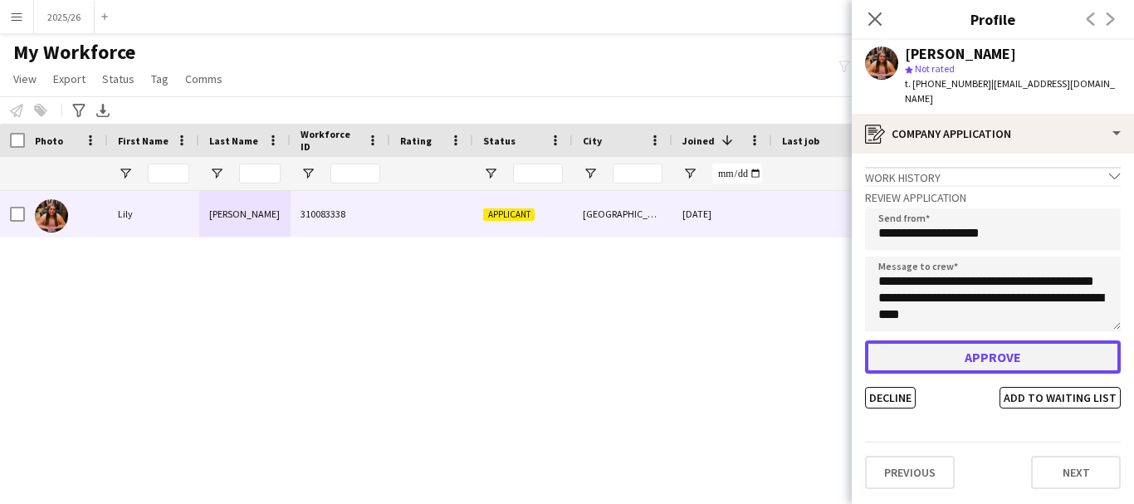
click at [1010, 344] on button "Approve" at bounding box center [993, 356] width 256 height 33
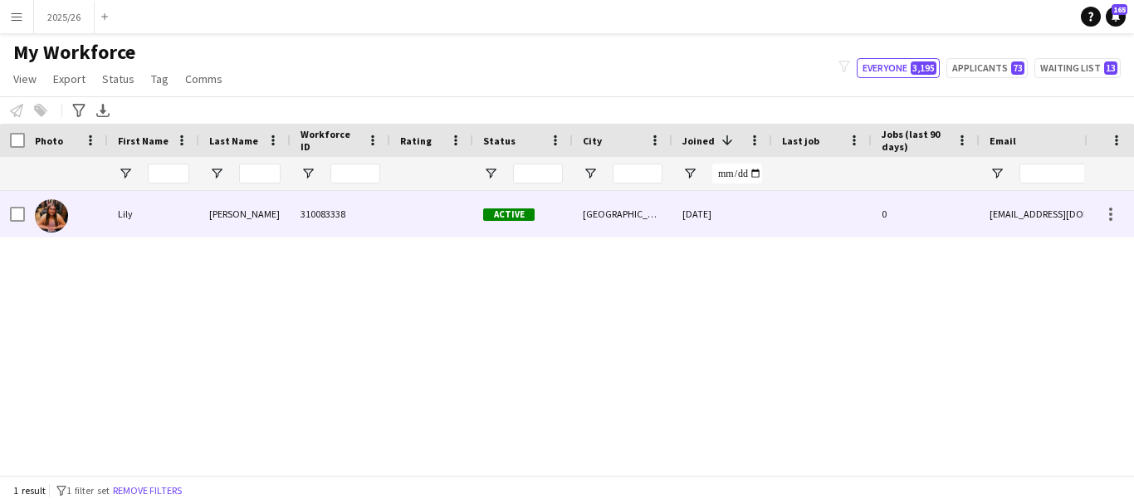
click at [552, 198] on div "Active" at bounding box center [523, 214] width 100 height 46
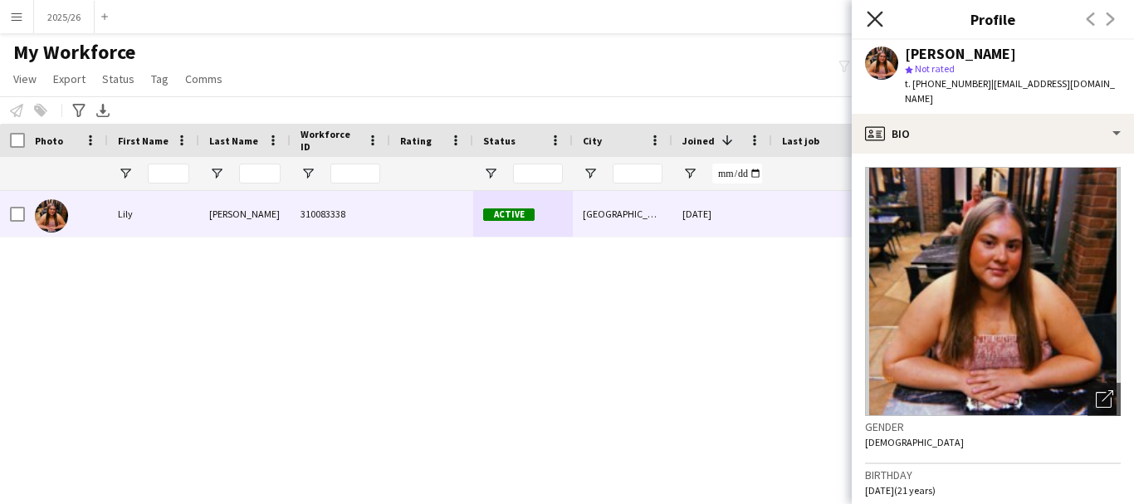
click at [879, 17] on icon "Close pop-in" at bounding box center [875, 19] width 16 height 16
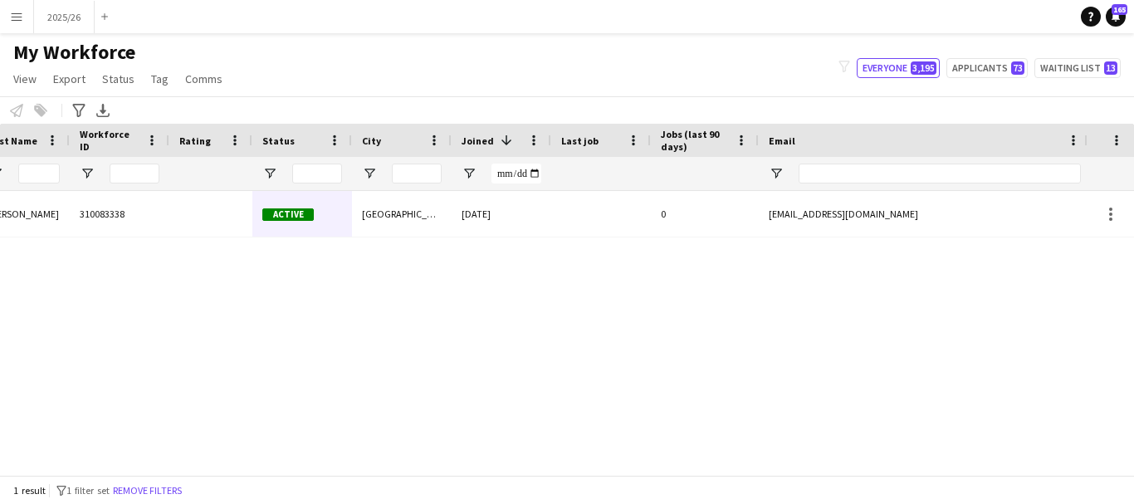
scroll to position [0, 373]
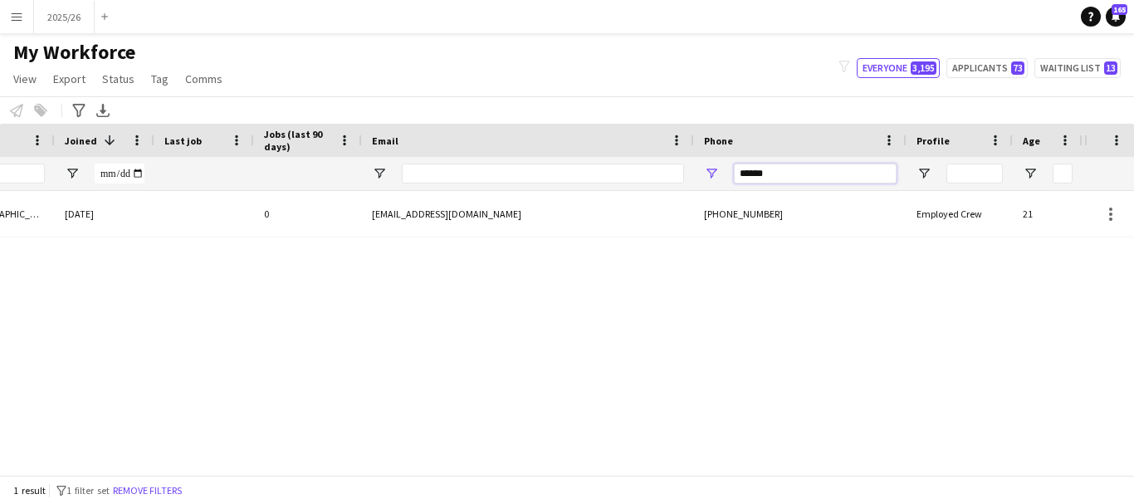
drag, startPoint x: 794, startPoint y: 164, endPoint x: 604, endPoint y: 227, distance: 199.5
click at [604, 227] on div "Workforce Details Status City Joined 1" at bounding box center [567, 299] width 1134 height 351
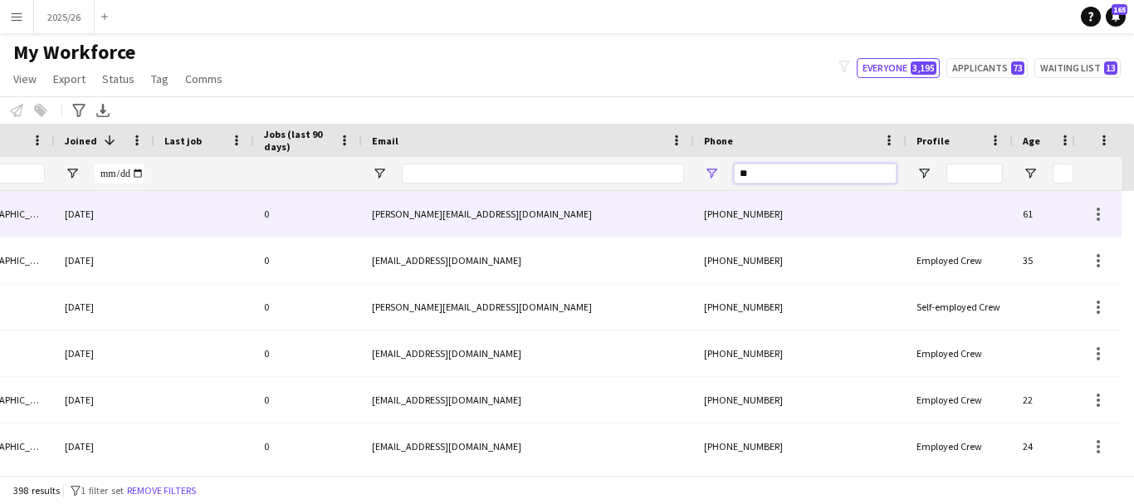
type input "*"
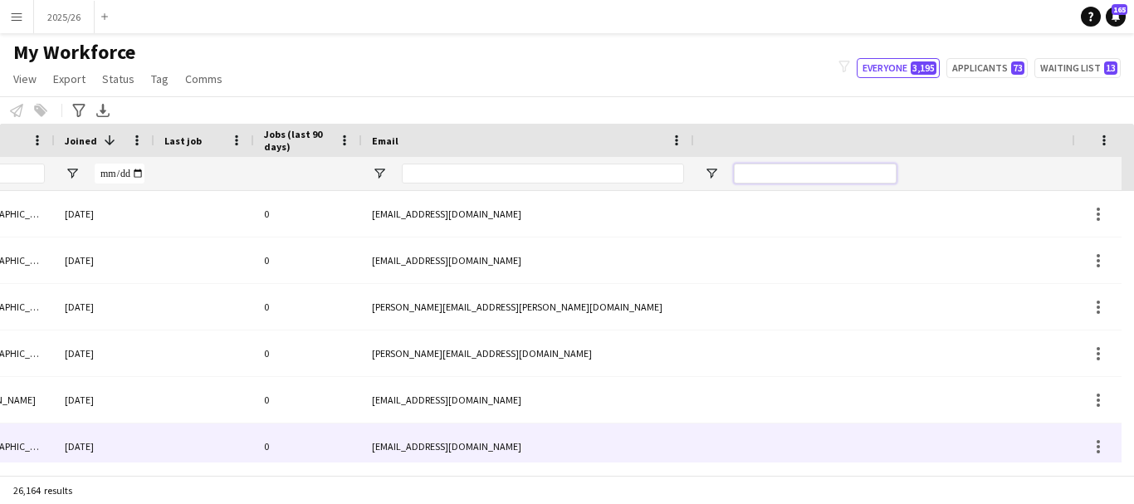
scroll to position [0, 0]
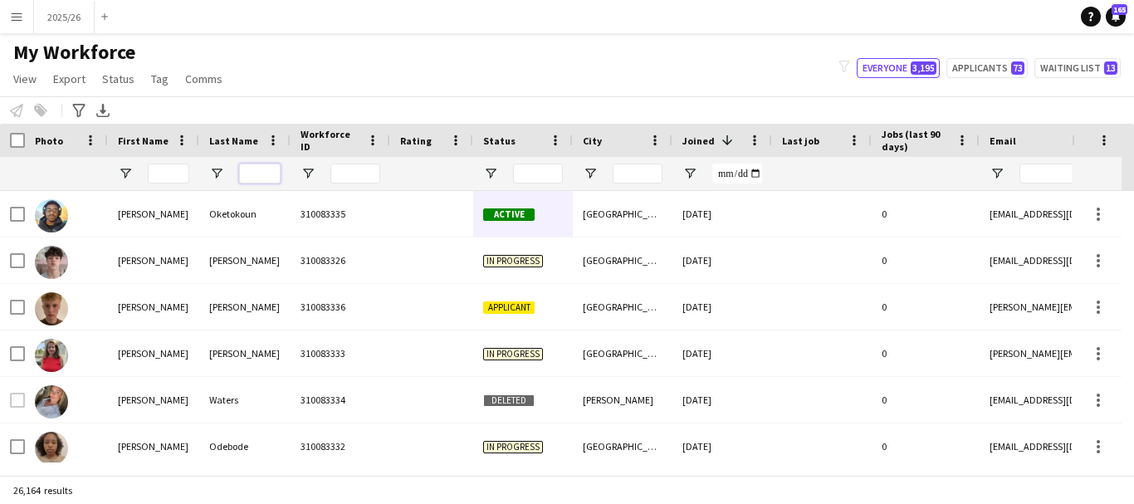
click at [270, 174] on input "Last Name Filter Input" at bounding box center [260, 174] width 42 height 20
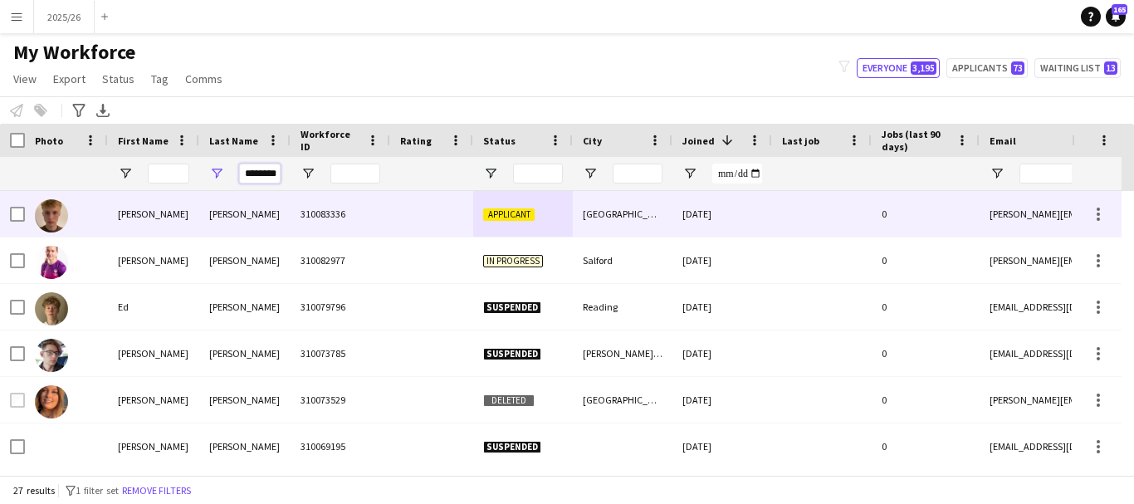
type input "********"
click at [360, 222] on div "310083336" at bounding box center [341, 214] width 100 height 46
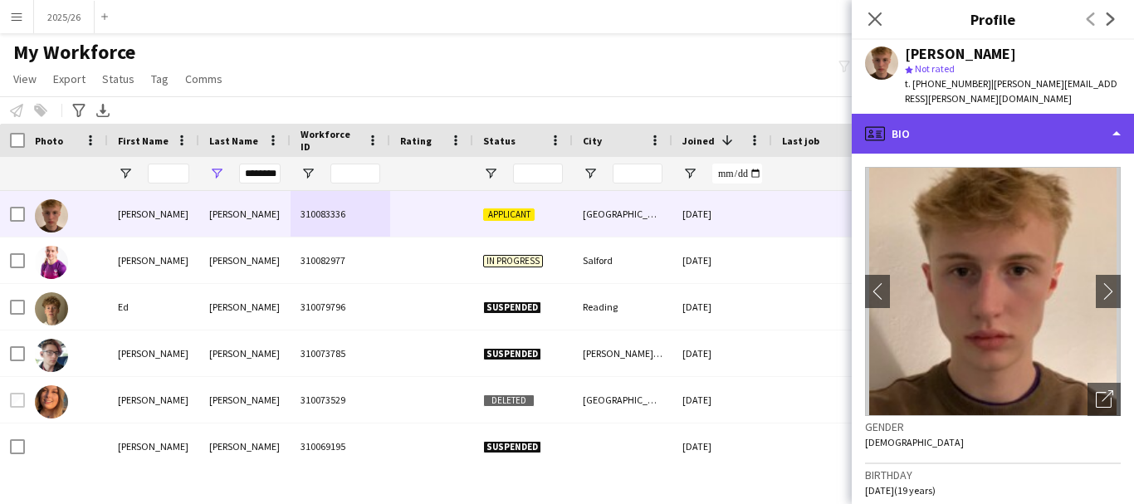
click at [997, 149] on div "profile Bio" at bounding box center [993, 134] width 282 height 40
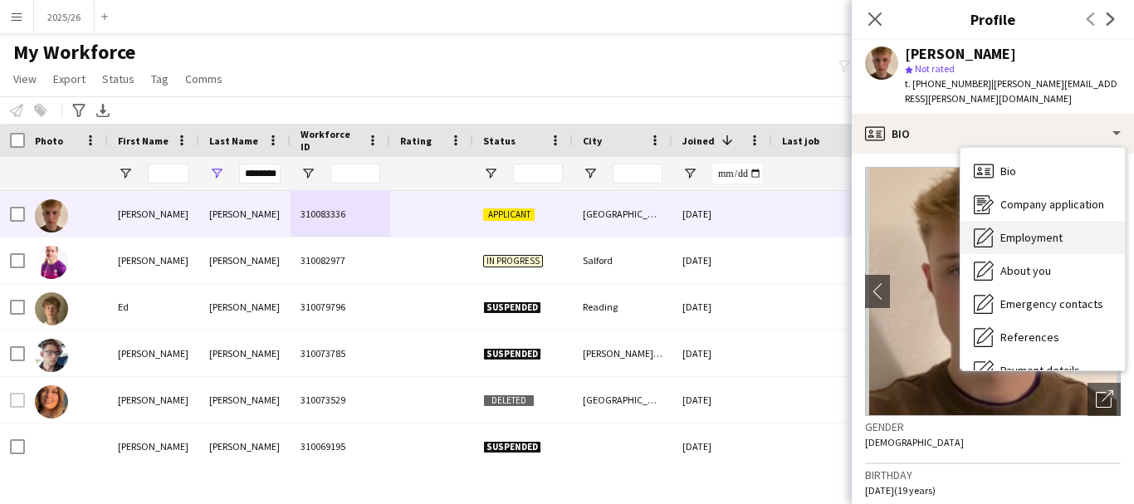
click at [1024, 225] on div "Employment Employment" at bounding box center [1042, 237] width 164 height 33
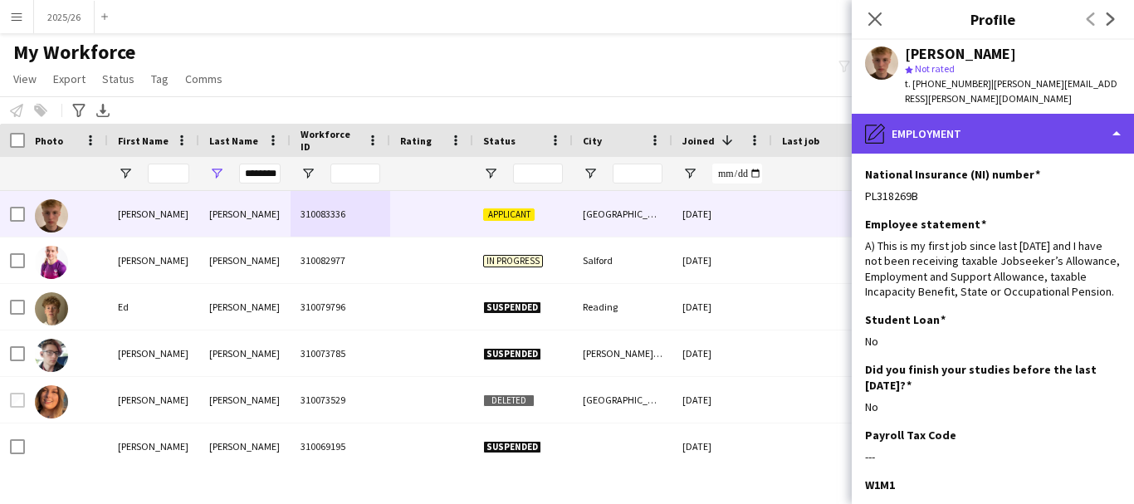
click at [1068, 143] on div "pencil4 Employment" at bounding box center [993, 134] width 282 height 40
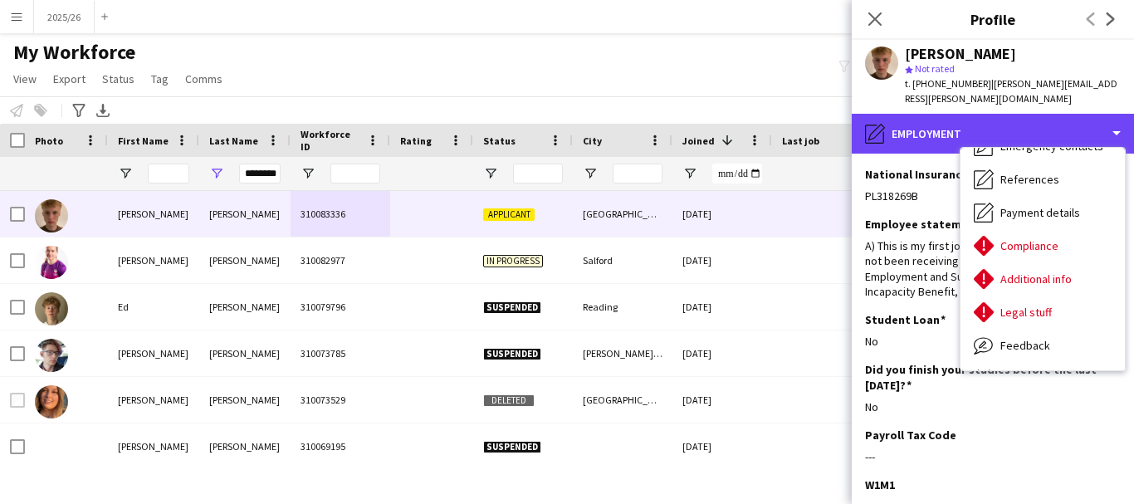
scroll to position [189, 0]
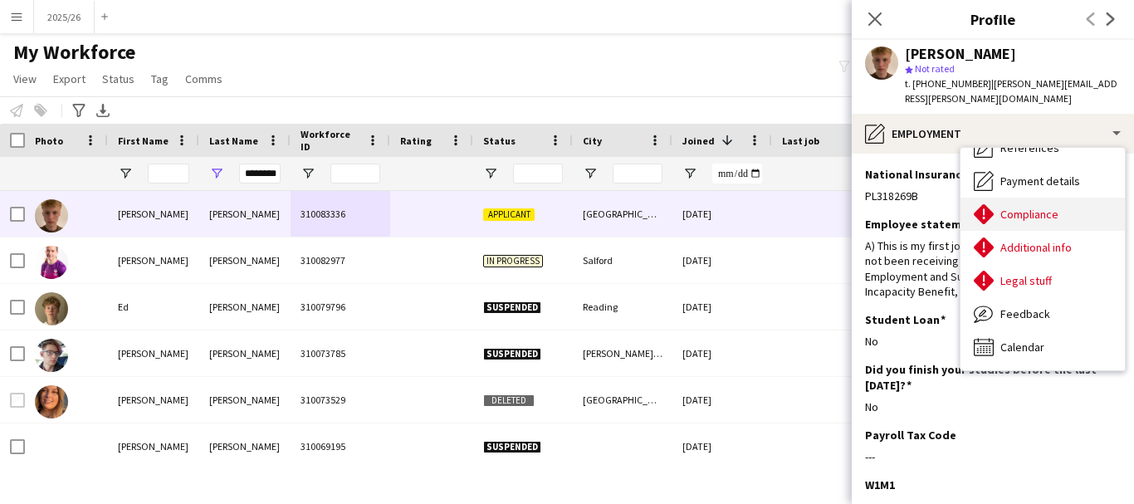
click at [1018, 215] on span "Compliance" at bounding box center [1029, 214] width 58 height 15
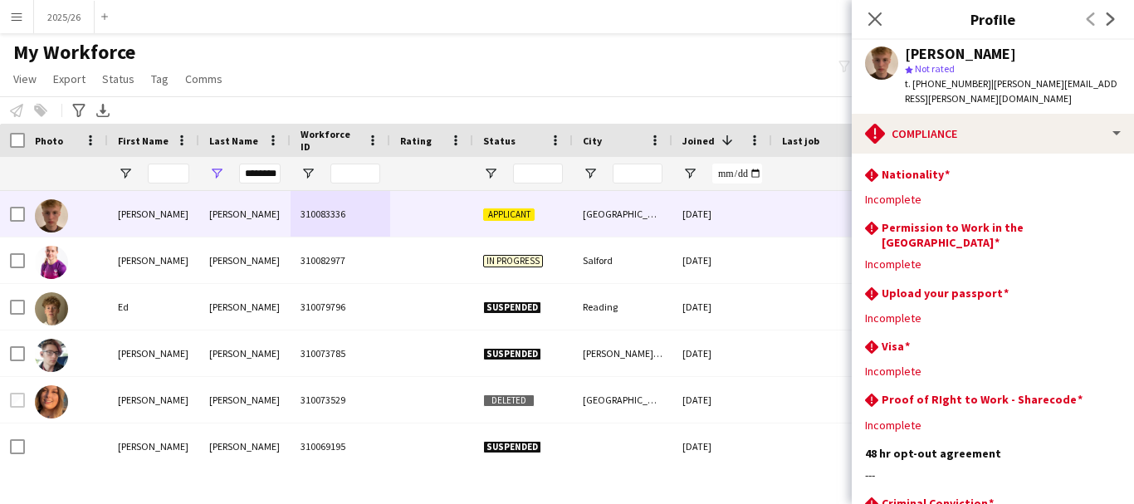
click at [989, 159] on app-section-data-types "rhombus-alert Nationality Edit this field Incomplete rhombus-alert Permission t…" at bounding box center [993, 329] width 282 height 350
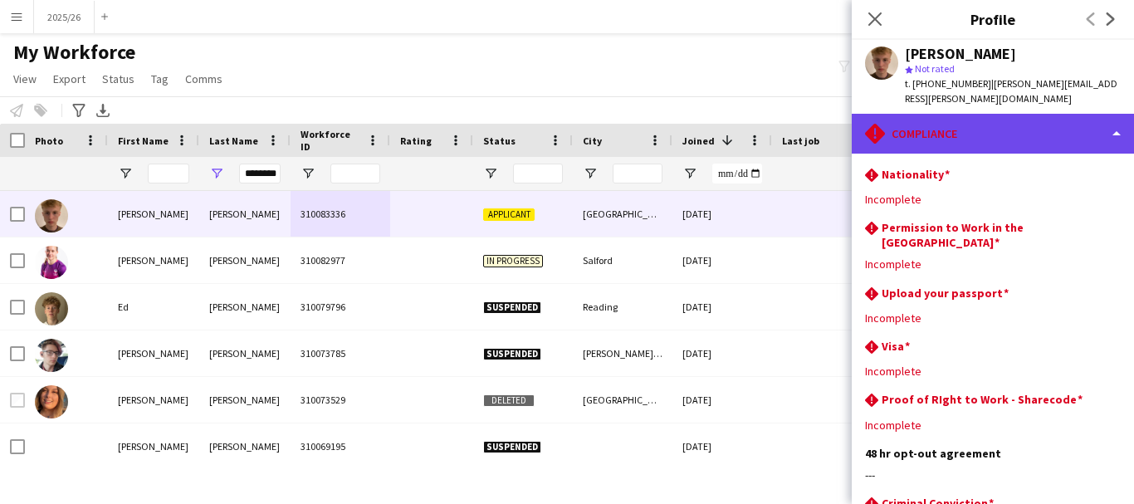
click at [991, 151] on div "rhombus-alert Compliance" at bounding box center [993, 134] width 282 height 40
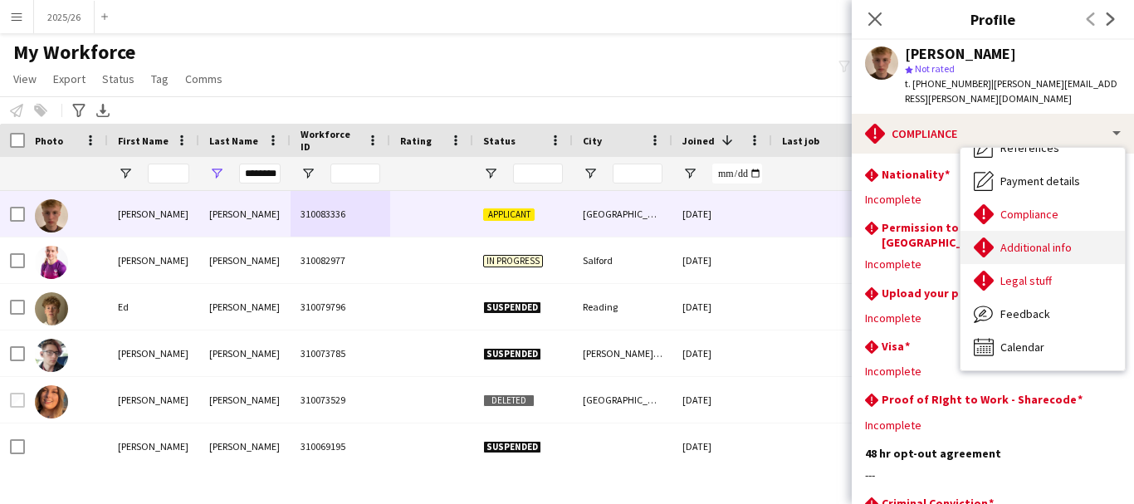
click at [1039, 259] on div "Additional info Additional info" at bounding box center [1042, 247] width 164 height 33
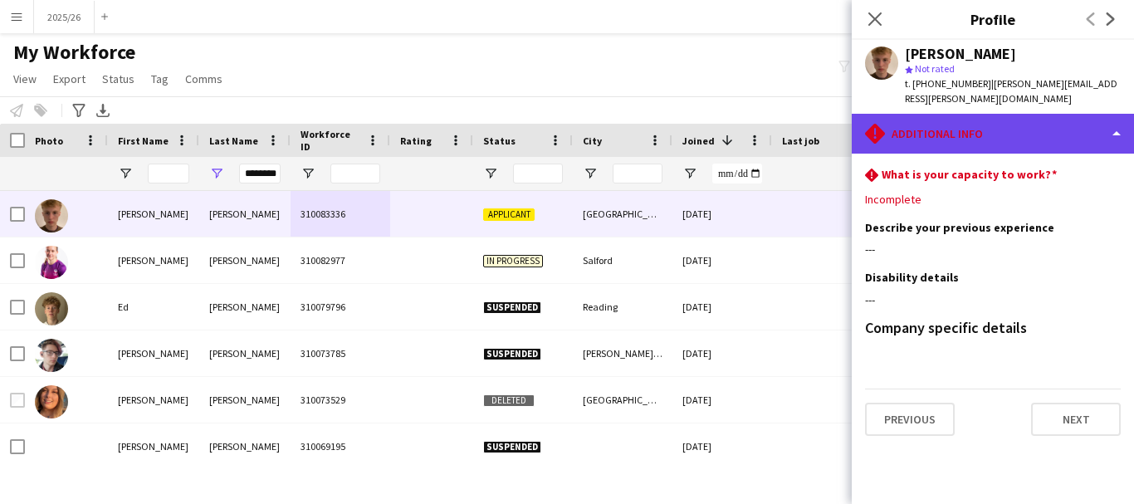
click at [1007, 136] on div "rhombus-alert Additional info" at bounding box center [993, 134] width 282 height 40
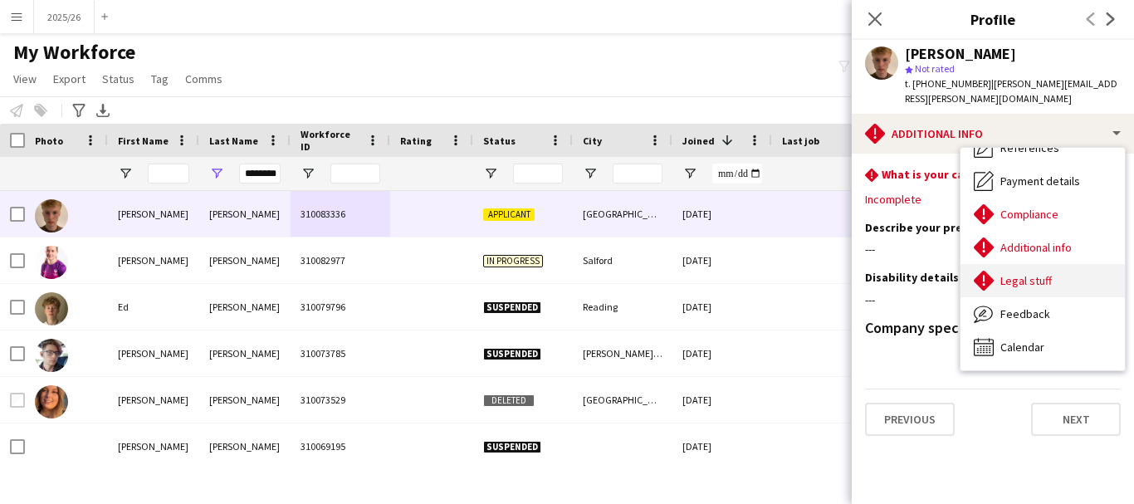
click at [1074, 281] on div "Legal stuff Legal stuff" at bounding box center [1042, 280] width 164 height 33
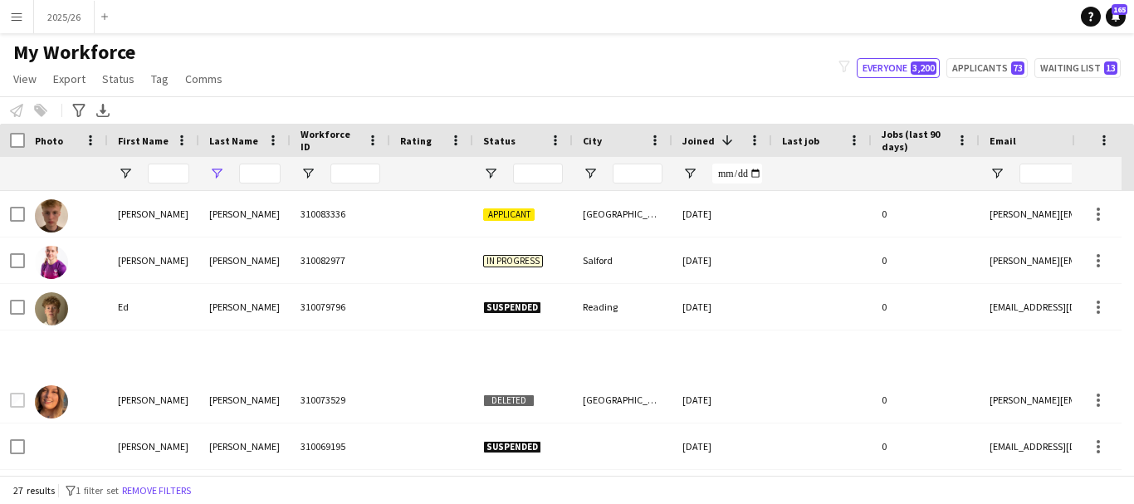
type input "********"
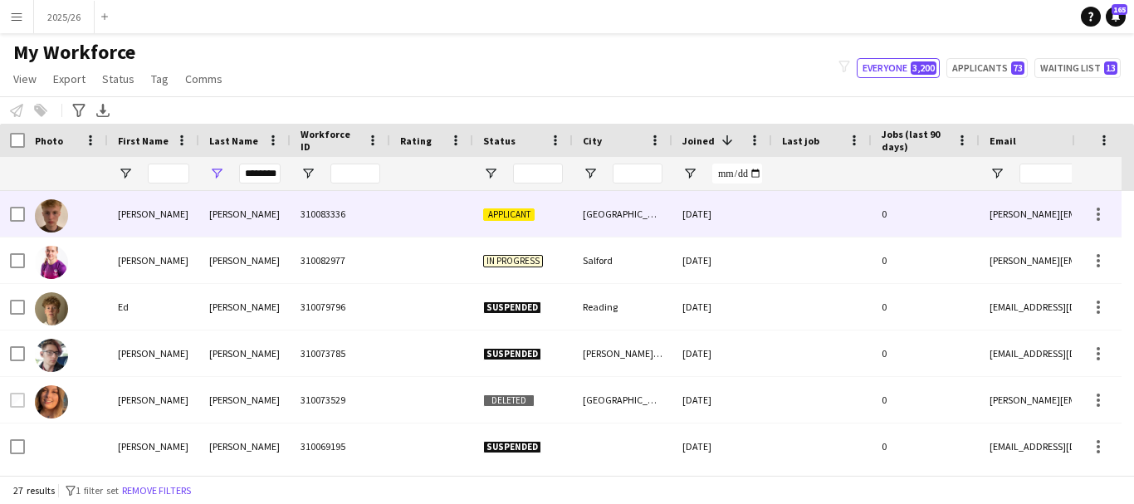
click at [308, 220] on div "310083336" at bounding box center [341, 214] width 100 height 46
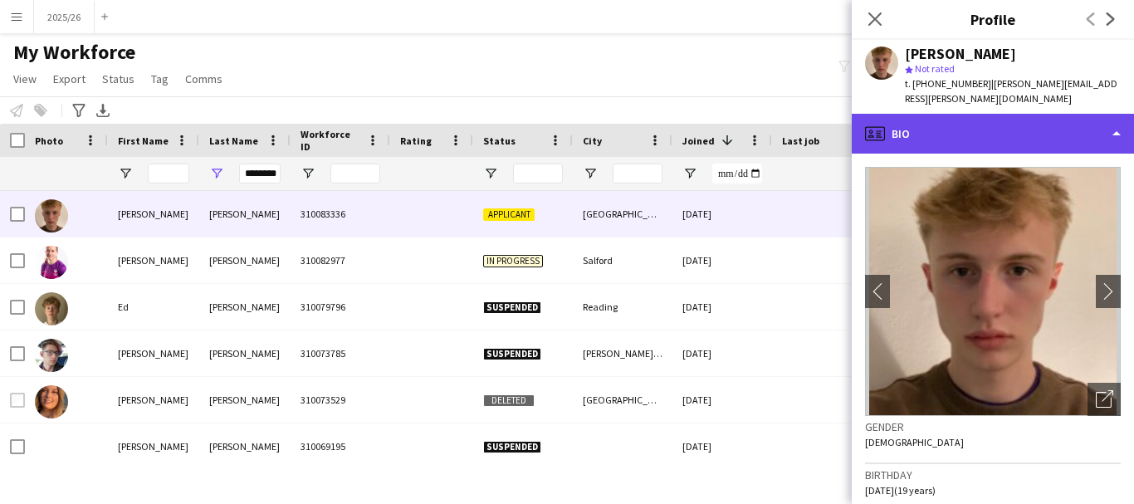
click at [967, 147] on div "profile Bio" at bounding box center [993, 134] width 282 height 40
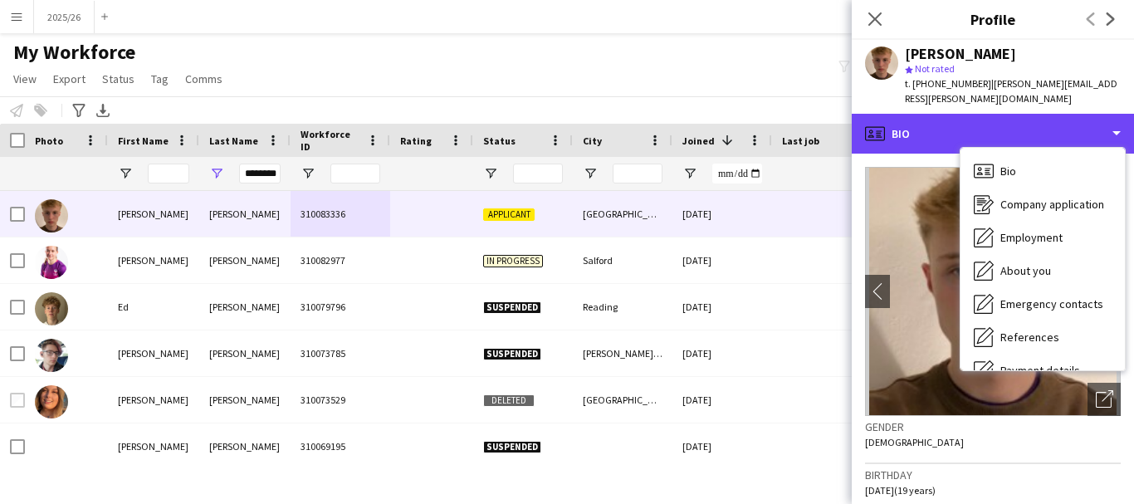
scroll to position [189, 0]
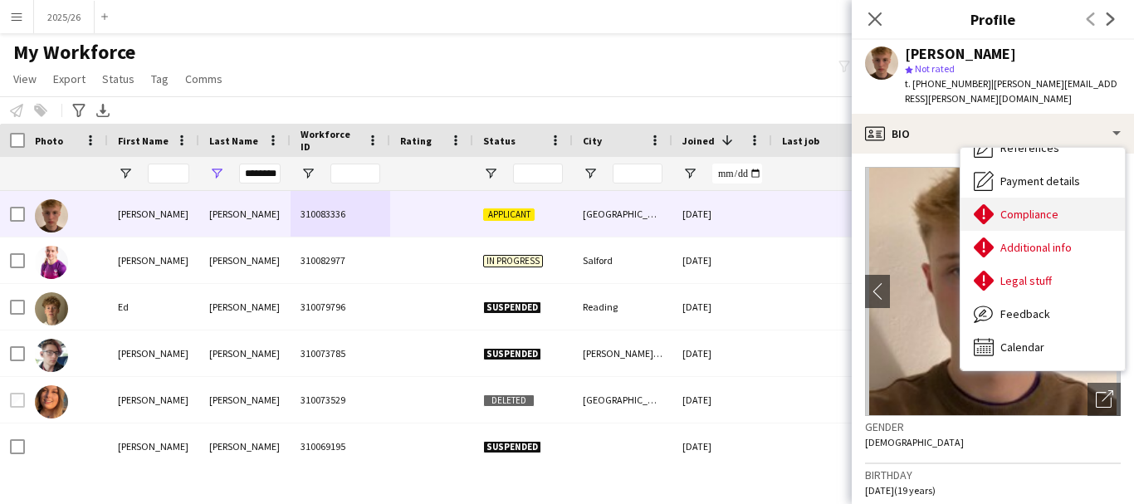
click at [1053, 198] on div "Compliance Compliance" at bounding box center [1042, 214] width 164 height 33
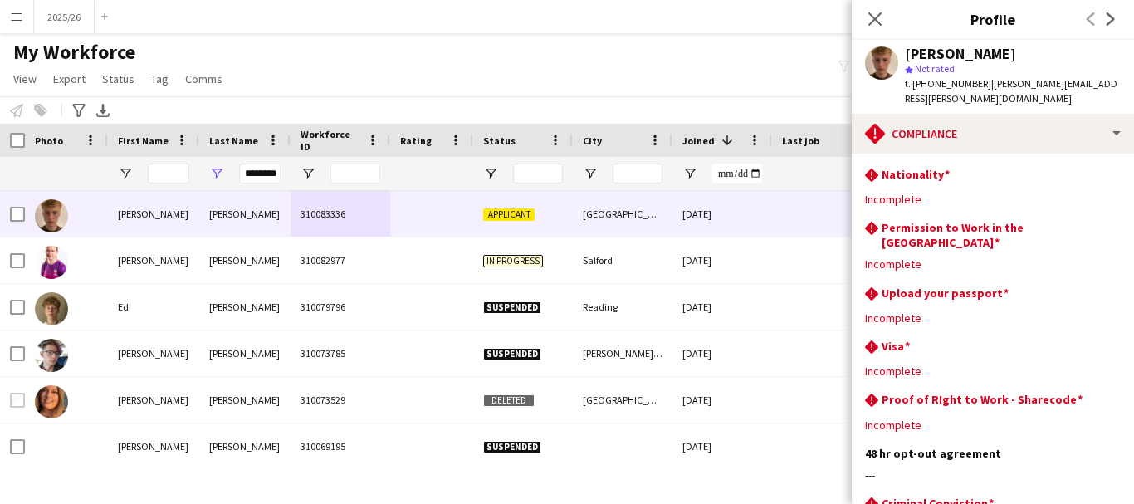
click at [997, 154] on app-section-data-types "rhombus-alert Nationality Edit this field Incomplete rhombus-alert Permission t…" at bounding box center [993, 329] width 282 height 350
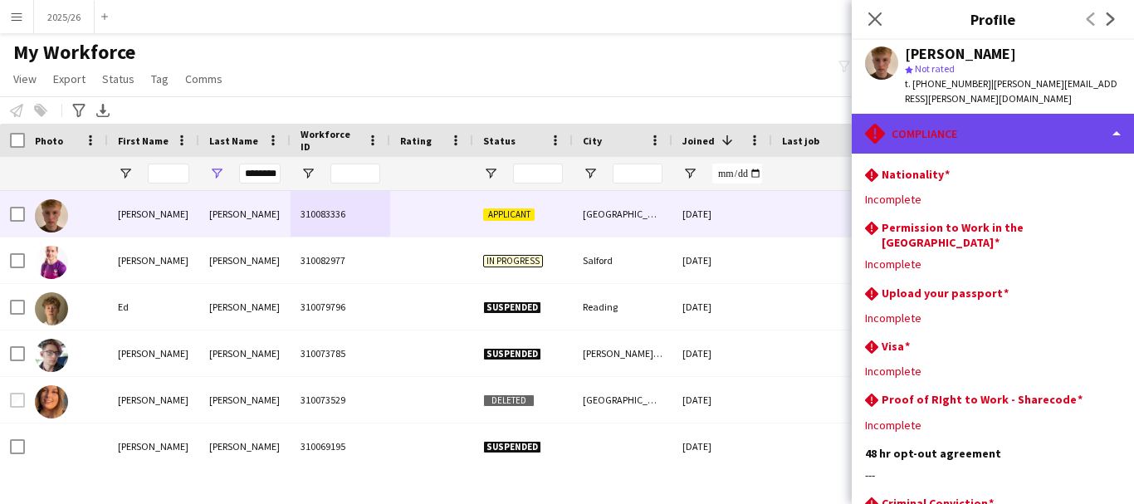
click at [1024, 150] on div "rhombus-alert Compliance" at bounding box center [993, 134] width 282 height 40
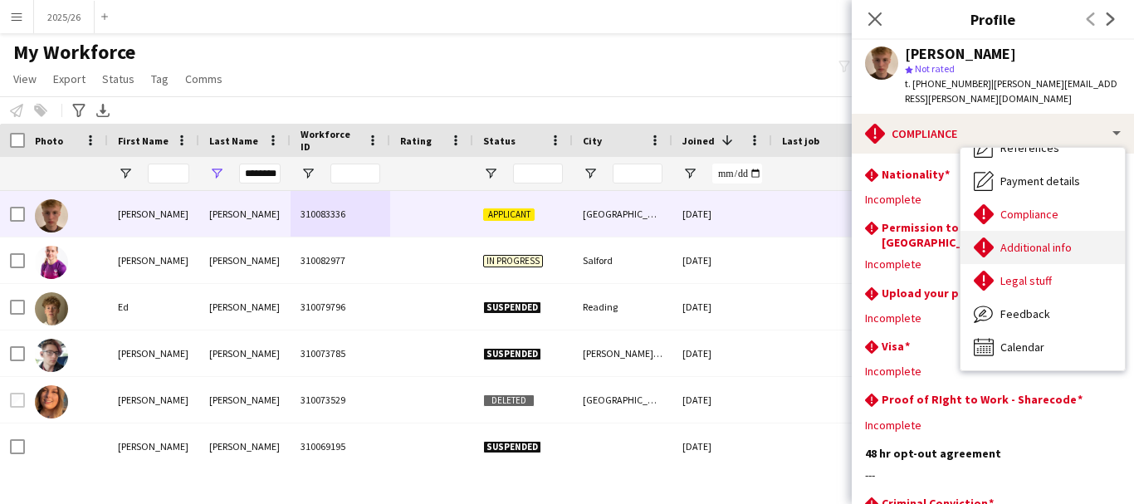
click at [1043, 244] on span "Additional info" at bounding box center [1035, 247] width 71 height 15
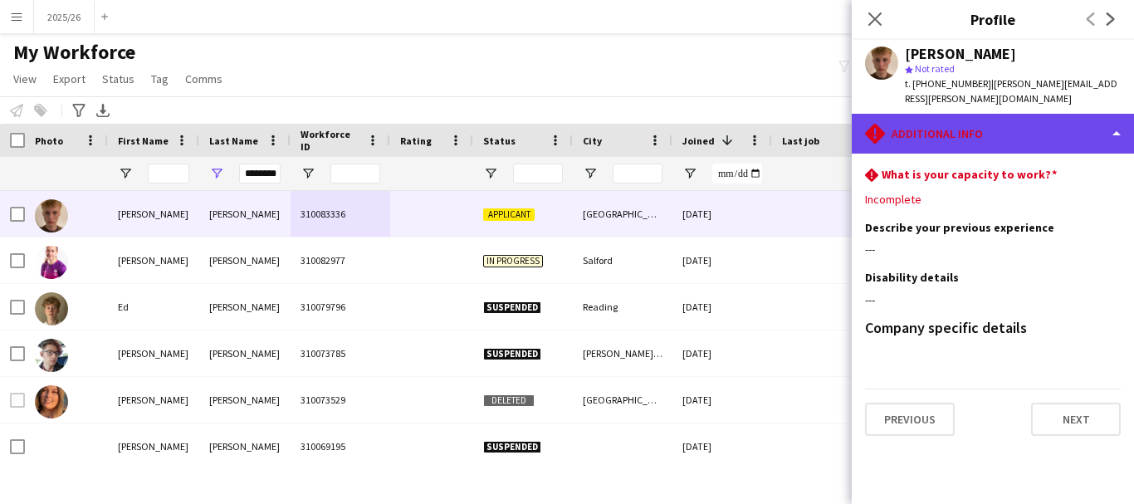
click at [977, 137] on div "rhombus-alert Additional info" at bounding box center [993, 134] width 282 height 40
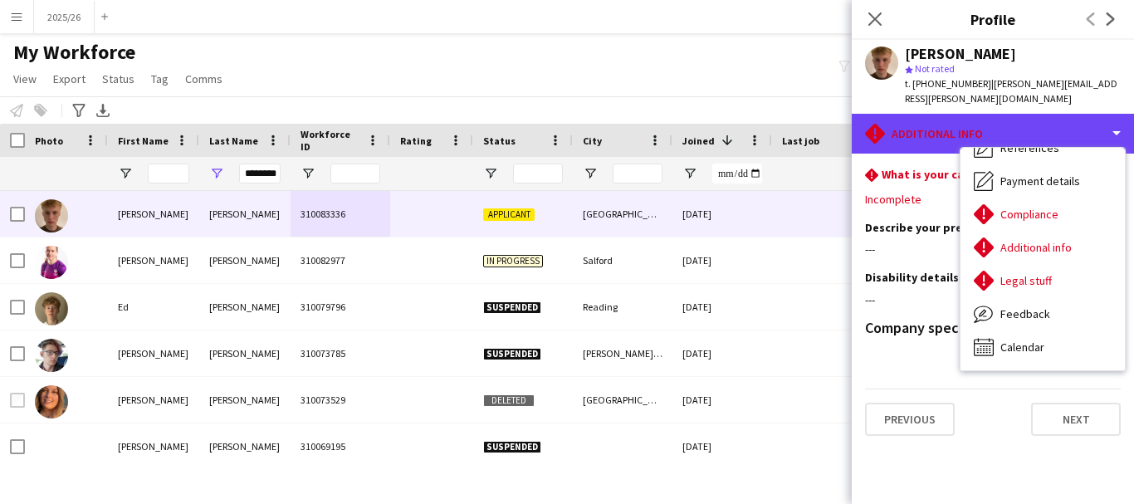
scroll to position [0, 0]
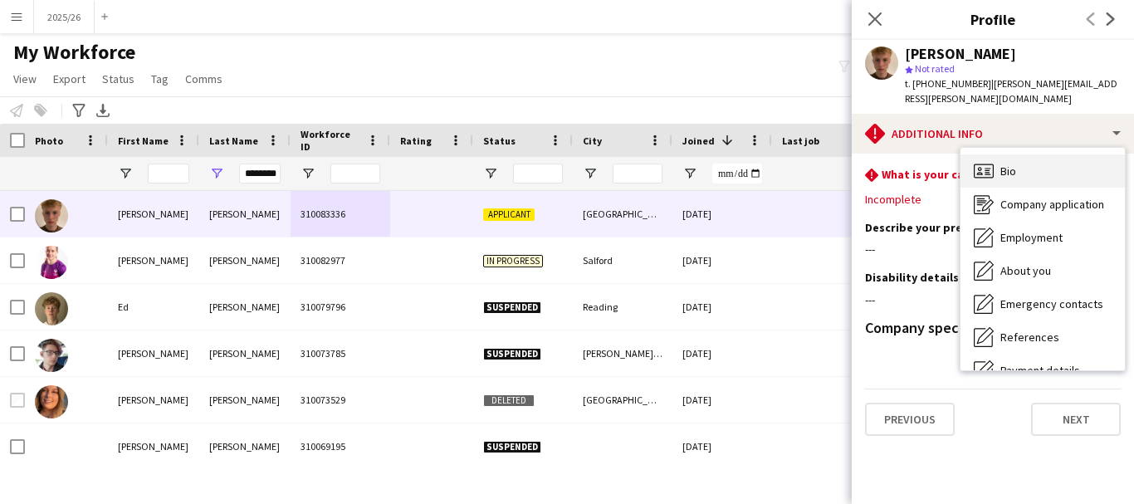
click at [1067, 163] on div "Bio Bio" at bounding box center [1042, 170] width 164 height 33
